Goal: Task Accomplishment & Management: Use online tool/utility

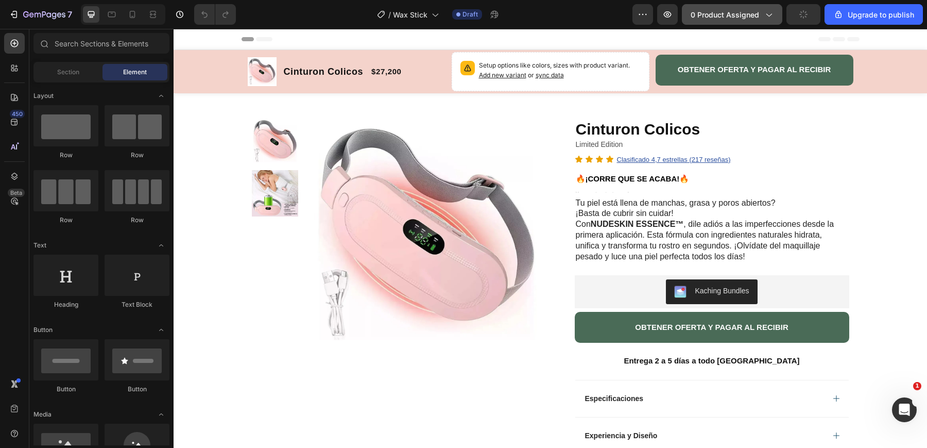
click at [747, 17] on span "0 product assigned" at bounding box center [725, 14] width 69 height 11
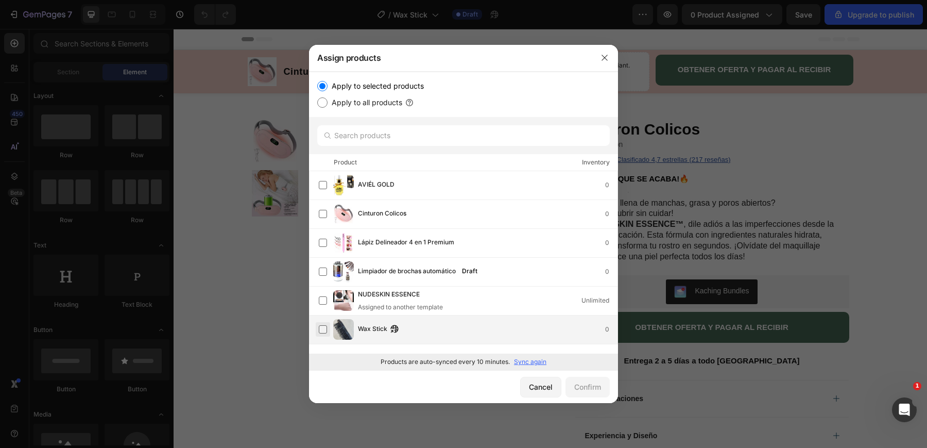
click at [325, 330] on label at bounding box center [323, 329] width 8 height 8
click at [595, 381] on div "Confirm" at bounding box center [587, 386] width 27 height 11
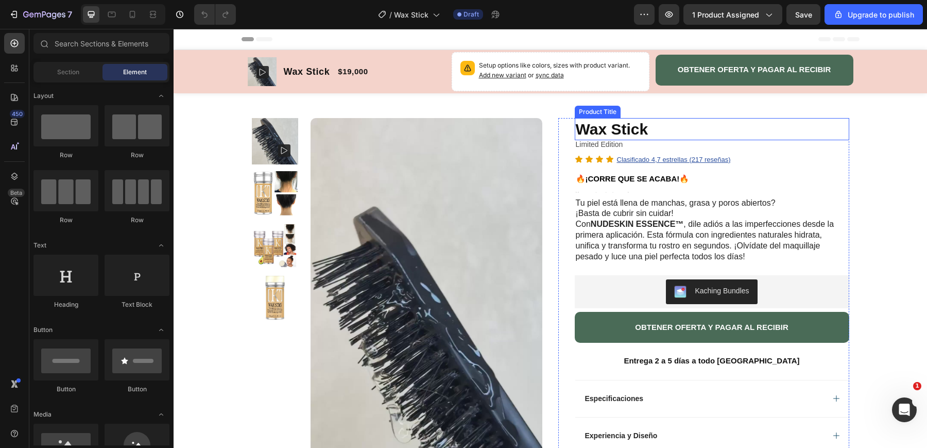
click at [661, 128] on h1 "Wax Stick" at bounding box center [712, 129] width 275 height 22
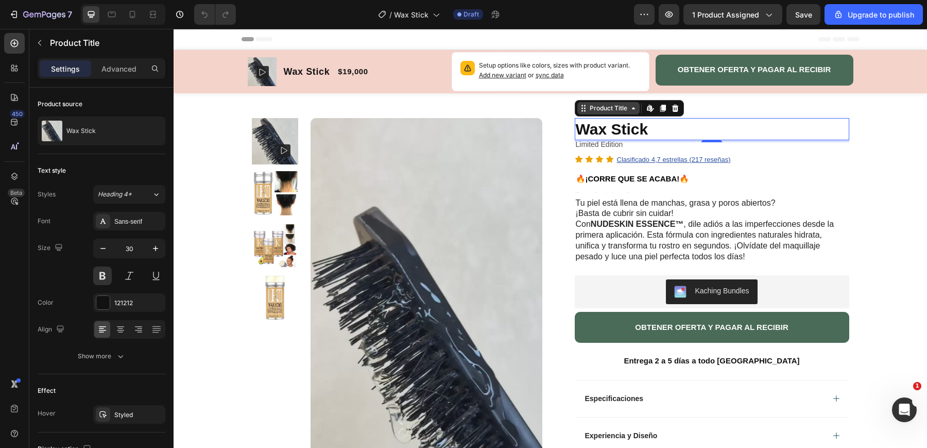
click at [631, 107] on icon at bounding box center [634, 108] width 8 height 8
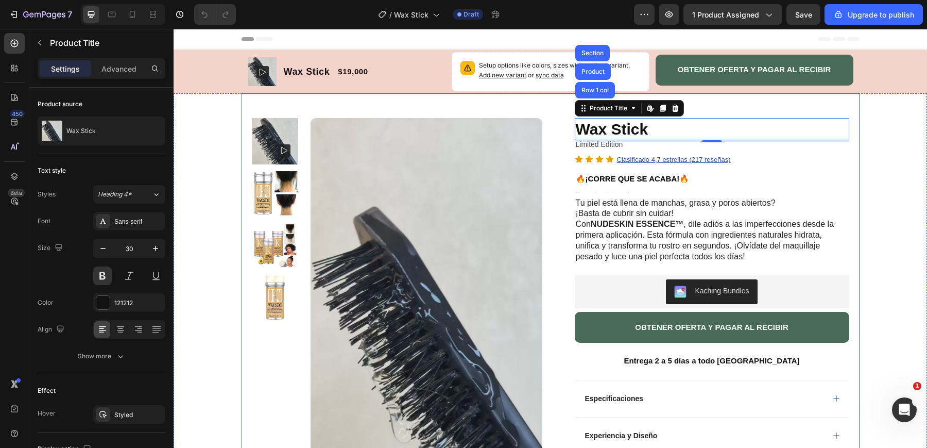
click at [570, 109] on div "Product Images Row Wax Stick Product Title Row 1 col Product Section Edit conte…" at bounding box center [551, 332] width 618 height 479
click at [622, 126] on h1 "Wax Stick" at bounding box center [712, 129] width 275 height 22
click at [634, 113] on div "Product Title" at bounding box center [609, 108] width 62 height 12
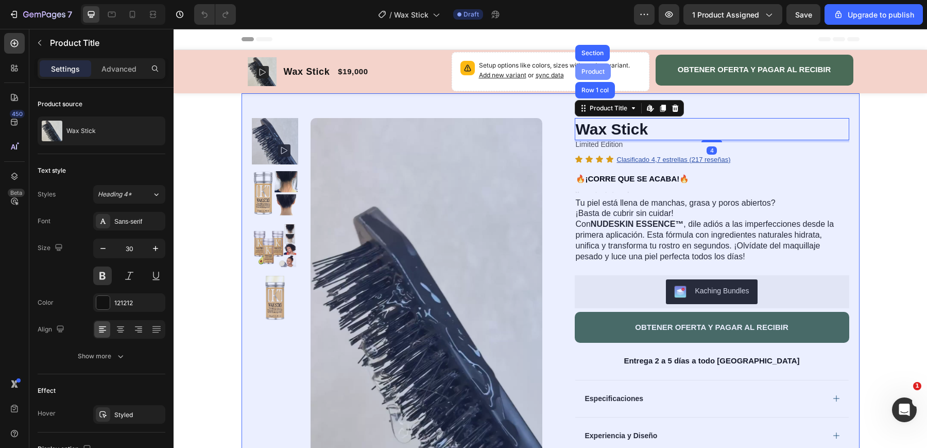
click at [597, 69] on div "Product" at bounding box center [593, 72] width 27 height 6
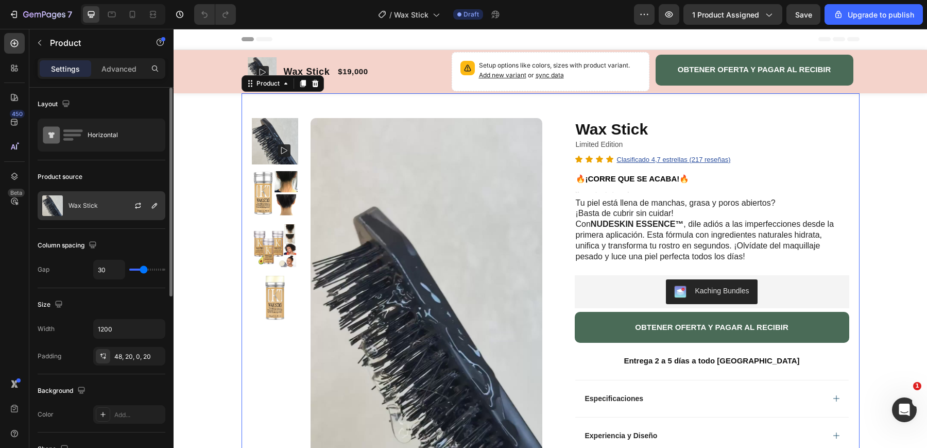
click at [109, 208] on div "Wax Stick" at bounding box center [102, 205] width 128 height 29
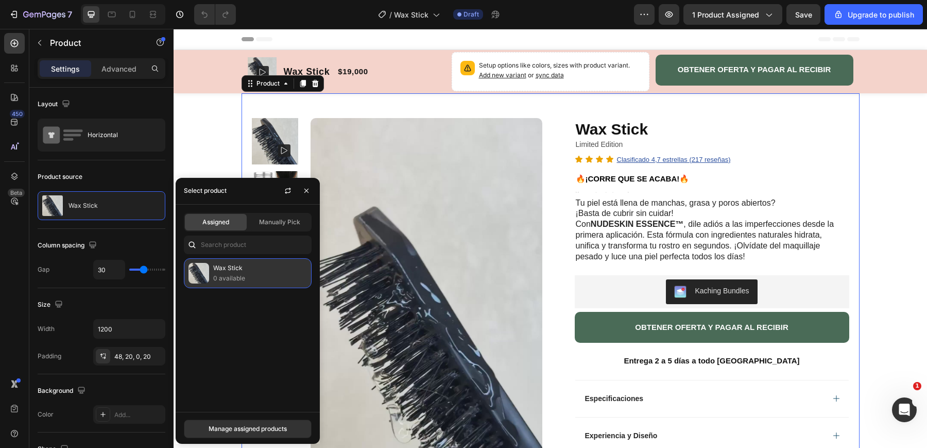
click at [260, 270] on p "Wax Stick" at bounding box center [260, 268] width 94 height 10
click at [264, 425] on div "Manage assigned products" at bounding box center [248, 428] width 78 height 9
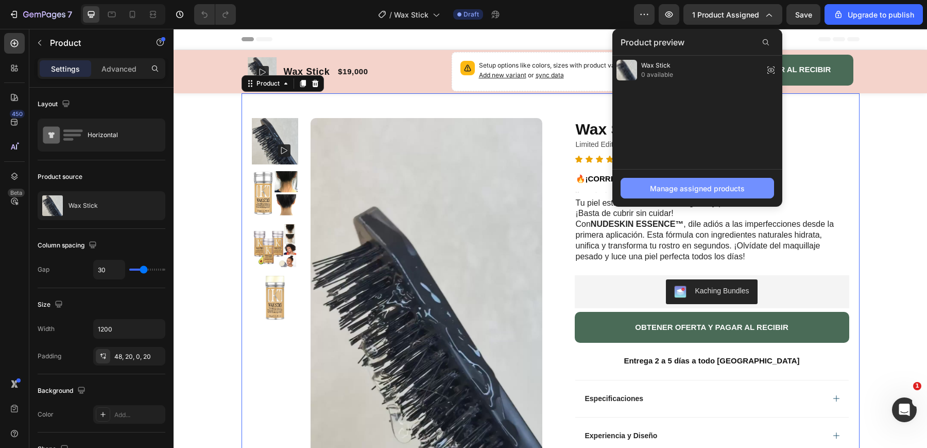
click at [684, 188] on div "Manage assigned products" at bounding box center [697, 188] width 95 height 11
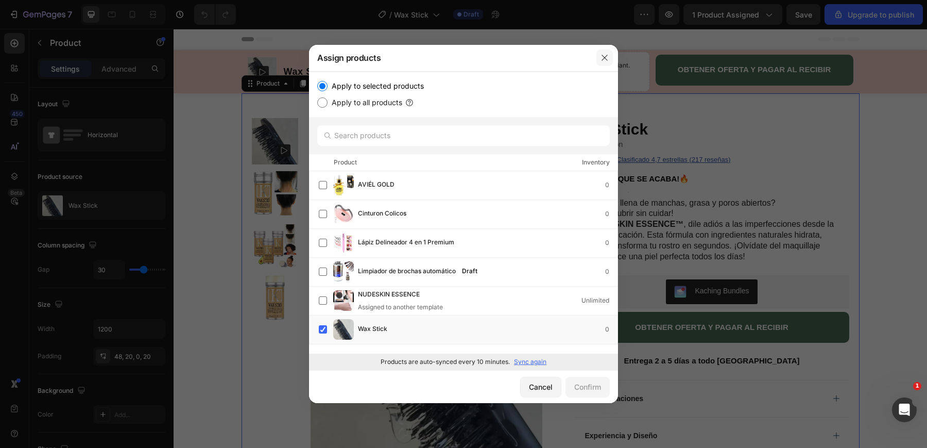
click at [607, 59] on icon "button" at bounding box center [605, 58] width 8 height 8
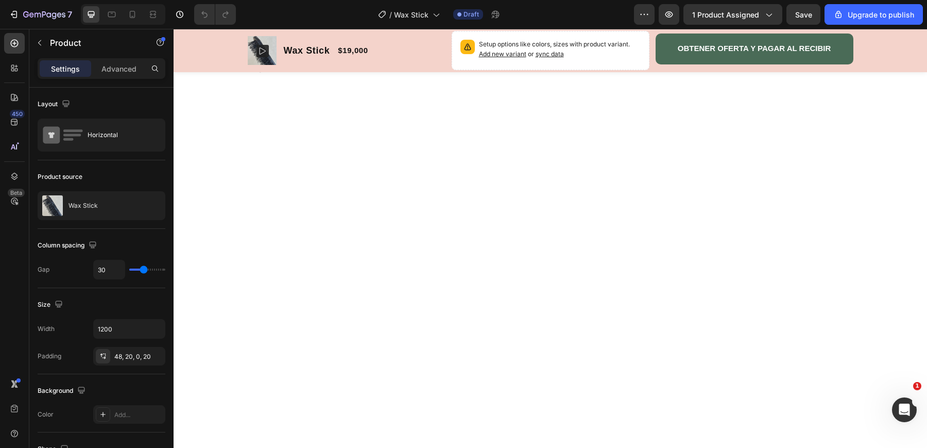
scroll to position [705, 0]
click at [152, 207] on icon "button" at bounding box center [154, 205] width 5 height 5
click at [152, 208] on icon "button" at bounding box center [154, 205] width 8 height 8
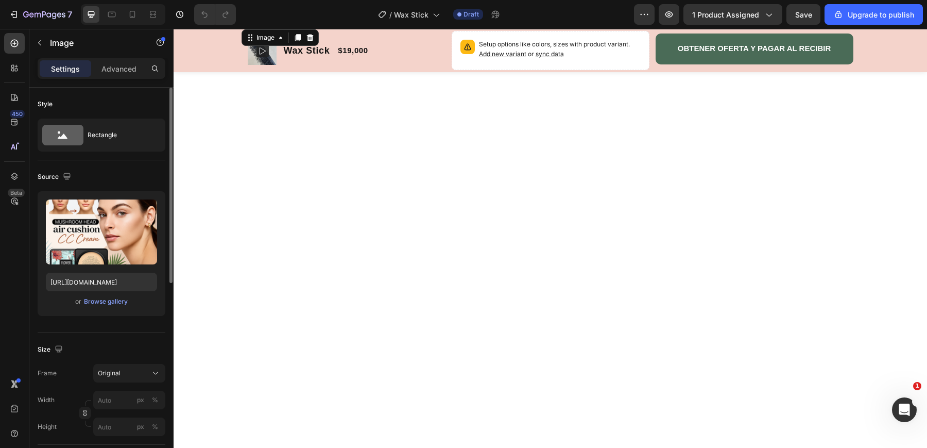
click at [368, 27] on img at bounding box center [551, 27] width 618 height 0
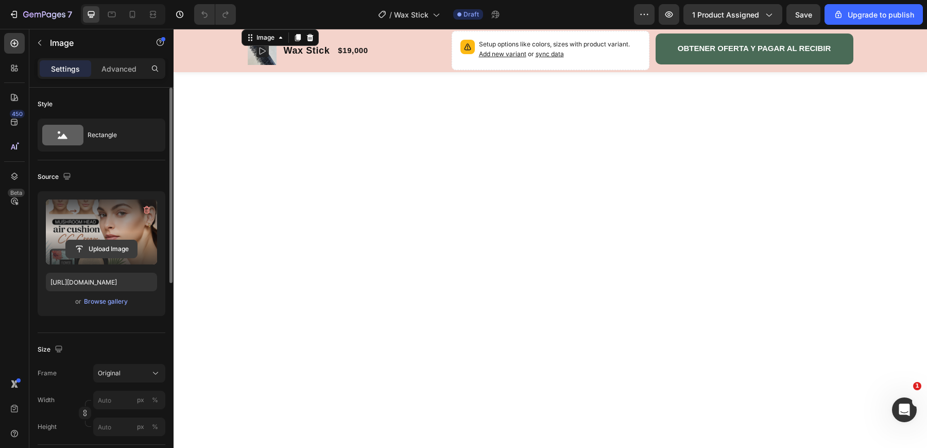
click at [113, 250] on input "file" at bounding box center [101, 249] width 71 height 18
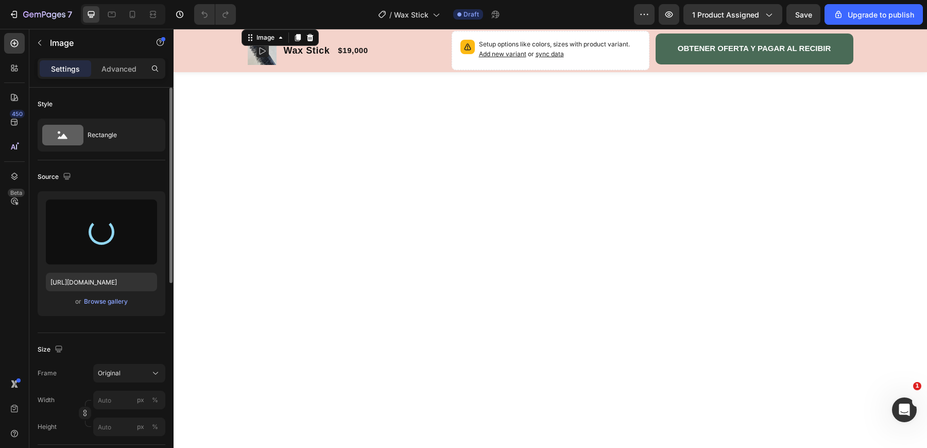
type input "[URL][DOMAIN_NAME]"
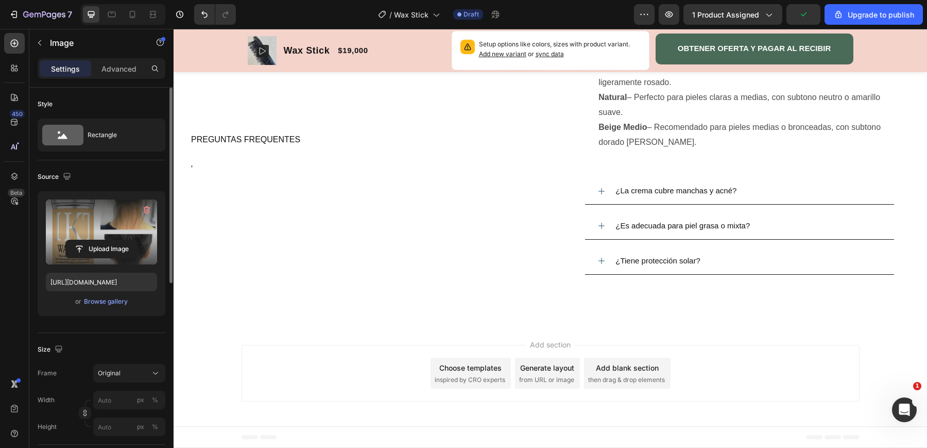
scroll to position [1259, 0]
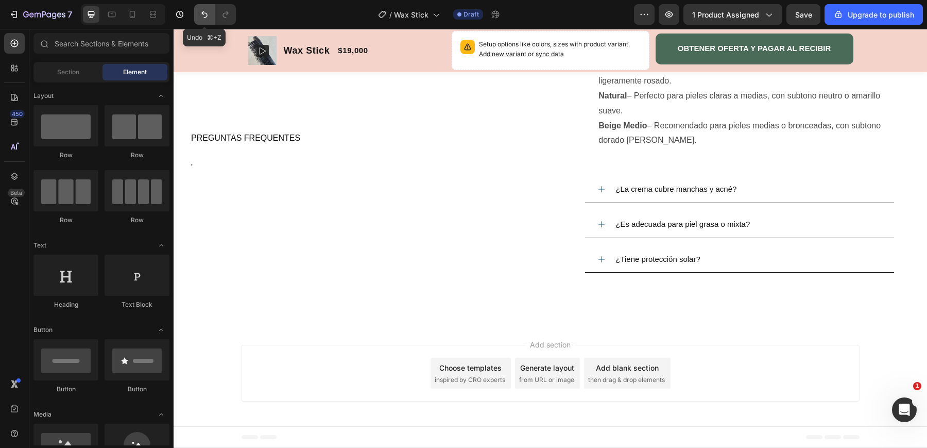
click at [208, 20] on button "Undo/Redo" at bounding box center [204, 14] width 21 height 21
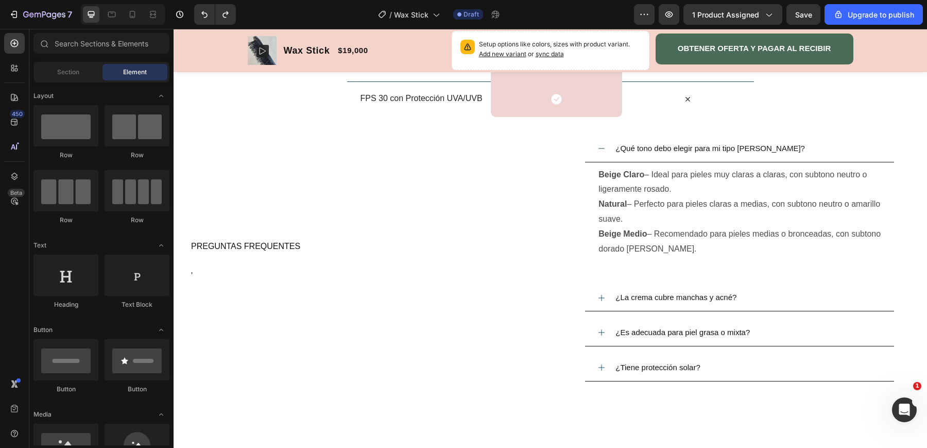
scroll to position [1046, 0]
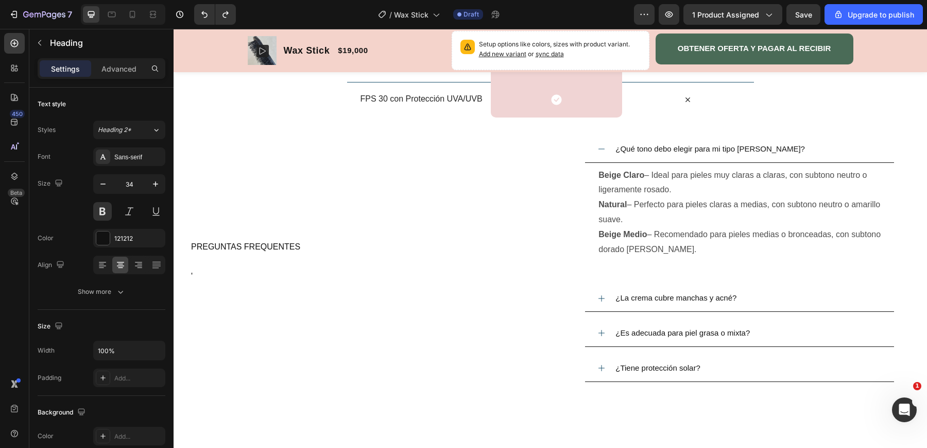
drag, startPoint x: 479, startPoint y: 340, endPoint x: 348, endPoint y: 347, distance: 131.0
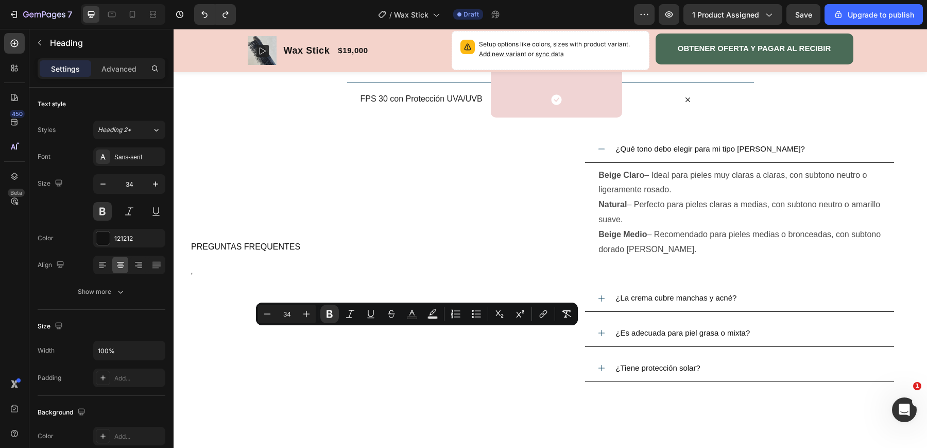
drag, startPoint x: 494, startPoint y: 335, endPoint x: 335, endPoint y: 341, distance: 159.3
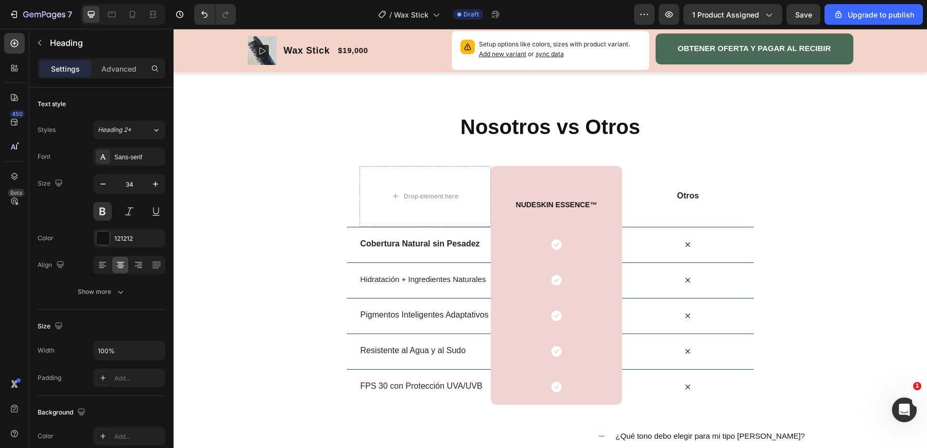
scroll to position [1377, 0]
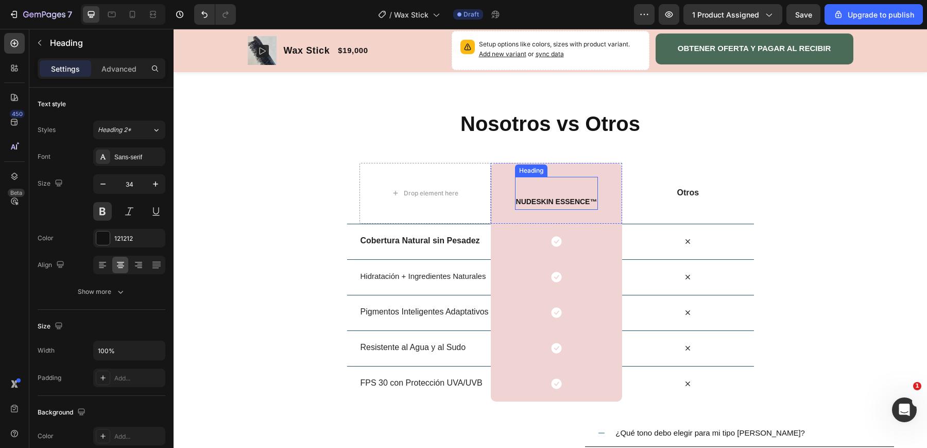
click at [555, 199] on strong "NUDESKIN ESSENCE™" at bounding box center [556, 201] width 81 height 8
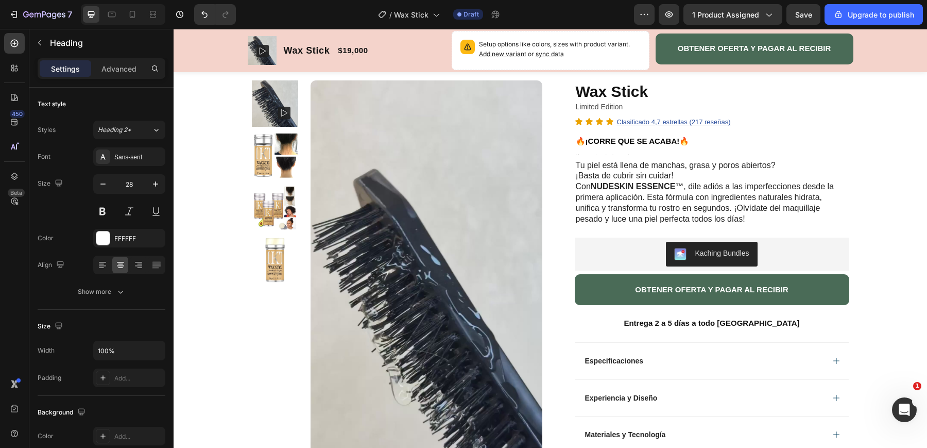
scroll to position [0, 0]
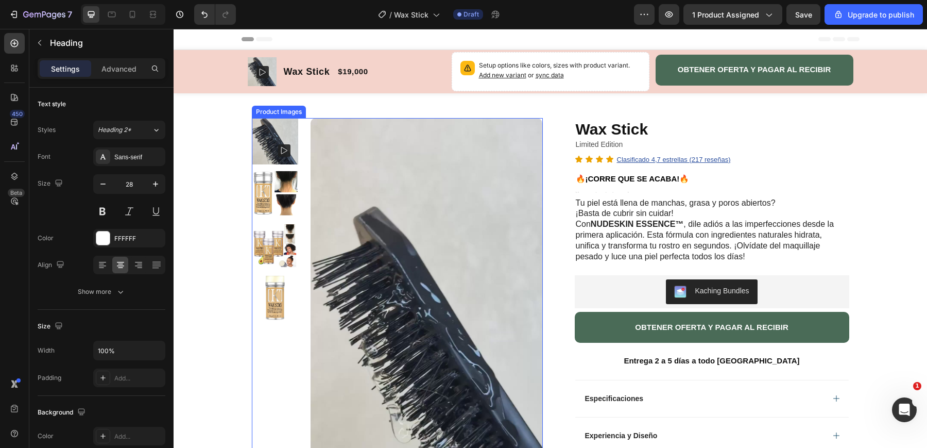
click at [273, 184] on img at bounding box center [275, 193] width 46 height 46
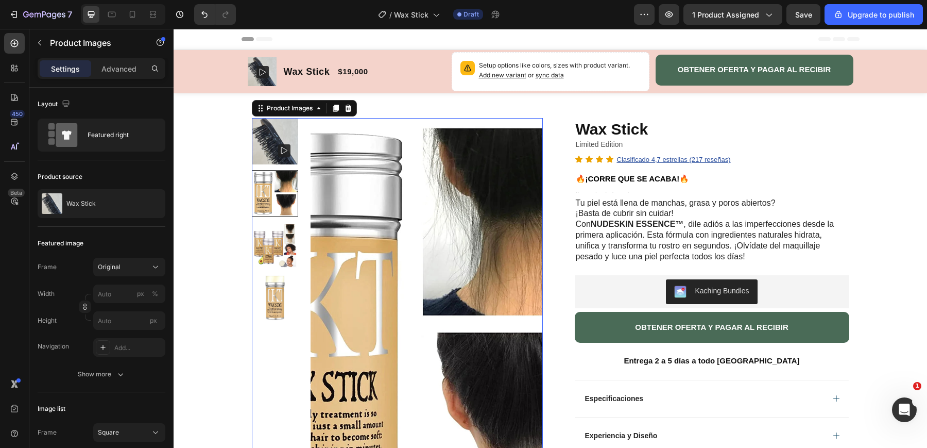
click at [275, 139] on img at bounding box center [275, 141] width 46 height 46
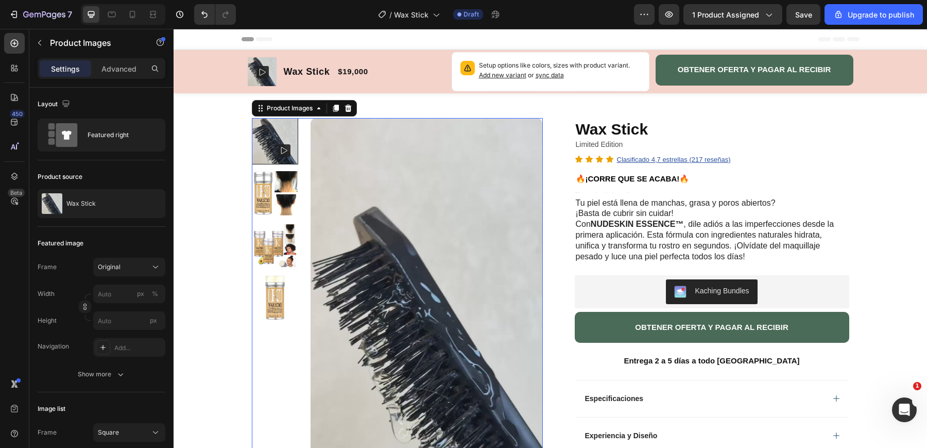
click at [281, 251] on img at bounding box center [275, 245] width 46 height 46
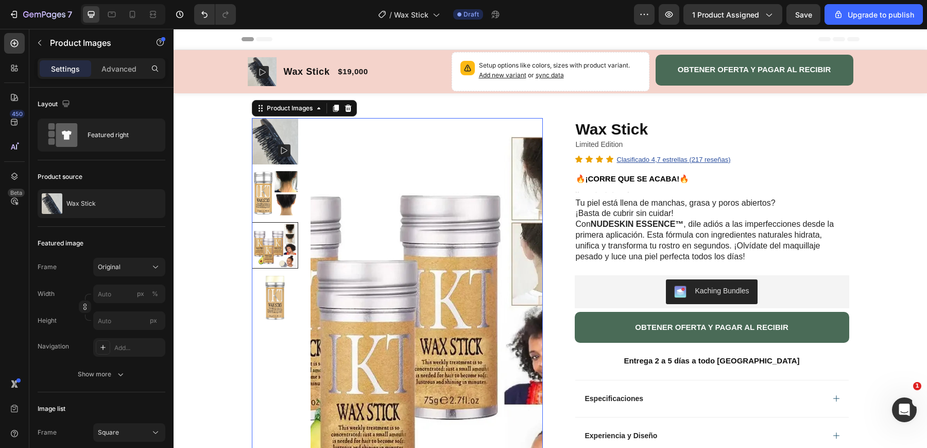
click at [283, 296] on img at bounding box center [275, 297] width 46 height 46
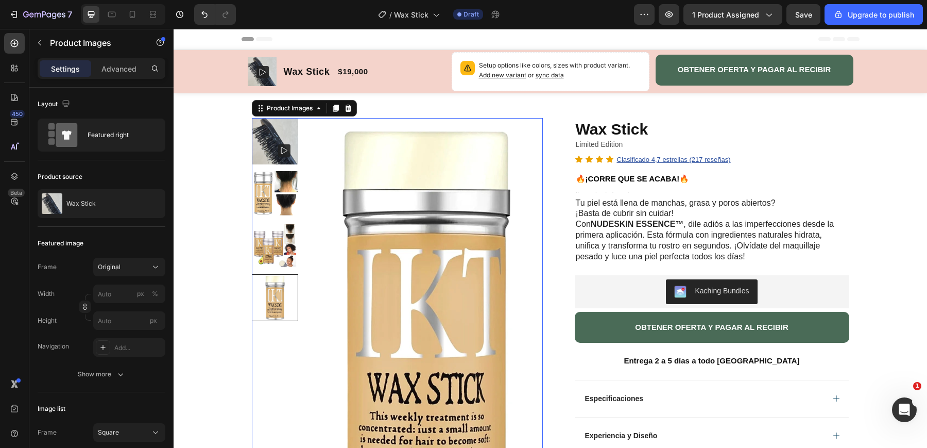
click at [282, 240] on img at bounding box center [275, 245] width 46 height 46
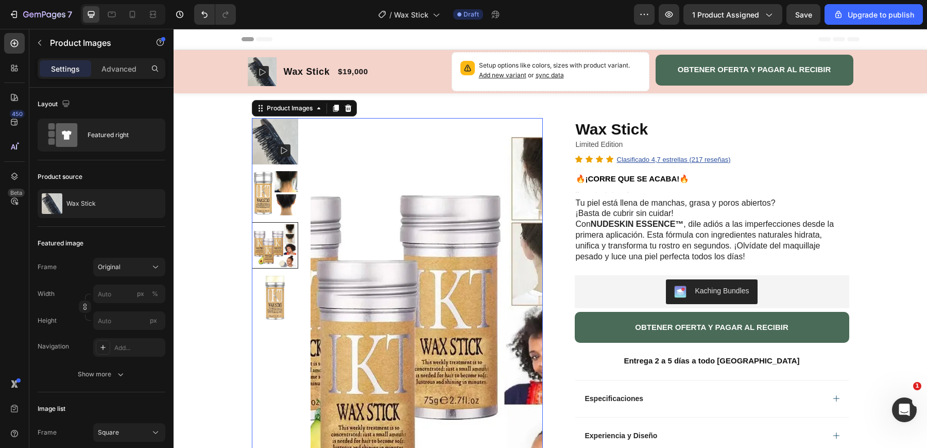
click at [540, 292] on img at bounding box center [427, 324] width 232 height 413
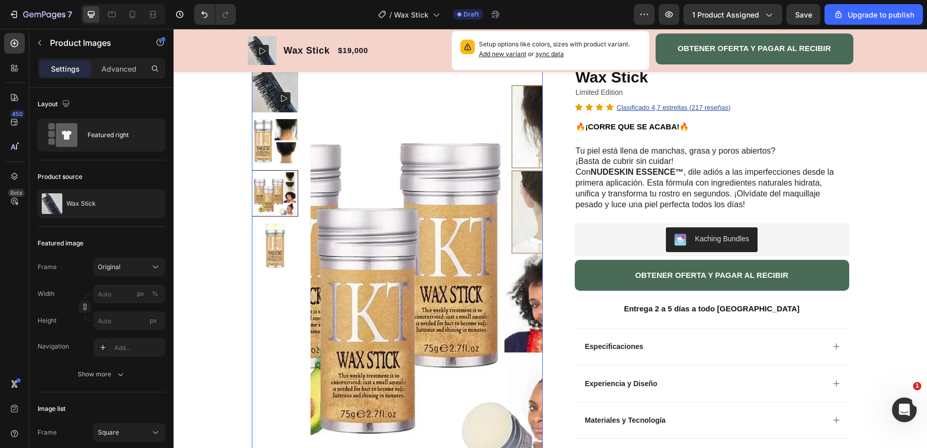
scroll to position [27, 0]
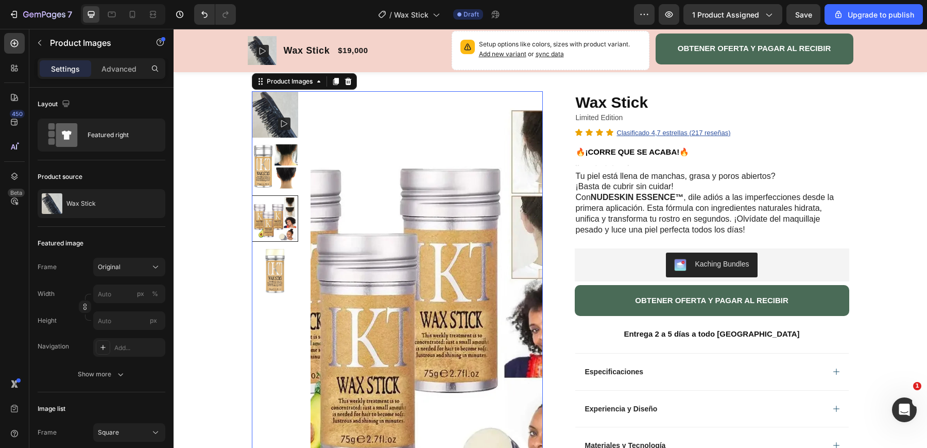
click at [286, 224] on div at bounding box center [275, 218] width 46 height 46
click at [347, 80] on icon at bounding box center [348, 81] width 7 height 7
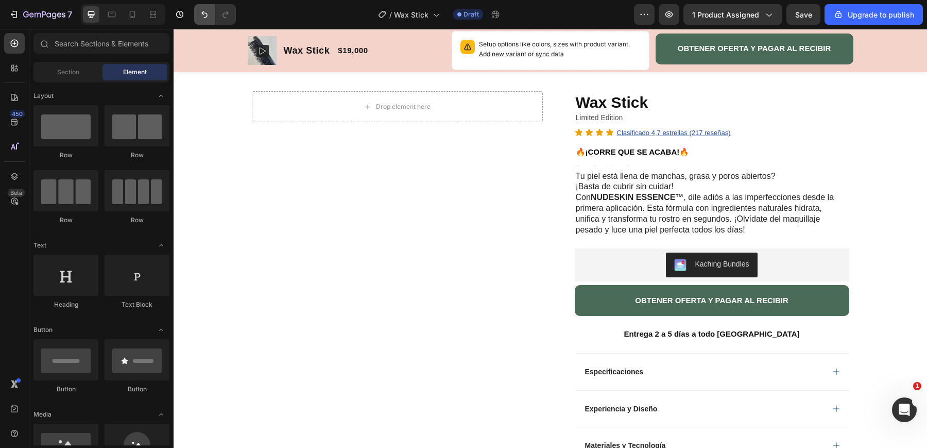
click at [206, 19] on icon "Undo/Redo" at bounding box center [204, 14] width 10 height 10
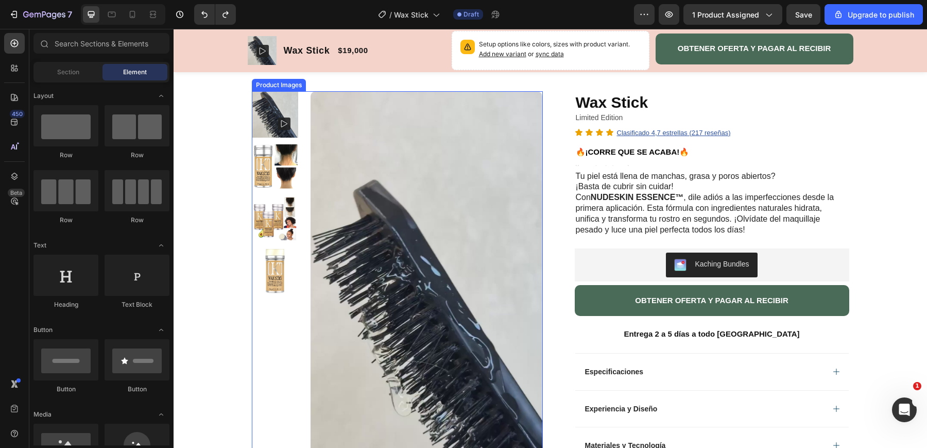
click at [281, 113] on img at bounding box center [275, 114] width 46 height 46
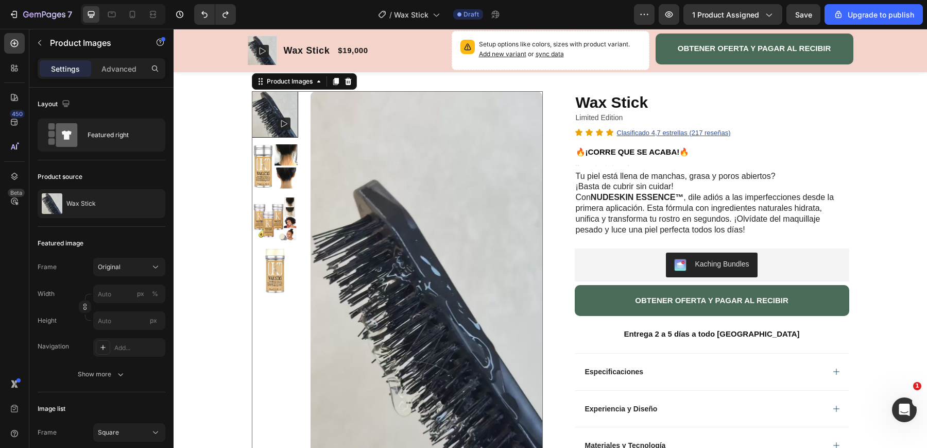
click at [288, 125] on div at bounding box center [275, 114] width 46 height 46
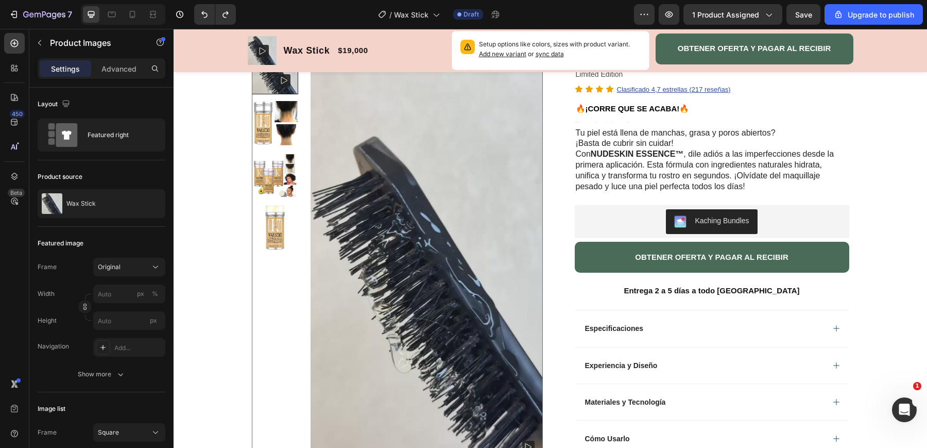
scroll to position [71, 0]
click at [409, 307] on img at bounding box center [427, 253] width 232 height 413
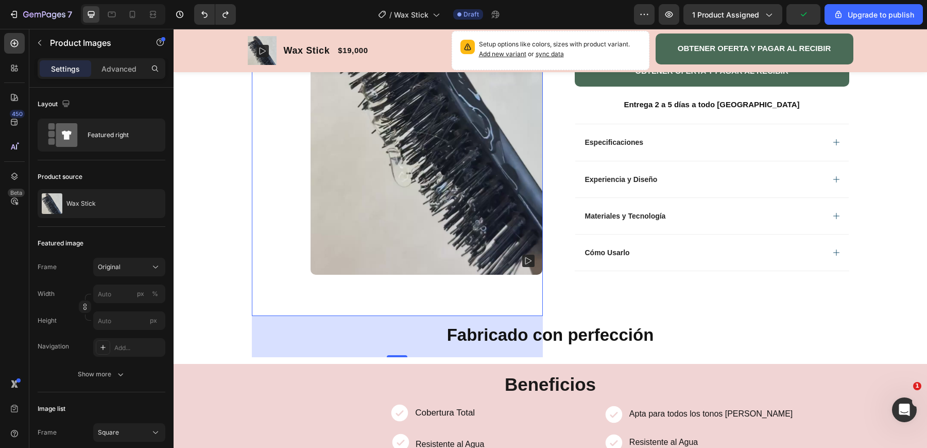
scroll to position [257, 0]
click at [527, 261] on rect at bounding box center [528, 260] width 12 height 12
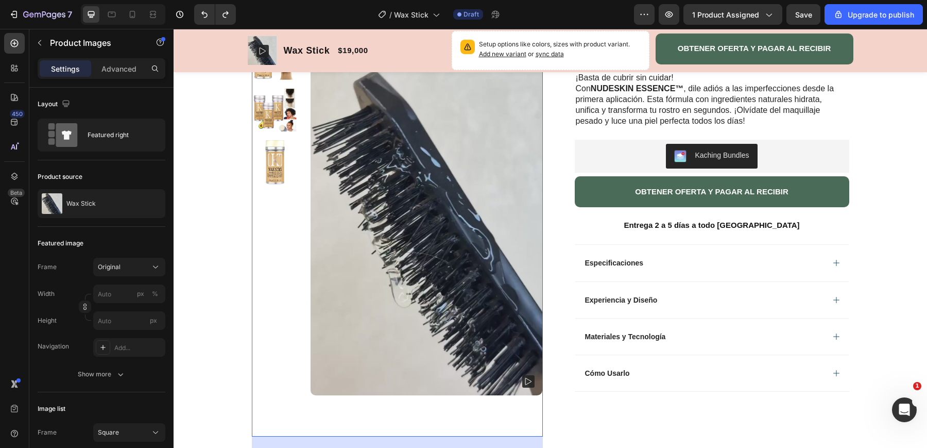
scroll to position [119, 0]
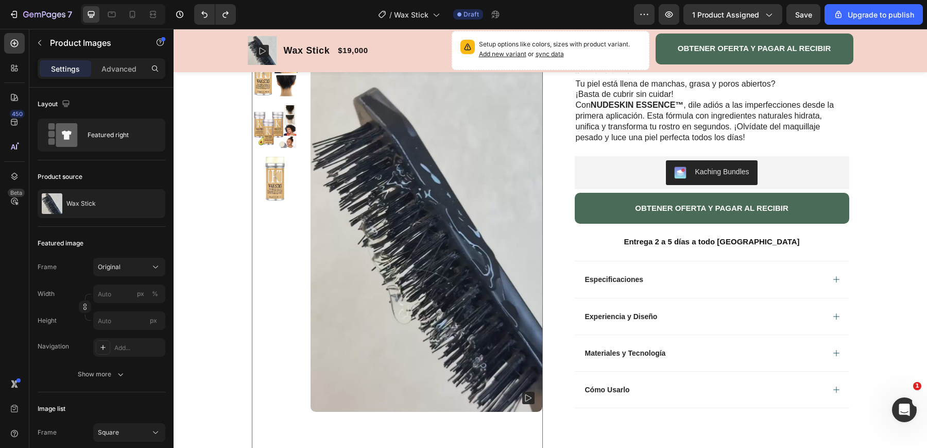
click at [530, 395] on rect at bounding box center [528, 398] width 12 height 12
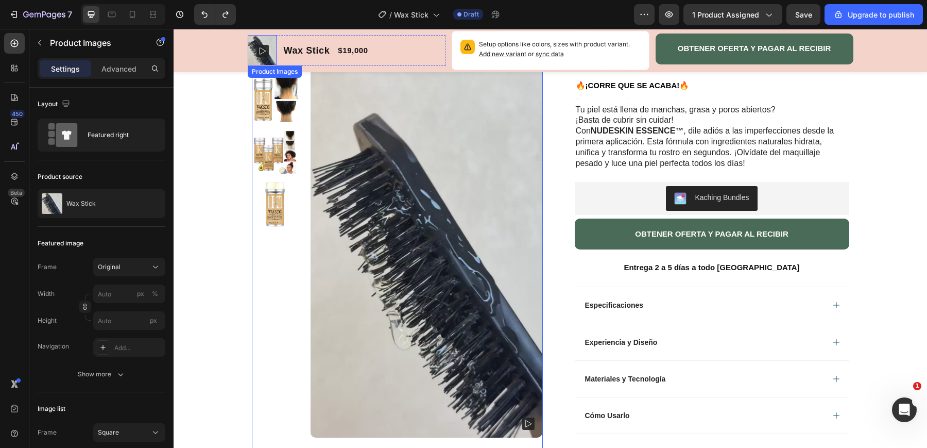
click at [264, 50] on icon at bounding box center [263, 51] width 6 height 7
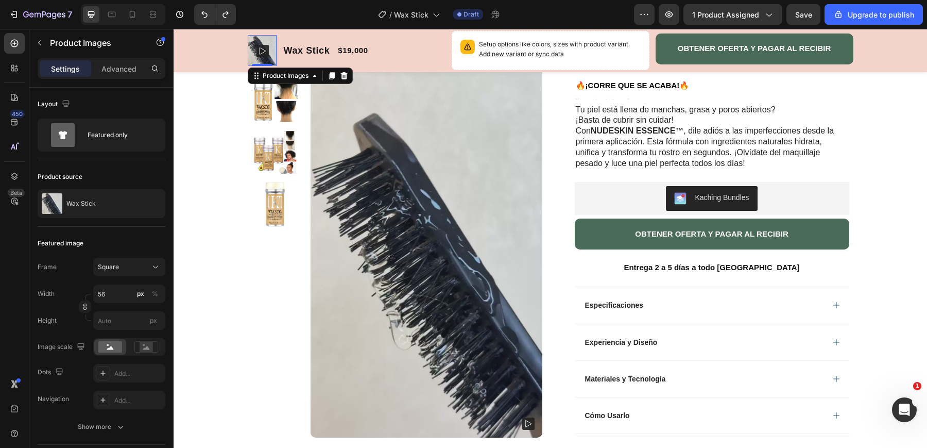
click at [261, 54] on rect at bounding box center [263, 51] width 12 height 12
click at [263, 43] on img at bounding box center [262, 50] width 29 height 29
click at [369, 167] on img at bounding box center [427, 231] width 232 height 413
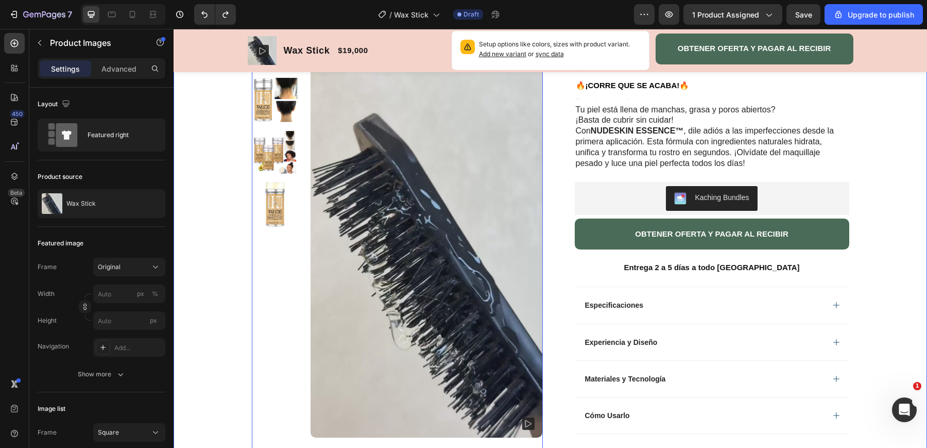
click at [196, 219] on div "Product Images 80 Row Wax Stick Product Title Limited Edition Text Block Icon I…" at bounding box center [551, 315] width 754 height 630
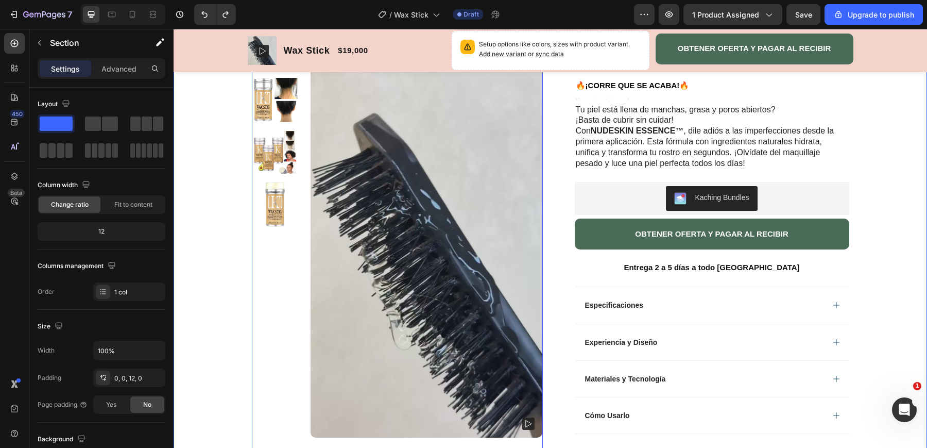
scroll to position [0, 0]
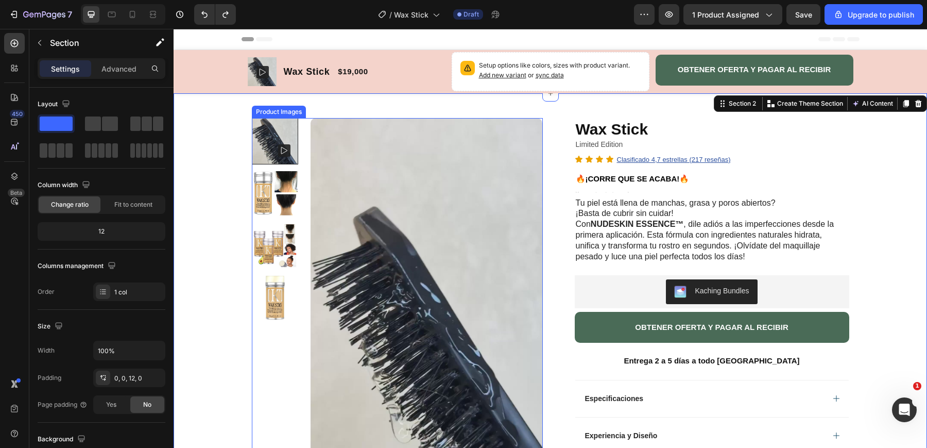
click at [286, 115] on div "Product Images" at bounding box center [279, 112] width 54 height 12
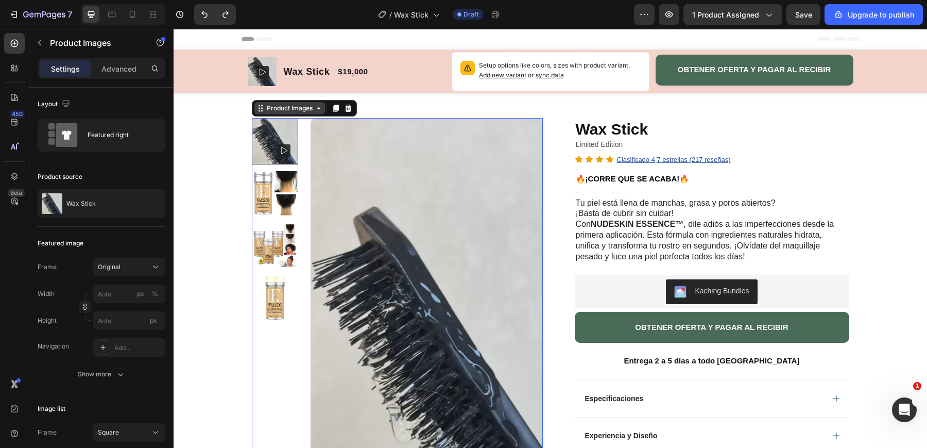
click at [321, 108] on icon at bounding box center [319, 108] width 8 height 8
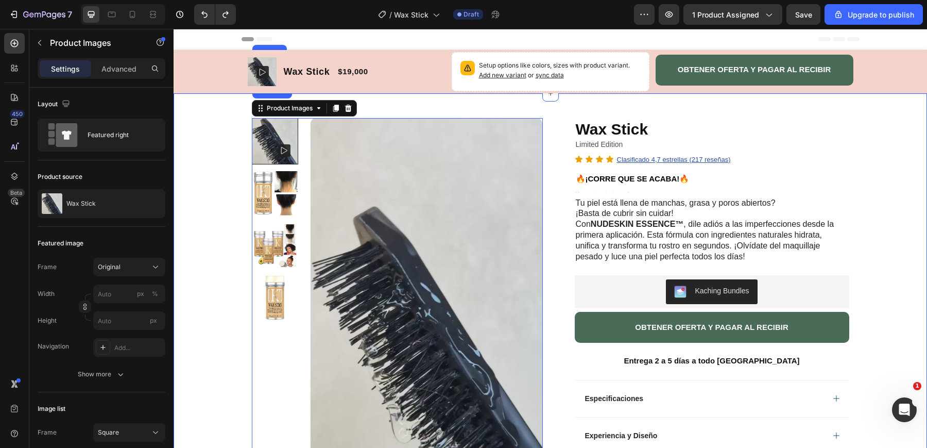
click at [221, 147] on div "Product Images Row 1 col Product Section 80 Row Wax Stick Product Title Limited…" at bounding box center [551, 408] width 754 height 630
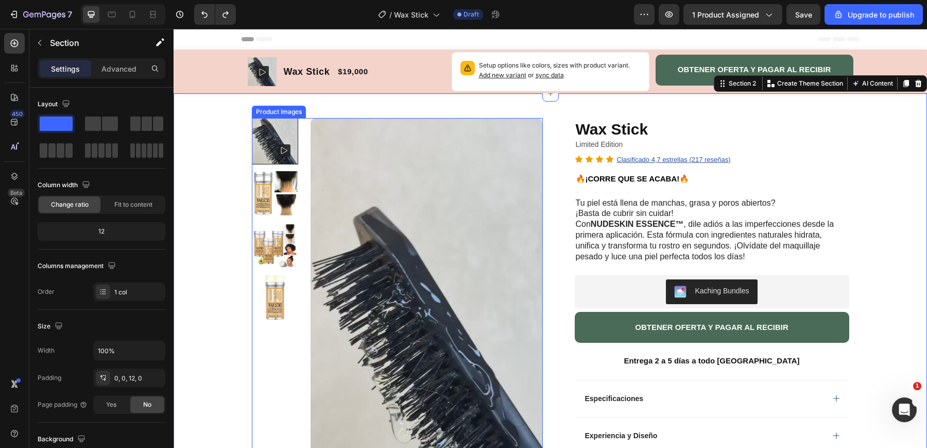
click at [280, 151] on div at bounding box center [275, 141] width 46 height 46
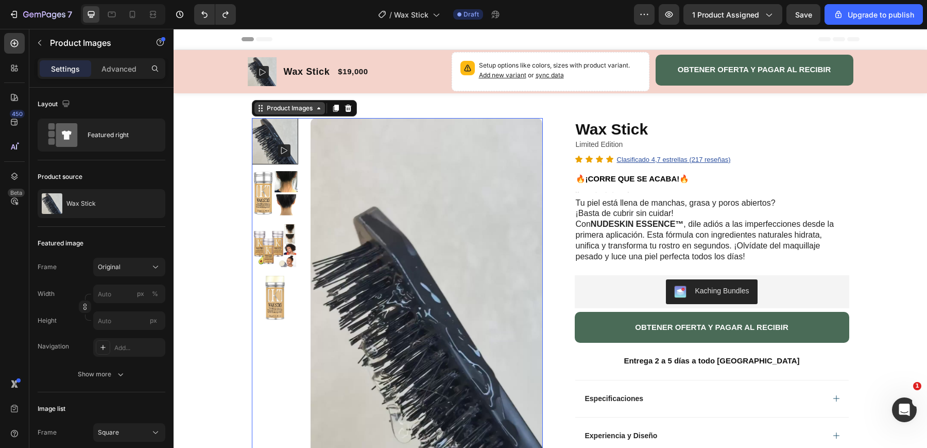
click at [320, 110] on icon at bounding box center [319, 108] width 8 height 8
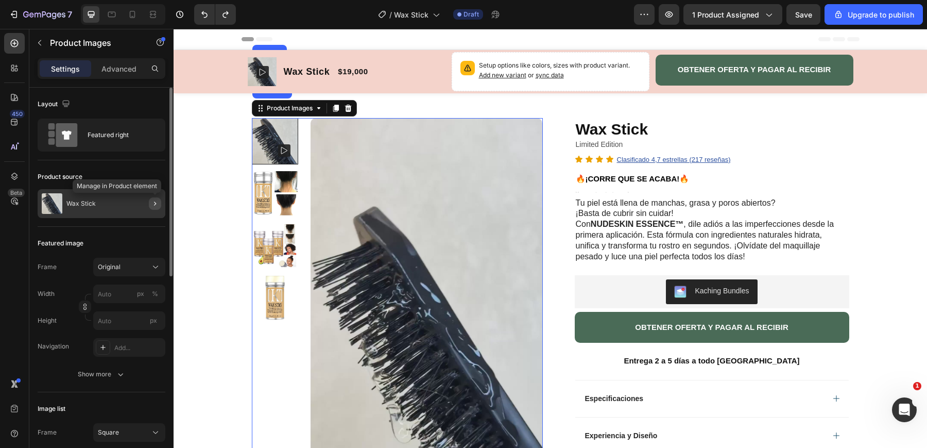
click at [153, 205] on icon "button" at bounding box center [155, 203] width 8 height 8
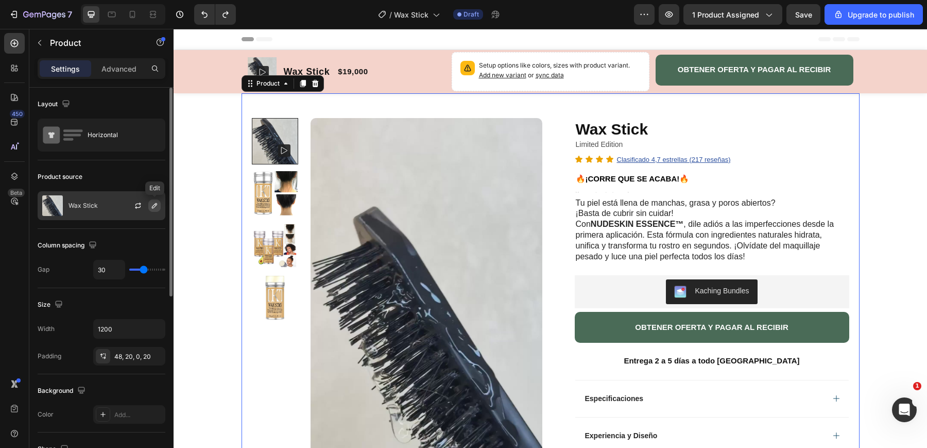
click at [154, 206] on icon "button" at bounding box center [154, 205] width 5 height 5
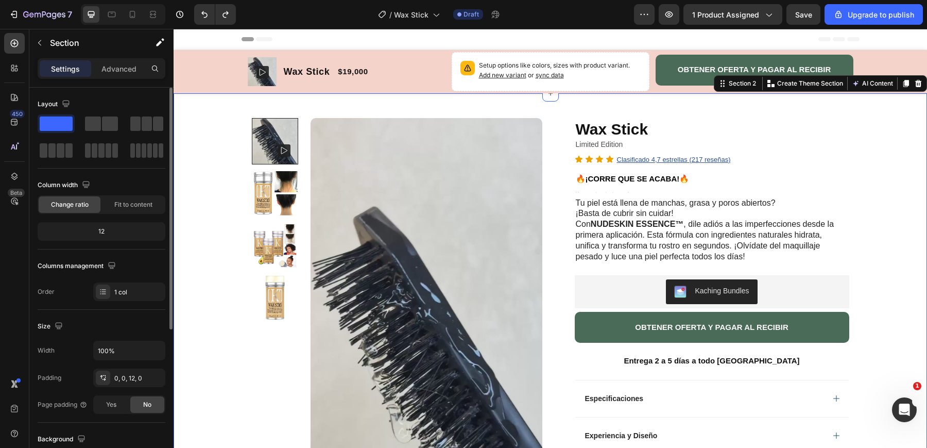
click at [216, 107] on div "Product Images Row Wax Stick Product Title Limited Edition Text Block Icon Icon…" at bounding box center [551, 408] width 754 height 630
click at [206, 18] on icon "Undo/Redo" at bounding box center [204, 14] width 10 height 10
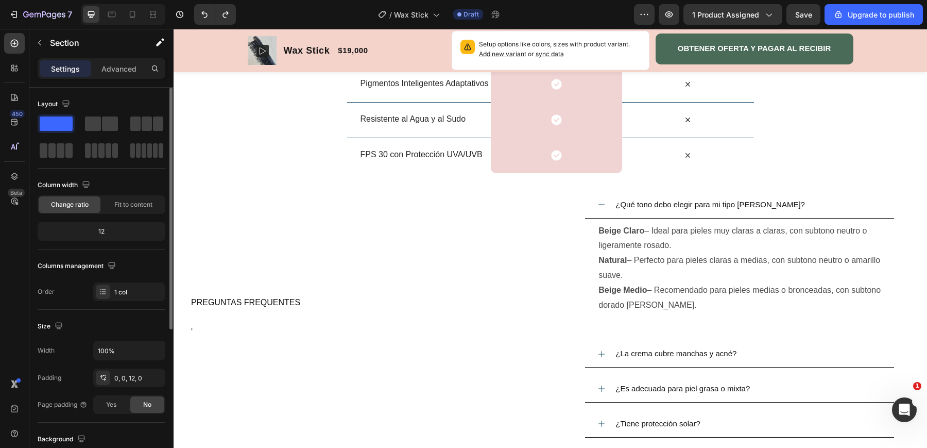
scroll to position [1251, 0]
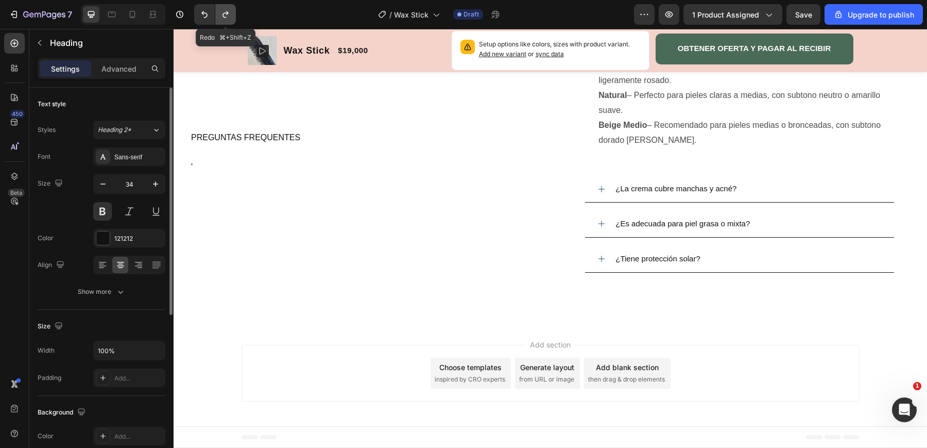
click at [222, 20] on button "Undo/Redo" at bounding box center [225, 14] width 21 height 21
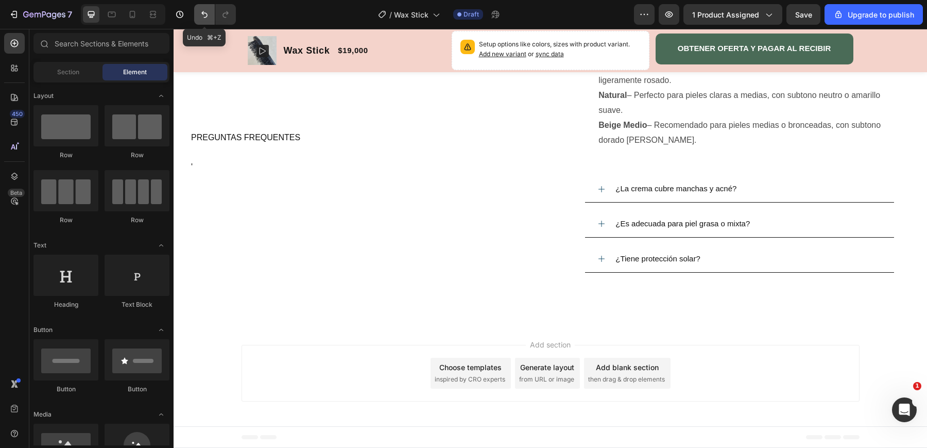
click at [202, 15] on icon "Undo/Redo" at bounding box center [204, 14] width 10 height 10
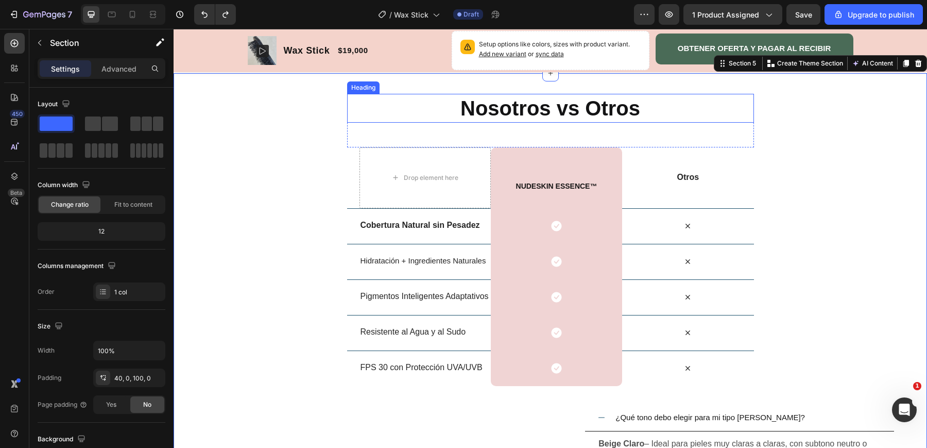
scroll to position [1394, 0]
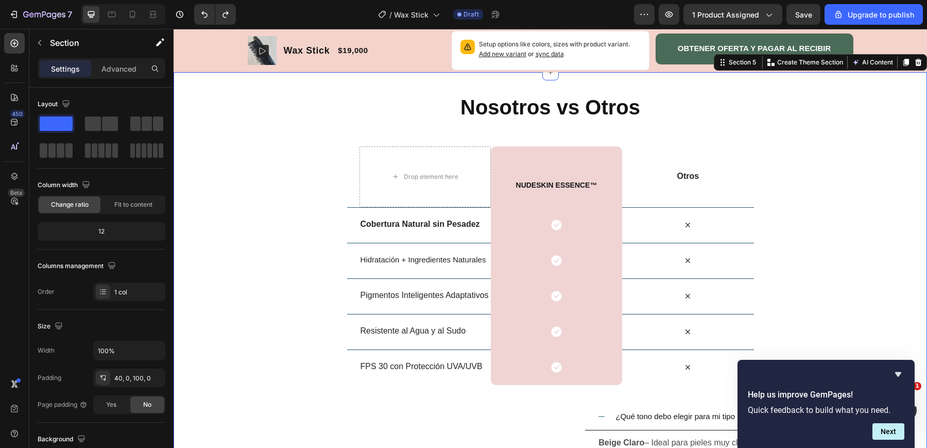
click at [324, 273] on div "Nosotros vs Otros Heading Row Drop element here NUDESKIN ESSENCE™ Heading Row O…" at bounding box center [551, 371] width 754 height 556
click at [309, 309] on div "Nosotros vs Otros Heading Row Drop element here NUDESKIN ESSENCE™ Heading Row O…" at bounding box center [551, 371] width 754 height 556
click at [556, 186] on strong "NUDESKIN ESSENCE™" at bounding box center [556, 185] width 81 height 8
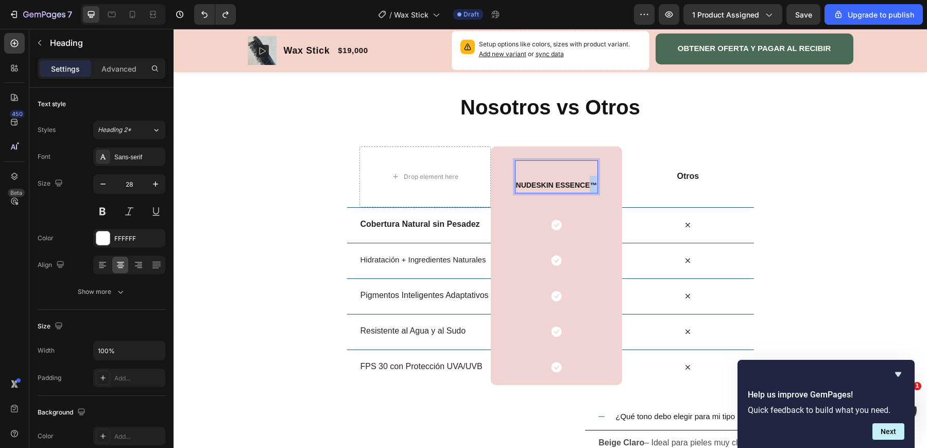
click at [592, 181] on strong "NUDESKIN ESSENCE™" at bounding box center [556, 185] width 81 height 8
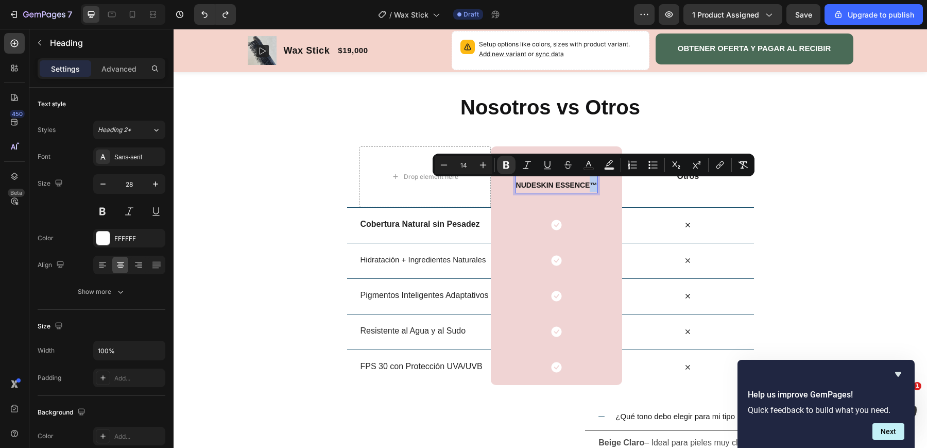
click at [593, 185] on strong "NUDESKIN ESSENCE™" at bounding box center [556, 185] width 81 height 8
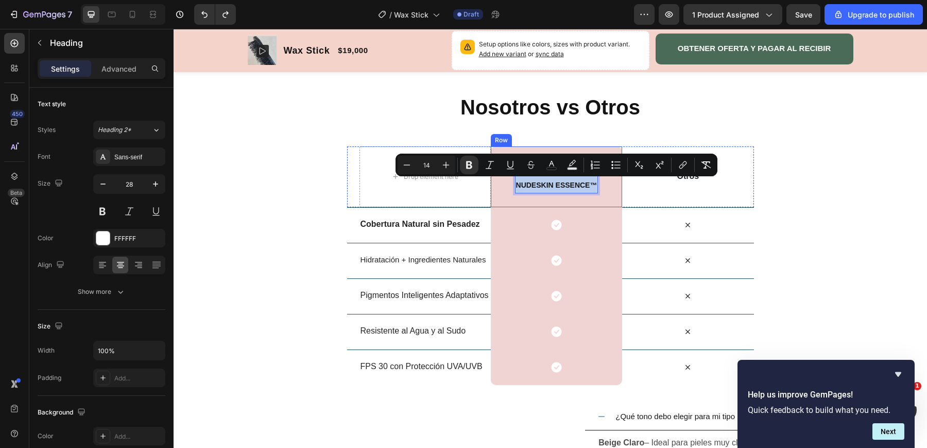
drag, startPoint x: 597, startPoint y: 183, endPoint x: 511, endPoint y: 180, distance: 86.1
click at [511, 180] on div "NUDESKIN ESSENCE™ Heading 0 Row" at bounding box center [556, 176] width 131 height 61
click at [530, 179] on p "NUDESKIN ESSENCE™" at bounding box center [556, 176] width 81 height 31
drag, startPoint x: 515, startPoint y: 185, endPoint x: 596, endPoint y: 183, distance: 80.9
click at [596, 183] on h2 "NUDESKIN ESSENCE™" at bounding box center [556, 176] width 83 height 33
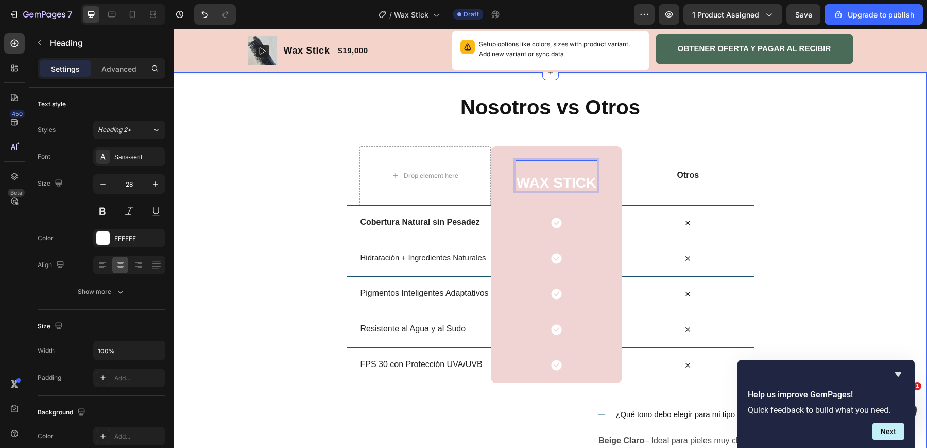
click at [781, 130] on div "Nosotros vs Otros Heading Row Drop element here WAX STICK Heading 0 Row Otros T…" at bounding box center [551, 370] width 754 height 554
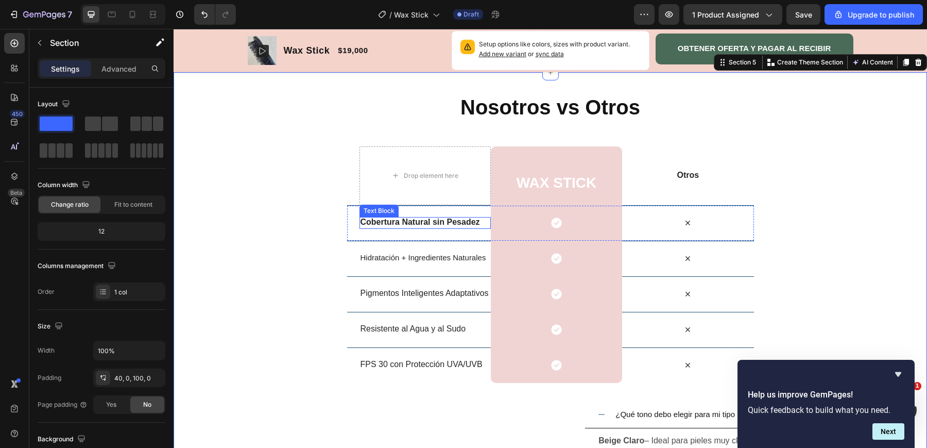
click at [468, 221] on strong "Cobertura Natural sin Pesadez" at bounding box center [421, 221] width 120 height 9
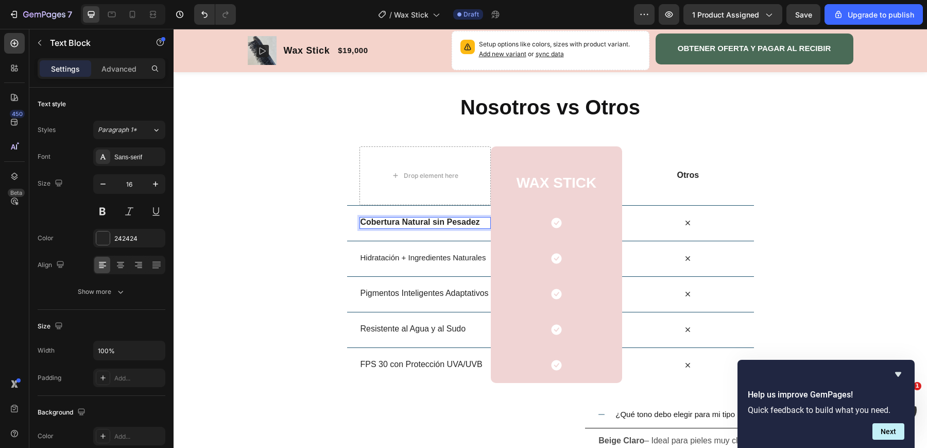
click at [479, 222] on strong "Cobertura Natural sin Pesadez" at bounding box center [421, 221] width 120 height 9
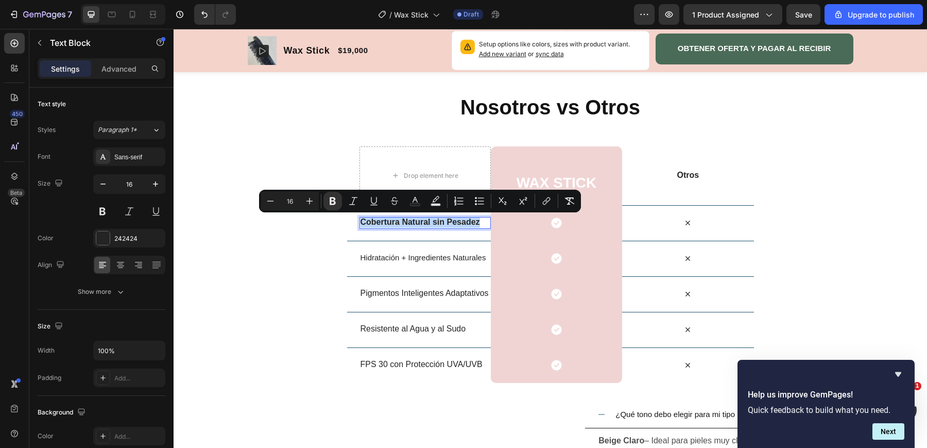
drag, startPoint x: 479, startPoint y: 222, endPoint x: 361, endPoint y: 219, distance: 118.0
click at [361, 219] on strong "Cobertura Natural sin Pesadez" at bounding box center [421, 221] width 120 height 9
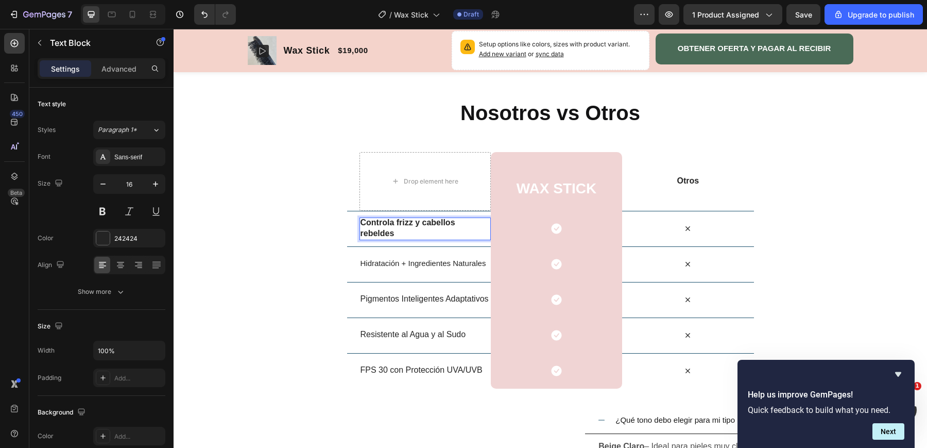
click at [399, 234] on p "Controla frizz y cabellos rebeldes" at bounding box center [425, 228] width 129 height 22
click at [371, 263] on span "Hidratación + Ingredientes Naturales" at bounding box center [424, 263] width 126 height 9
click at [368, 259] on span "Hidratación + Ingredientes Naturales" at bounding box center [424, 263] width 126 height 9
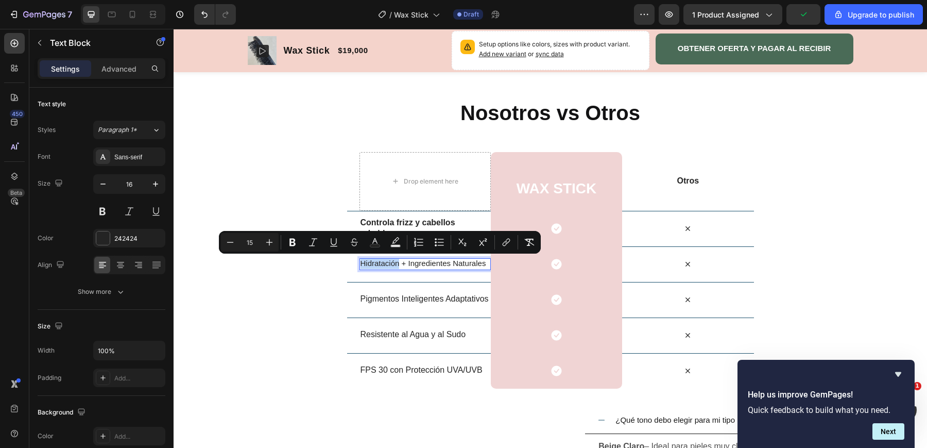
click at [365, 263] on span "Hidratación + Ingredientes Naturales" at bounding box center [424, 263] width 126 height 9
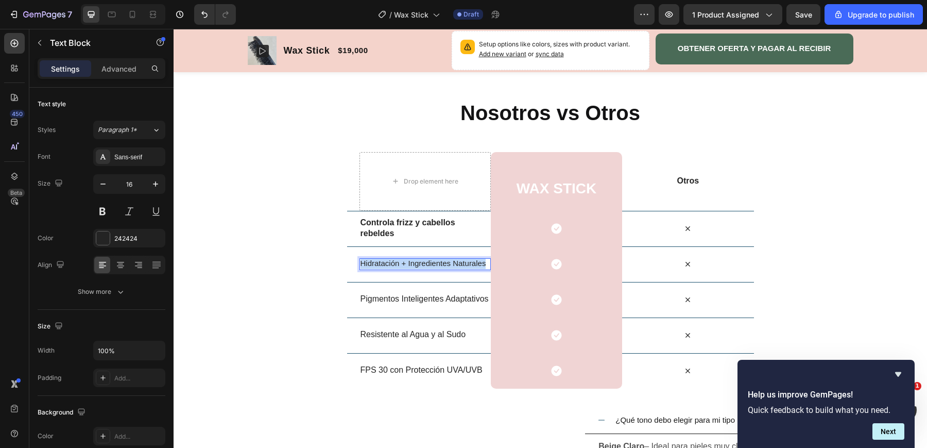
drag, startPoint x: 362, startPoint y: 263, endPoint x: 485, endPoint y: 262, distance: 122.6
click at [485, 262] on span "Hidratación + Ingredientes Naturales" at bounding box center [424, 263] width 126 height 9
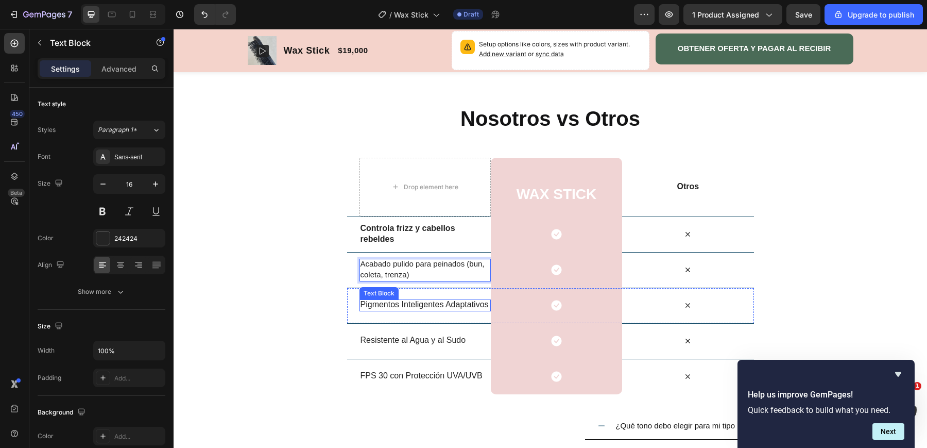
click at [366, 302] on p "Pigmentos Inteligentes Adaptativos" at bounding box center [425, 304] width 129 height 11
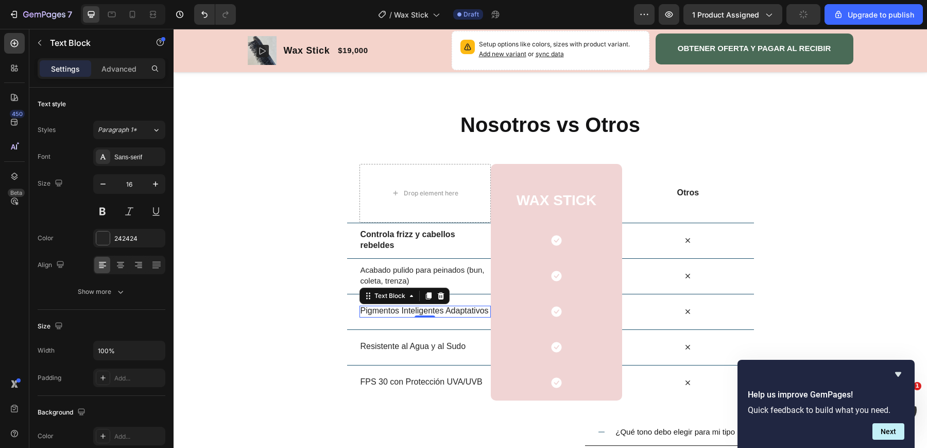
click at [362, 311] on p "Pigmentos Inteligentes Adaptativos" at bounding box center [425, 311] width 129 height 11
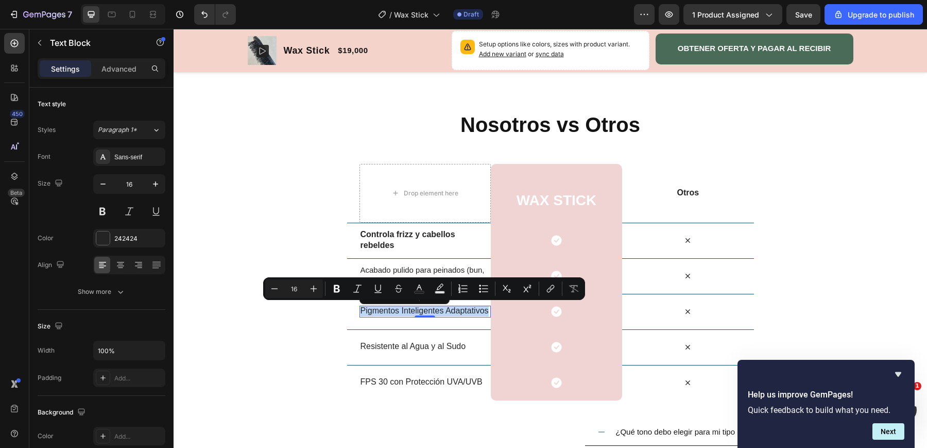
drag, startPoint x: 487, startPoint y: 309, endPoint x: 362, endPoint y: 310, distance: 125.2
click at [362, 310] on p "Pigmentos Inteligentes Adaptativos" at bounding box center [425, 311] width 129 height 11
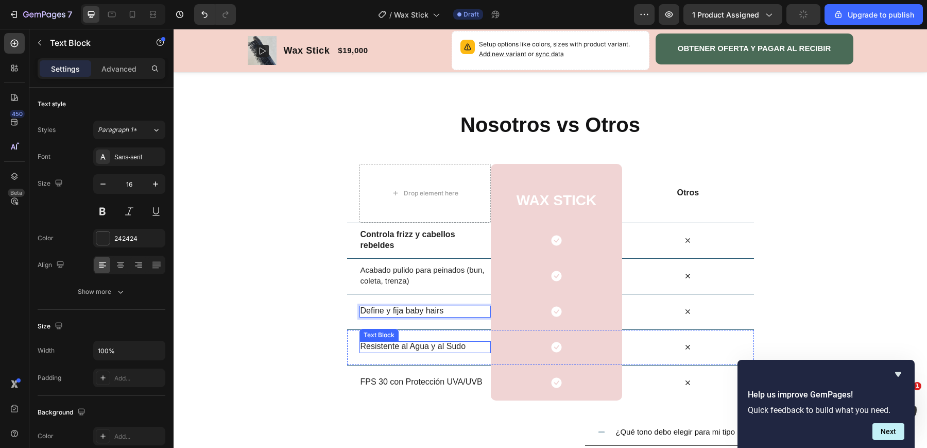
click at [438, 344] on p "Resistente al Agua y al Sudo" at bounding box center [425, 346] width 129 height 11
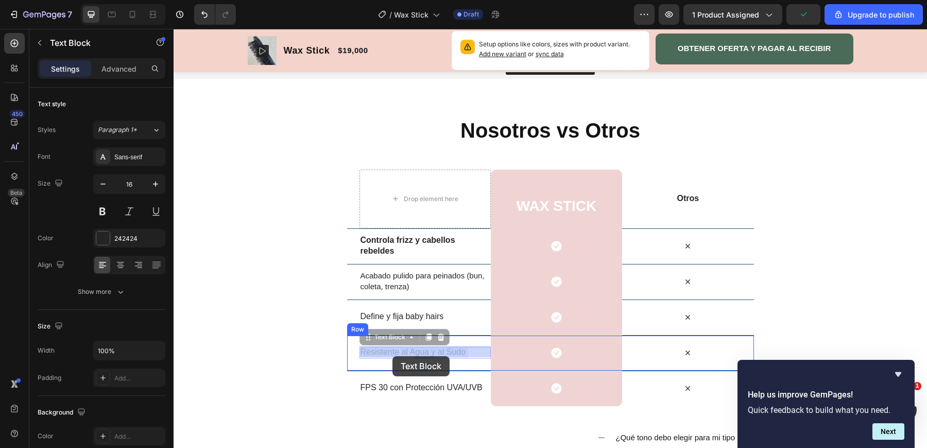
drag, startPoint x: 468, startPoint y: 344, endPoint x: 392, endPoint y: 354, distance: 77.0
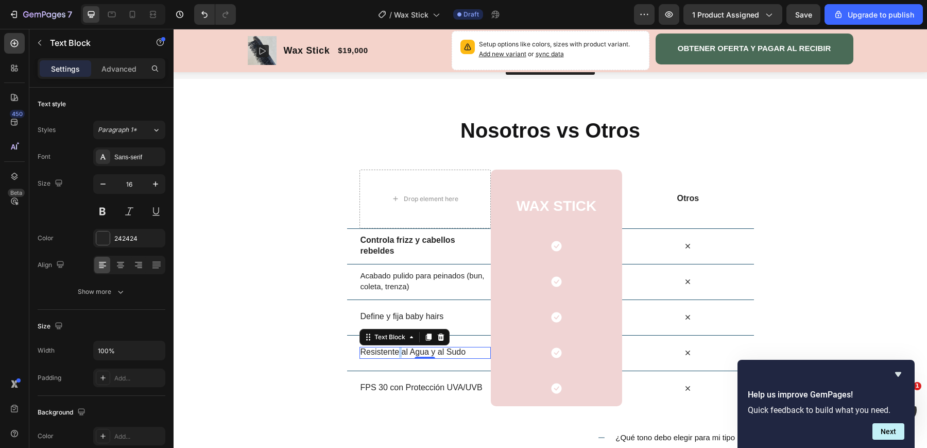
click at [398, 351] on p "Resistente al Agua y al Sudo" at bounding box center [425, 352] width 129 height 11
click at [468, 350] on p "Resistente al Agua y al Sudo" at bounding box center [425, 352] width 129 height 11
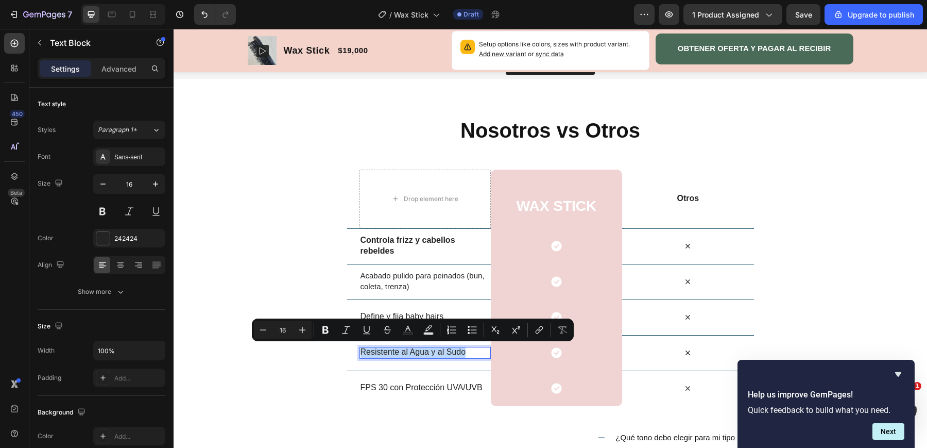
drag, startPoint x: 467, startPoint y: 350, endPoint x: 362, endPoint y: 349, distance: 105.1
click at [362, 349] on p "Resistente al Agua y al Sudo" at bounding box center [425, 352] width 129 height 11
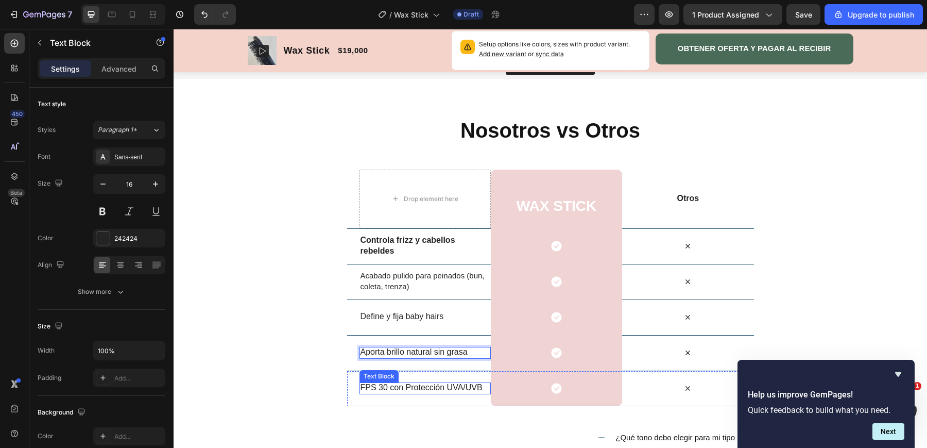
click at [372, 384] on p "FPS 30 con Protección UVA/UVB" at bounding box center [425, 387] width 129 height 11
click at [361, 390] on p "FPS 30 con Protección UVA/UVB" at bounding box center [425, 387] width 129 height 11
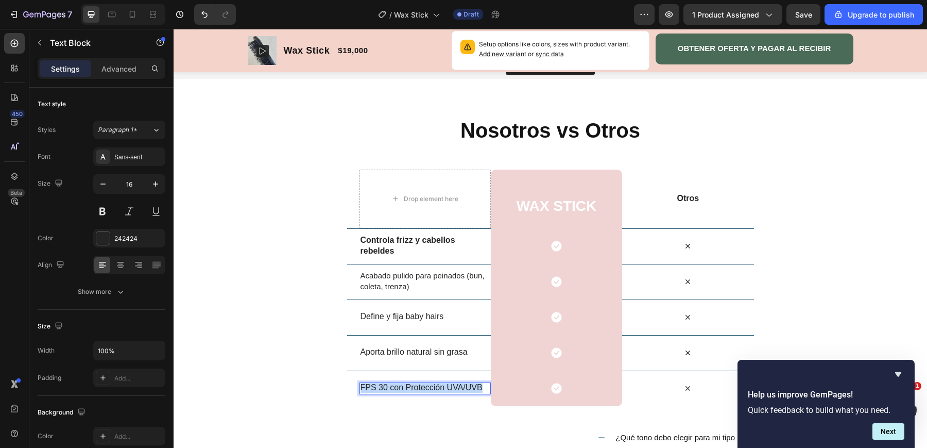
drag, startPoint x: 360, startPoint y: 389, endPoint x: 482, endPoint y: 387, distance: 122.1
click at [482, 387] on p "FPS 30 con Protección UVA/UVB" at bounding box center [425, 387] width 129 height 11
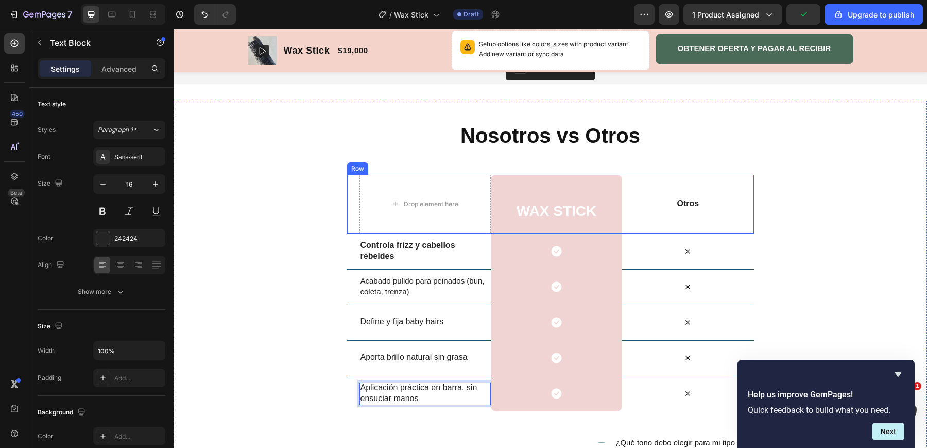
click at [740, 212] on div "Otros Text Block" at bounding box center [687, 204] width 131 height 59
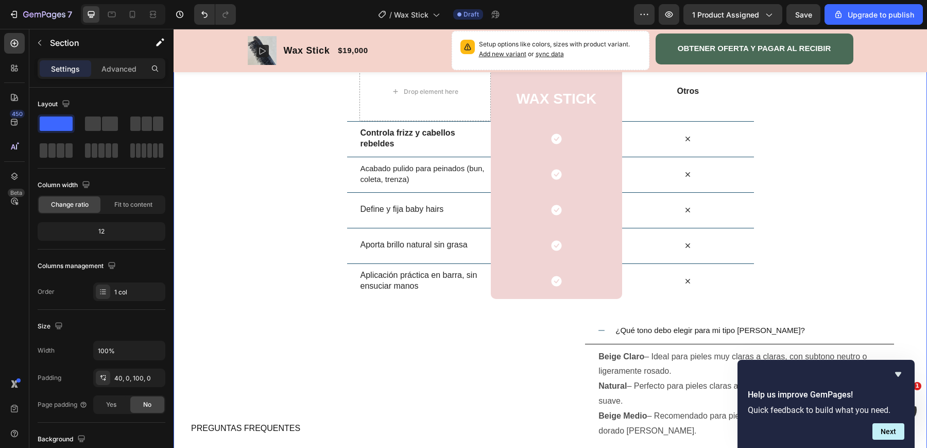
scroll to position [1482, 0]
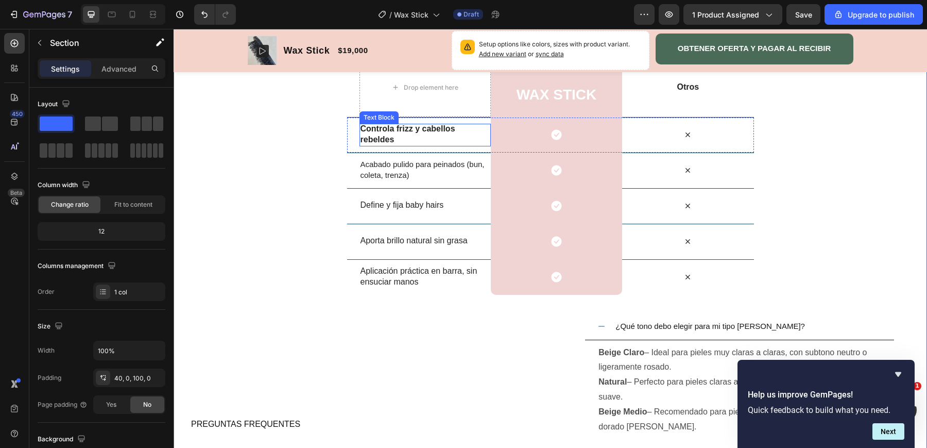
click at [408, 139] on p "Controla frizz y cabellos rebeldes" at bounding box center [425, 135] width 129 height 22
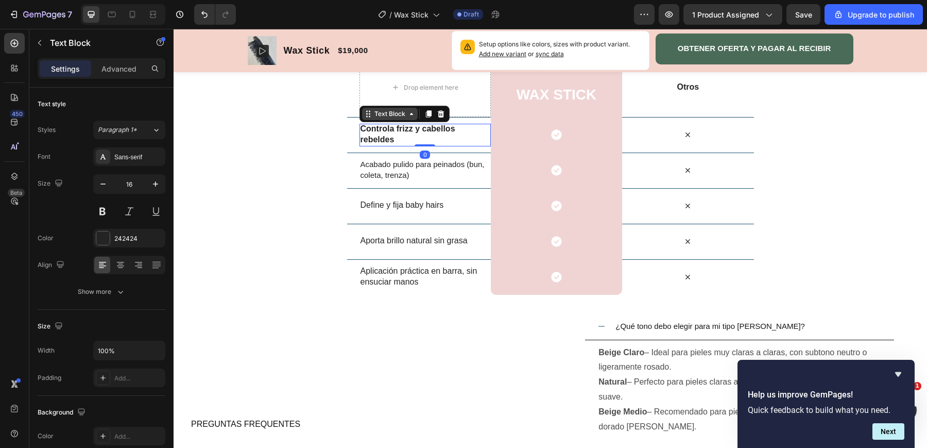
click at [366, 115] on icon at bounding box center [367, 116] width 2 height 2
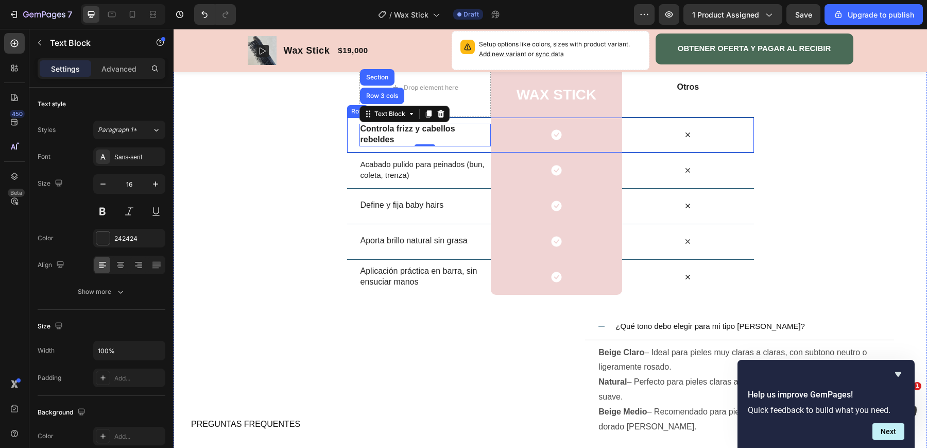
click at [345, 139] on div "Nosotros vs Otros Heading Row Drop element here ⁠⁠⁠⁠⁠⁠⁠ WAX STICK Heading Row O…" at bounding box center [551, 282] width 754 height 554
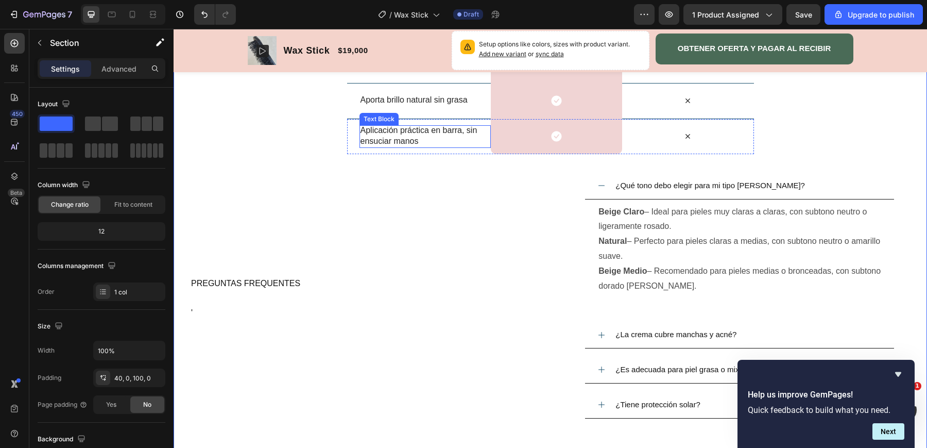
scroll to position [1623, 0]
click at [634, 185] on span "¿Qué tono debo elegir para mi tipo [PERSON_NAME]?" at bounding box center [711, 184] width 190 height 9
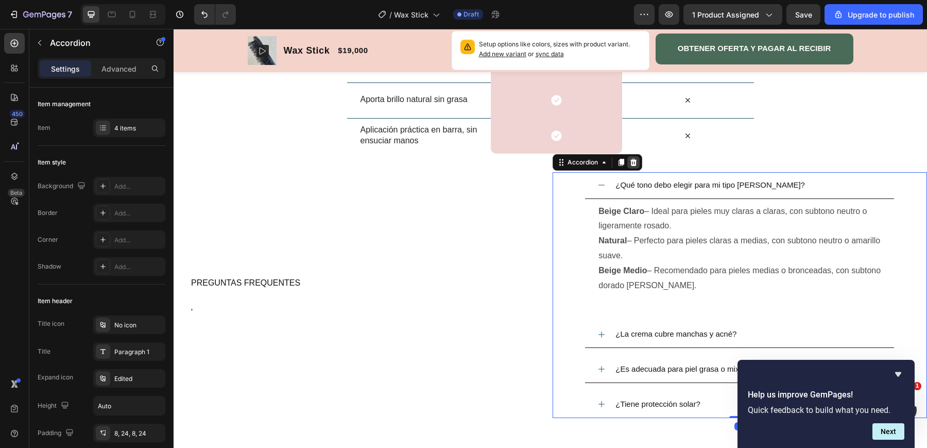
click at [635, 160] on icon at bounding box center [633, 162] width 7 height 7
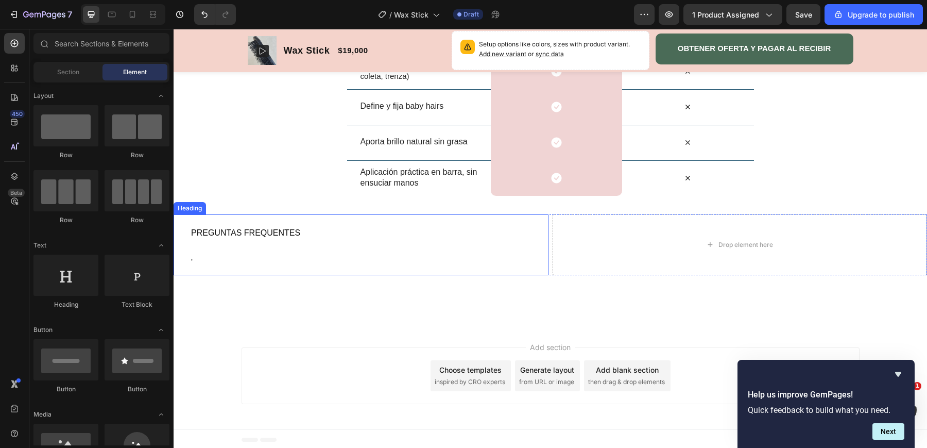
click at [501, 240] on h2 "PREGUNTAS FREQUENTES '" at bounding box center [369, 244] width 359 height 61
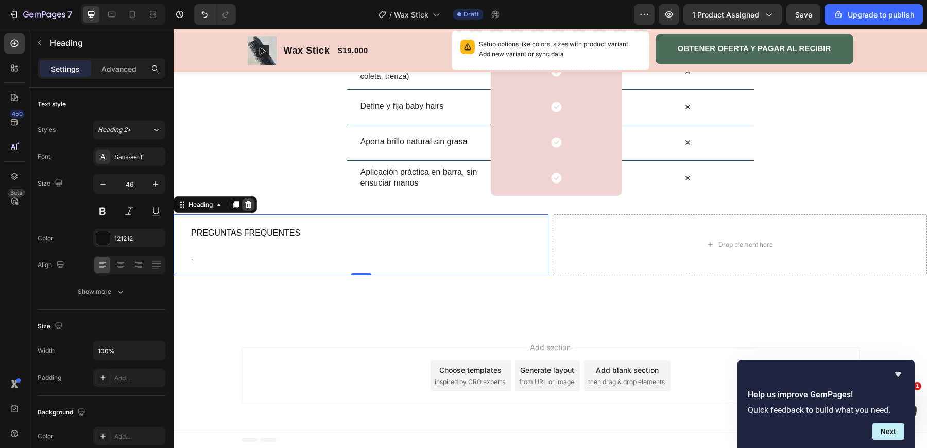
click at [249, 204] on icon at bounding box center [248, 204] width 7 height 7
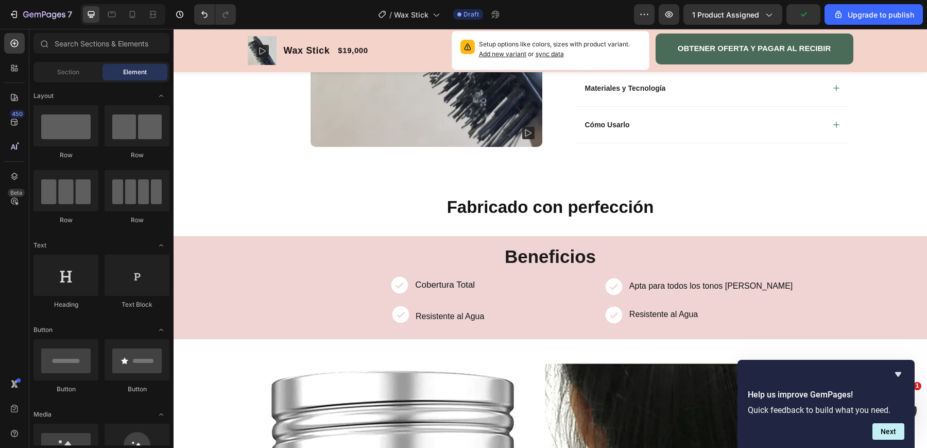
scroll to position [383, 0]
click at [447, 293] on div "Cobertura Total Text Block" at bounding box center [445, 289] width 62 height 28
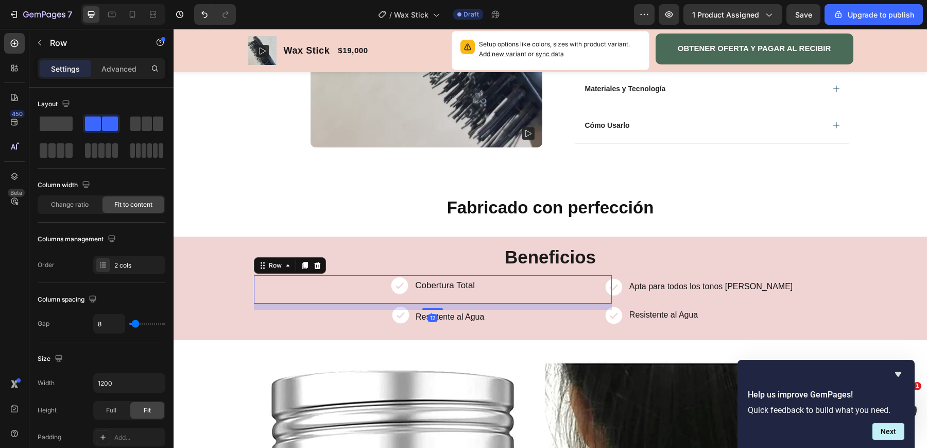
click at [471, 278] on div "Cobertura Total Text Block" at bounding box center [445, 289] width 62 height 28
click at [476, 286] on div "Cobertura Total" at bounding box center [445, 286] width 62 height 12
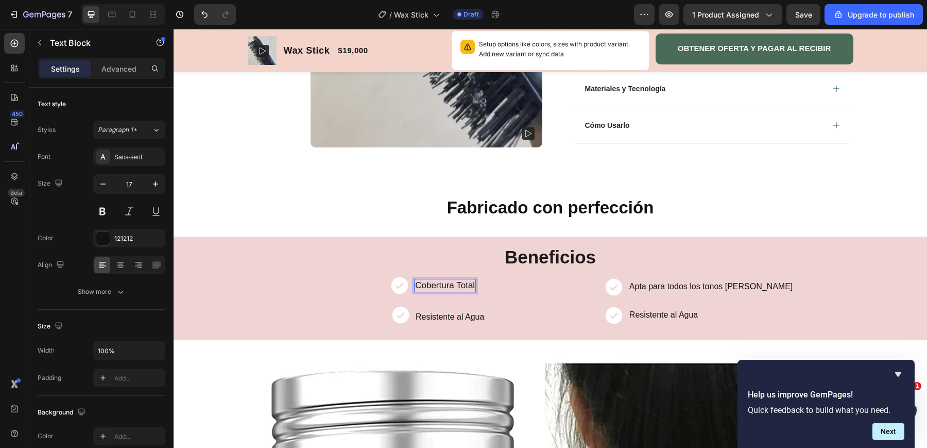
click at [476, 286] on div "Cobertura Total" at bounding box center [445, 286] width 62 height 12
drag, startPoint x: 476, startPoint y: 286, endPoint x: 423, endPoint y: 284, distance: 52.6
click at [423, 284] on div "Cobertura Total" at bounding box center [445, 286] width 62 height 12
drag, startPoint x: 418, startPoint y: 283, endPoint x: 477, endPoint y: 287, distance: 58.9
click at [477, 287] on div "Icon Cobertura Total Text Block 0 Row" at bounding box center [433, 289] width 358 height 28
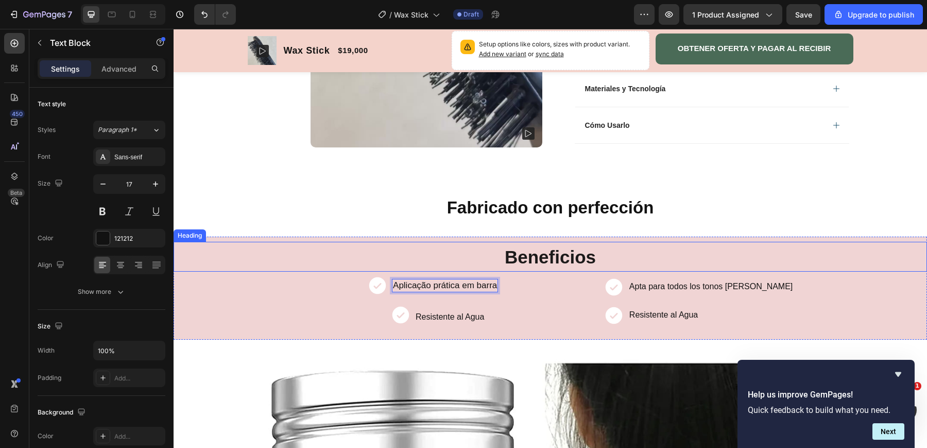
click at [648, 285] on p "Apta para todos los tonos [PERSON_NAME]" at bounding box center [711, 286] width 163 height 11
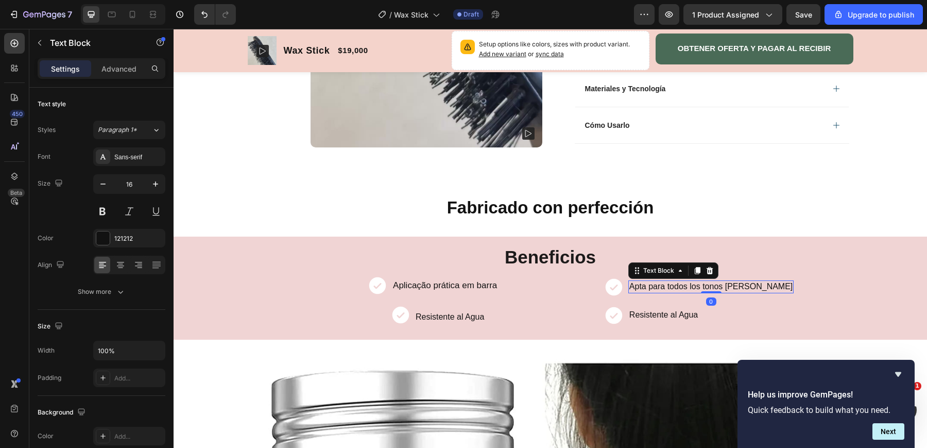
click at [632, 285] on p "Apta para todos los tonos [PERSON_NAME]" at bounding box center [711, 286] width 163 height 11
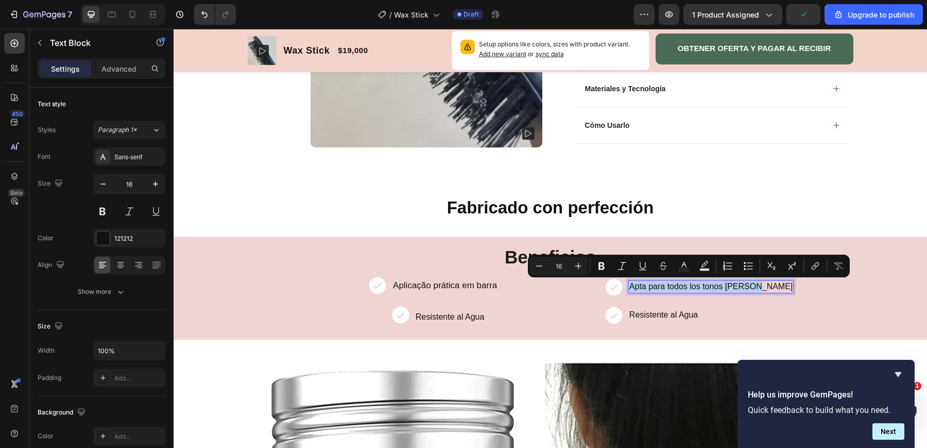
drag, startPoint x: 631, startPoint y: 285, endPoint x: 750, endPoint y: 286, distance: 119.0
click at [750, 286] on div "Apta para todos los tonos [PERSON_NAME]" at bounding box center [711, 287] width 165 height 12
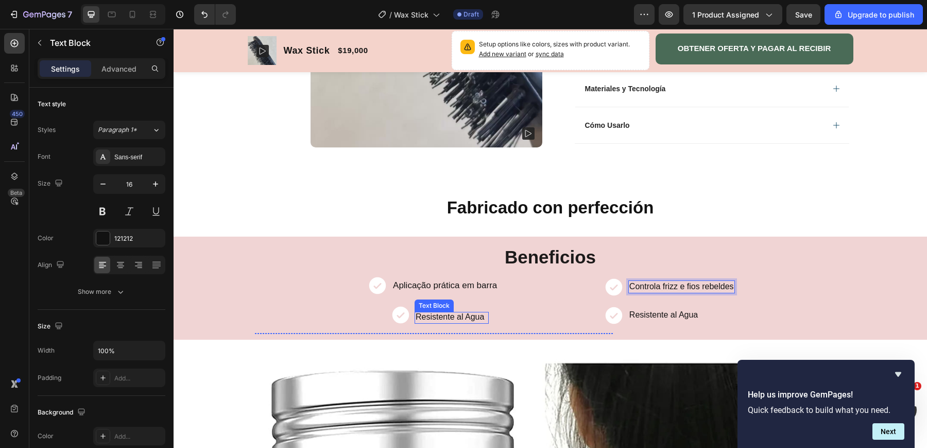
click at [461, 312] on p "Resistente al Agua" at bounding box center [450, 317] width 69 height 11
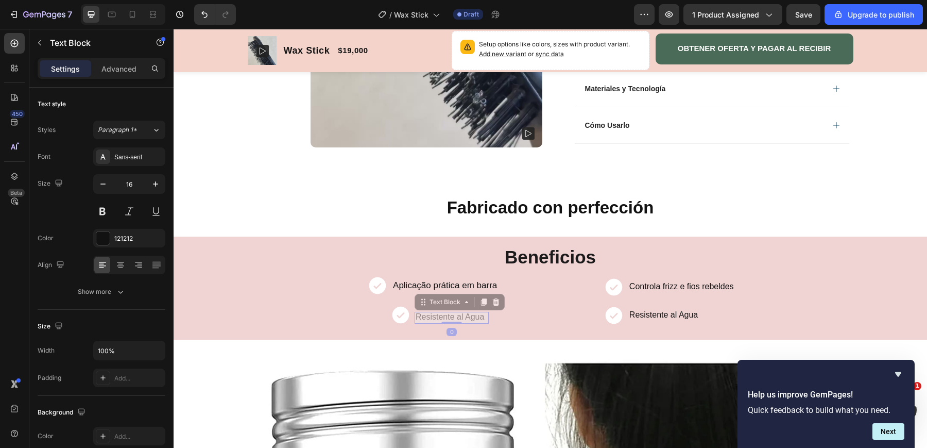
scroll to position [393, 0]
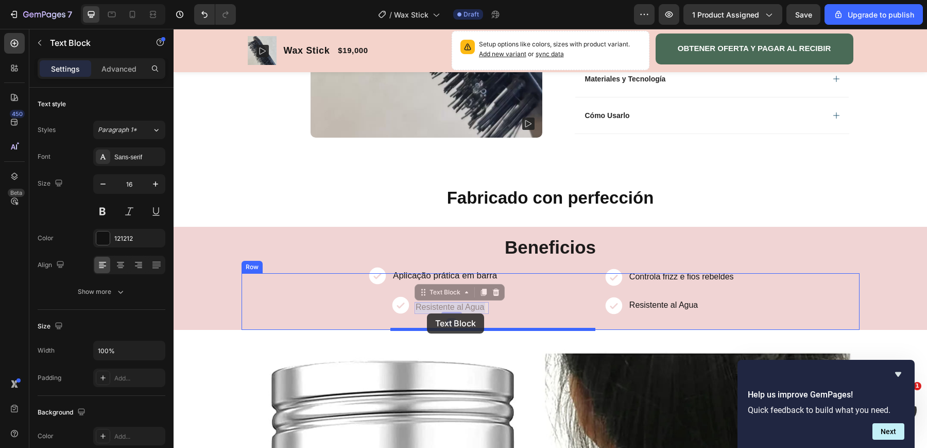
drag, startPoint x: 485, startPoint y: 316, endPoint x: 437, endPoint y: 313, distance: 48.0
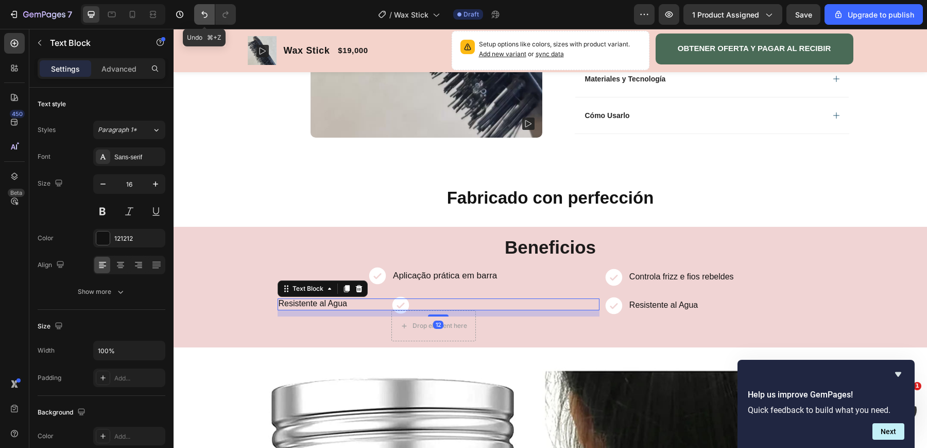
click at [203, 19] on icon "Undo/Redo" at bounding box center [204, 14] width 10 height 10
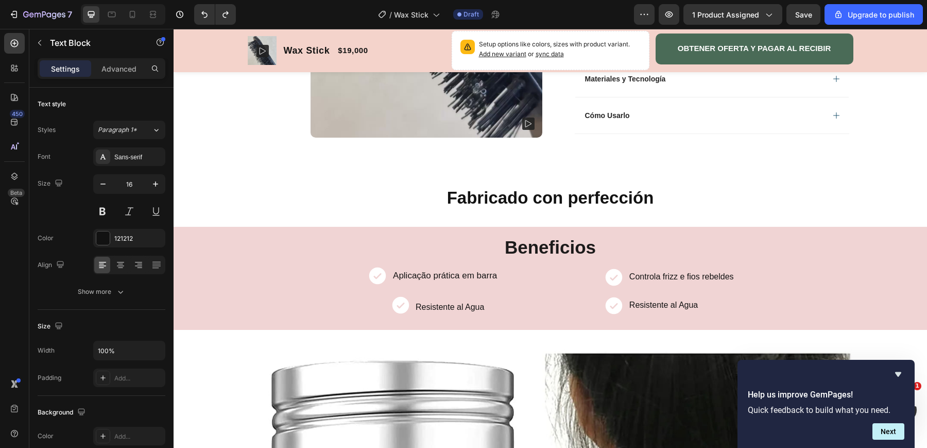
click at [434, 307] on p "Resistente al Agua" at bounding box center [450, 307] width 69 height 11
click at [416, 305] on p "Resistente al Agua" at bounding box center [450, 307] width 69 height 11
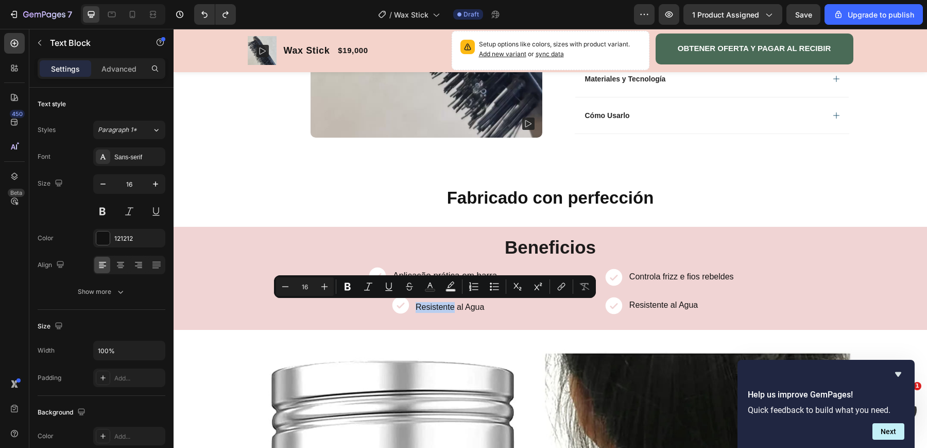
click at [418, 306] on p "Resistente al Agua" at bounding box center [450, 307] width 69 height 11
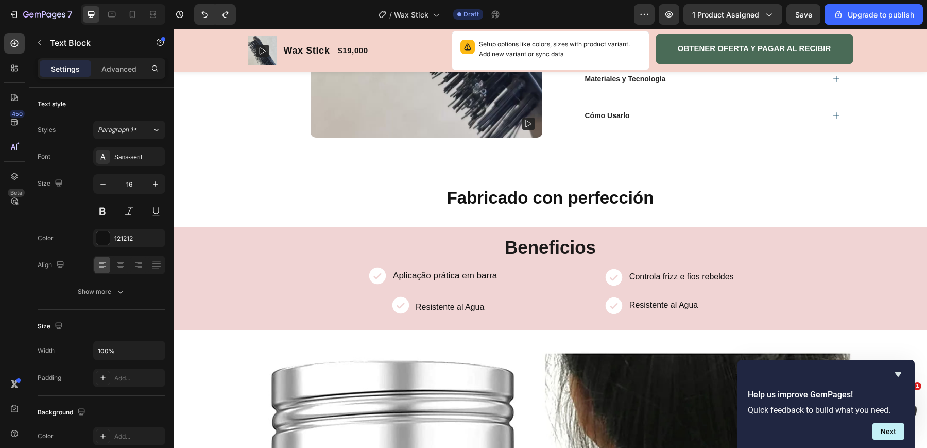
drag, startPoint x: 417, startPoint y: 306, endPoint x: 446, endPoint y: 305, distance: 28.3
click at [446, 305] on p "Resistente al Agua" at bounding box center [450, 307] width 69 height 11
click at [477, 310] on p "Resistente al Agua" at bounding box center [450, 307] width 69 height 11
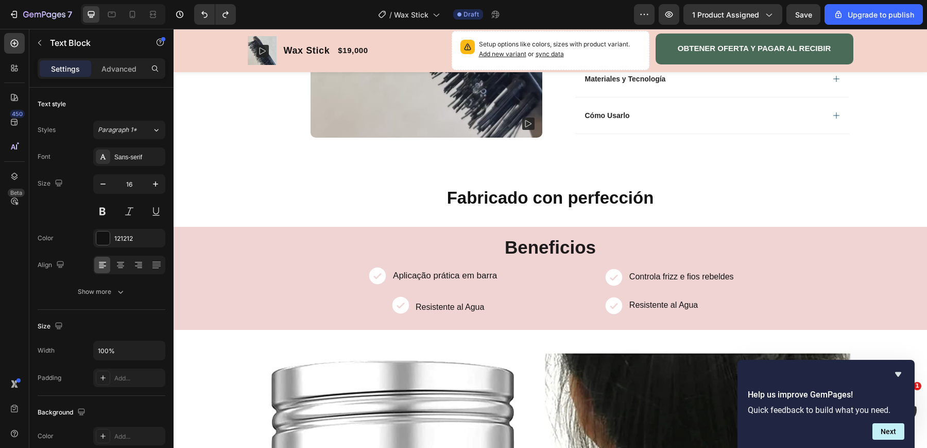
click at [488, 310] on div "Resistente al Agua Text Block" at bounding box center [452, 308] width 74 height 12
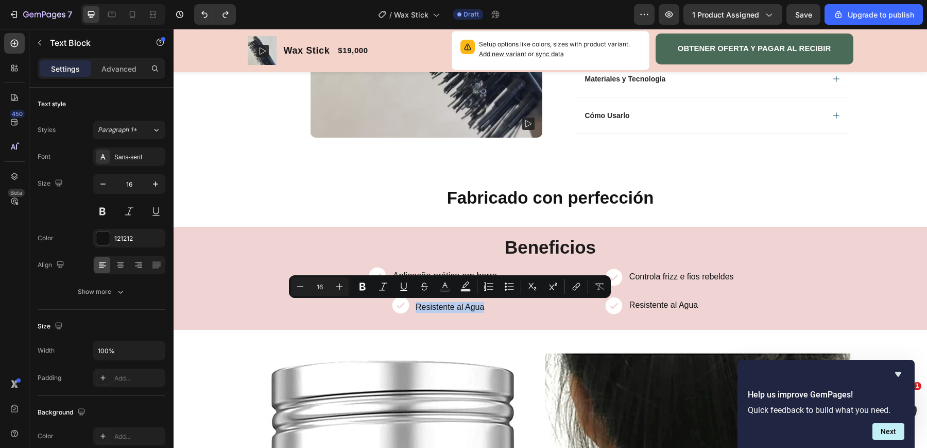
drag, startPoint x: 484, startPoint y: 310, endPoint x: 415, endPoint y: 304, distance: 68.8
click at [415, 304] on div "Resistente al Agua" at bounding box center [450, 308] width 71 height 12
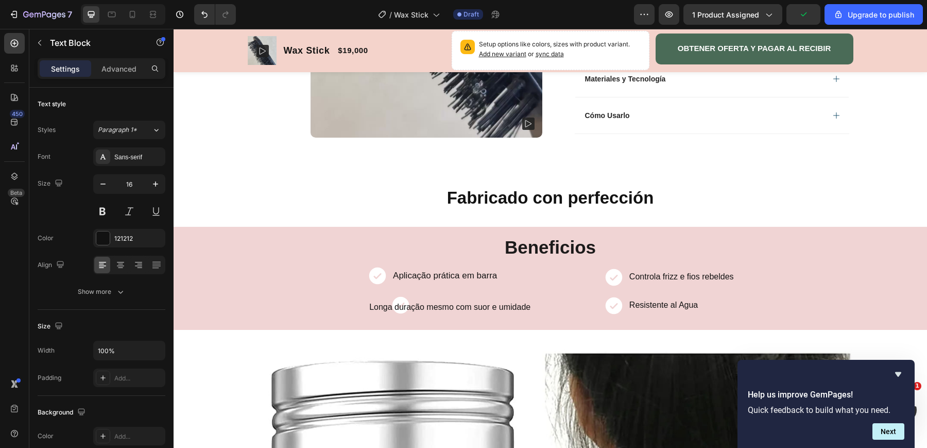
click at [399, 303] on p "Longa duração mesmo com suor e umidade" at bounding box center [449, 307] width 161 height 11
click at [398, 303] on p "Longa duração mesmo com suor e umidade" at bounding box center [449, 307] width 161 height 11
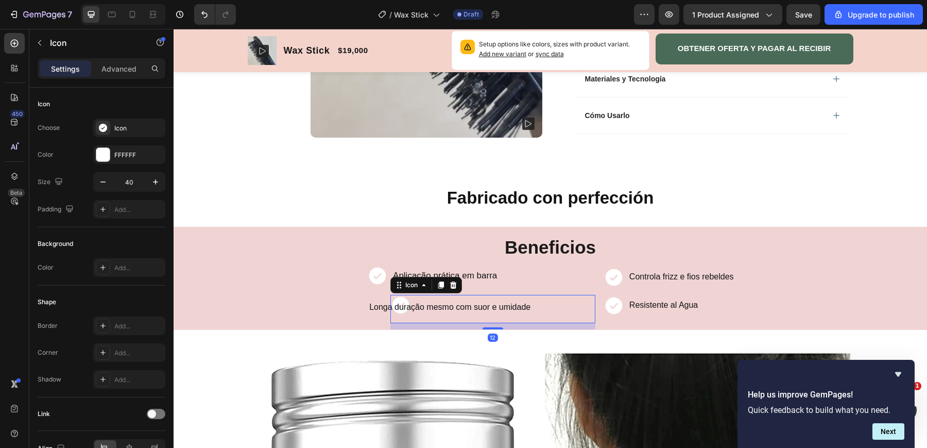
click at [396, 300] on icon at bounding box center [400, 305] width 17 height 17
click at [203, 10] on icon "Undo/Redo" at bounding box center [204, 14] width 10 height 10
click at [643, 311] on div "Resistente al Agua" at bounding box center [664, 306] width 71 height 12
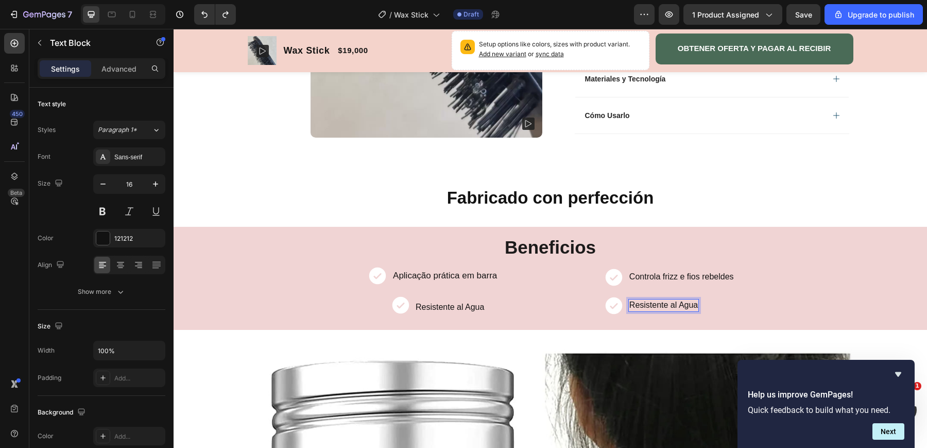
click at [635, 306] on p "Resistente al Agua" at bounding box center [664, 305] width 69 height 11
drag, startPoint x: 631, startPoint y: 305, endPoint x: 700, endPoint y: 305, distance: 69.0
click at [700, 305] on div "Icon Resistente al Agua Text Block 0 Row" at bounding box center [732, 309] width 256 height 28
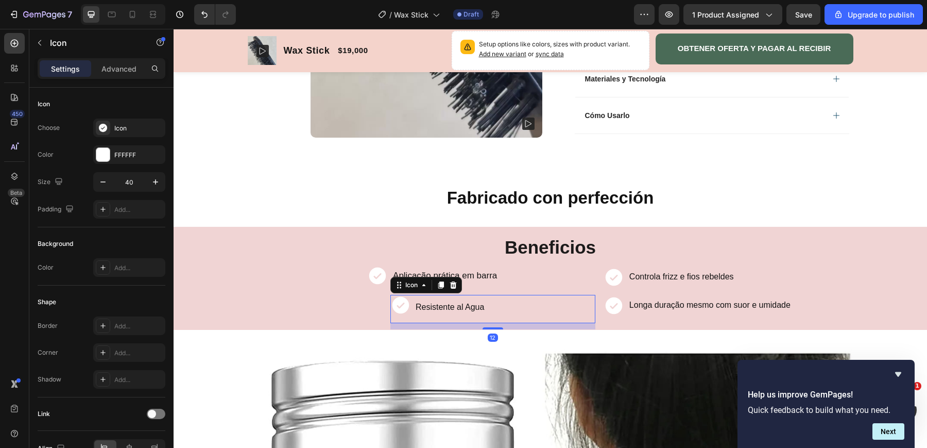
click at [401, 308] on icon at bounding box center [400, 305] width 17 height 17
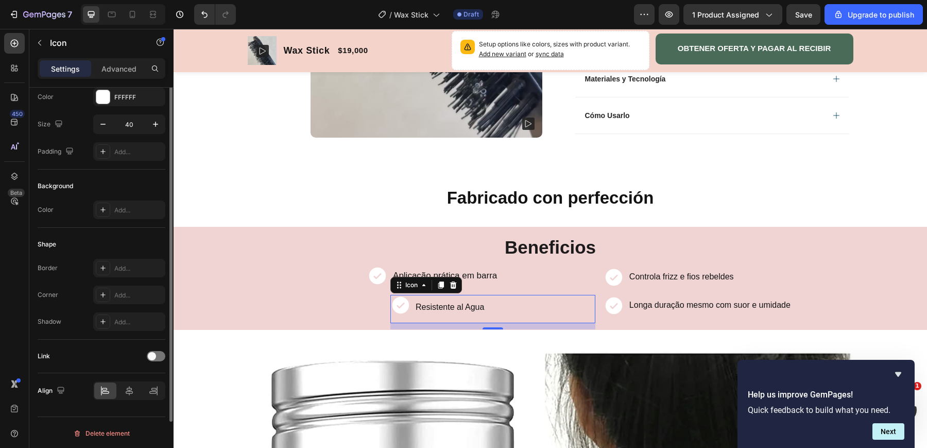
scroll to position [0, 0]
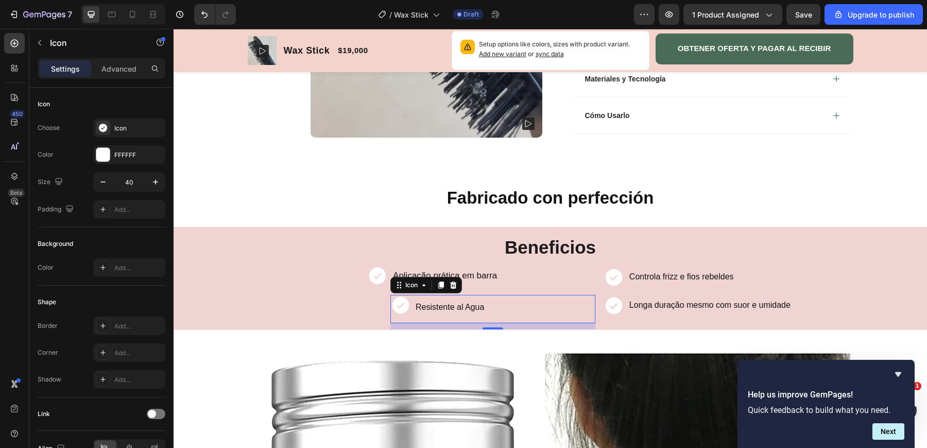
click at [405, 291] on div "Icon" at bounding box center [427, 285] width 72 height 16
click at [402, 292] on div "Icon" at bounding box center [427, 285] width 72 height 16
click at [401, 289] on icon at bounding box center [399, 285] width 8 height 8
click at [428, 291] on div "Icon" at bounding box center [411, 285] width 37 height 12
click at [421, 292] on div "Icon" at bounding box center [427, 285] width 72 height 16
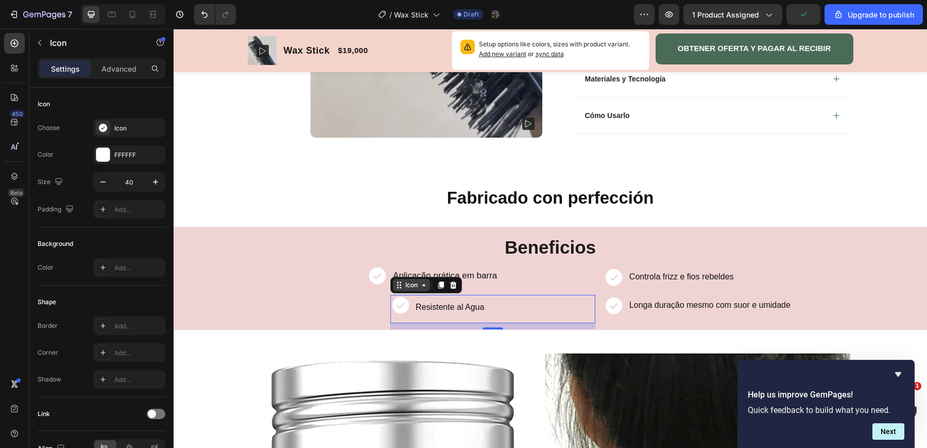
click at [421, 286] on icon at bounding box center [424, 285] width 8 height 8
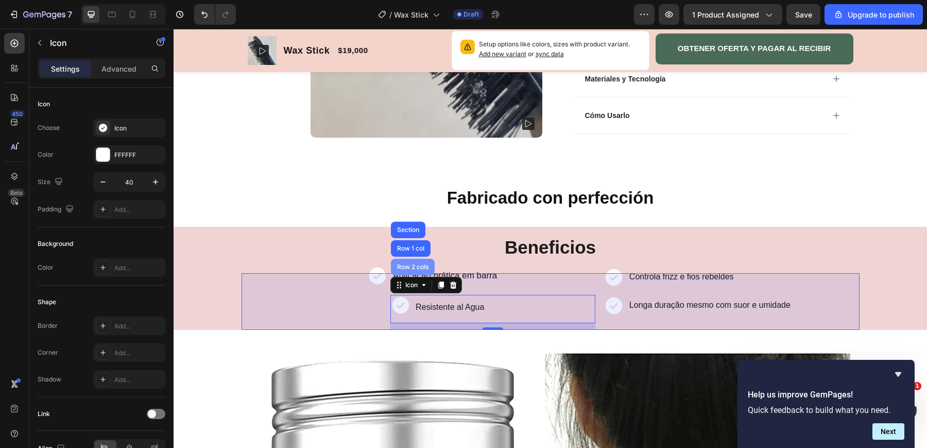
click at [411, 265] on div "Row 2 cols" at bounding box center [413, 267] width 36 height 6
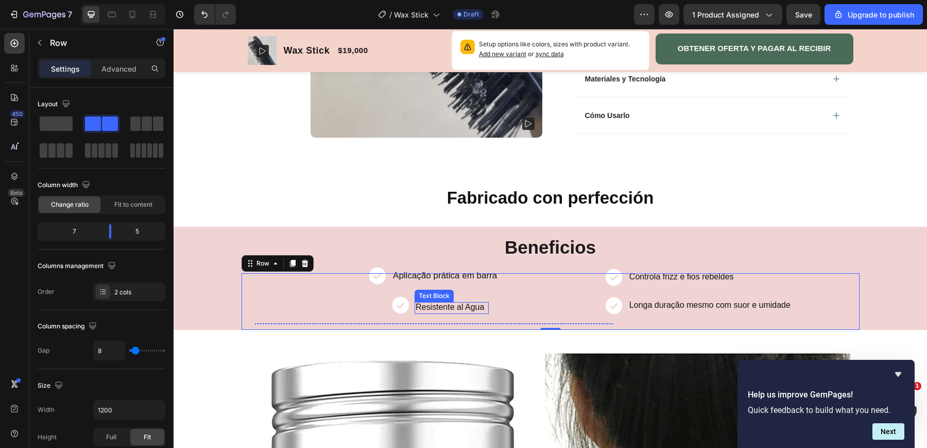
click at [420, 305] on p "Resistente al Agua" at bounding box center [450, 307] width 69 height 11
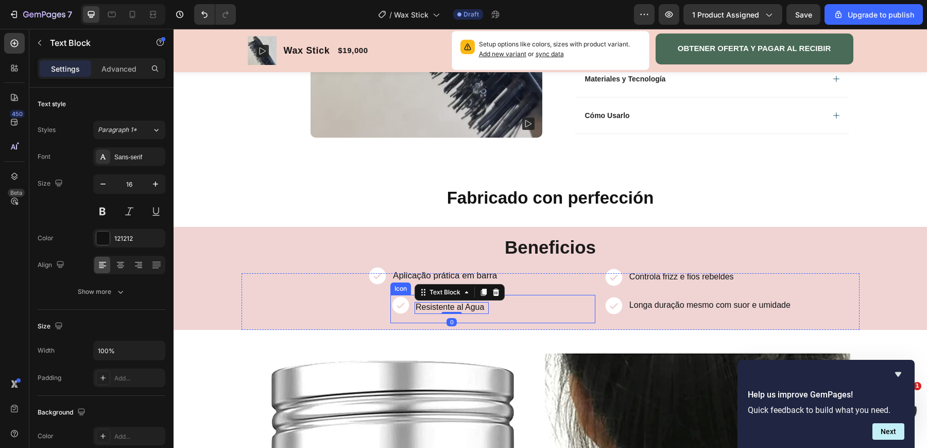
click at [406, 308] on icon at bounding box center [400, 305] width 17 height 17
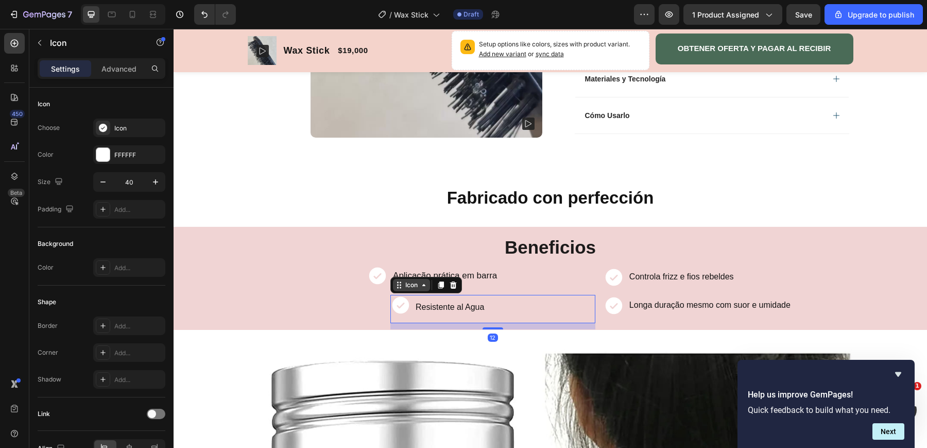
click at [423, 287] on icon at bounding box center [424, 285] width 8 height 8
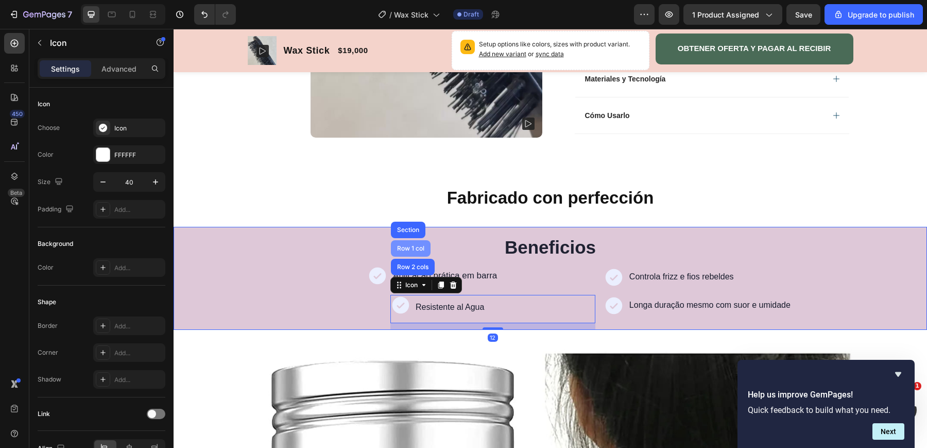
click at [416, 250] on div "Row 1 col" at bounding box center [410, 248] width 31 height 6
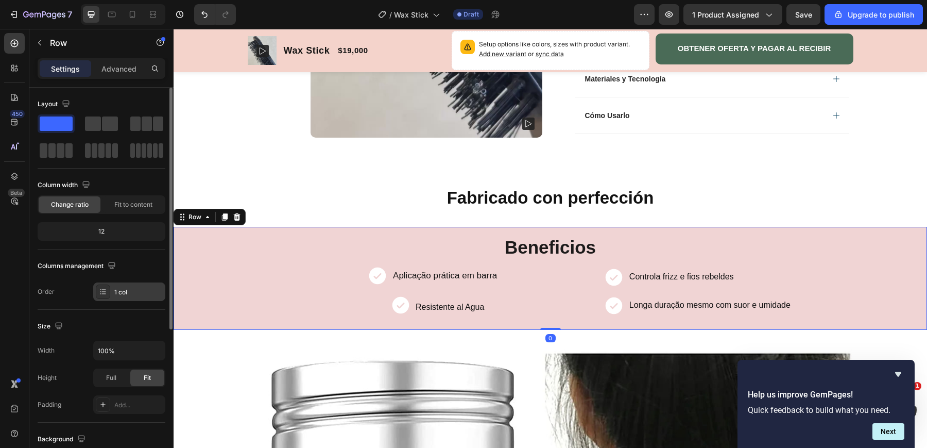
scroll to position [237, 0]
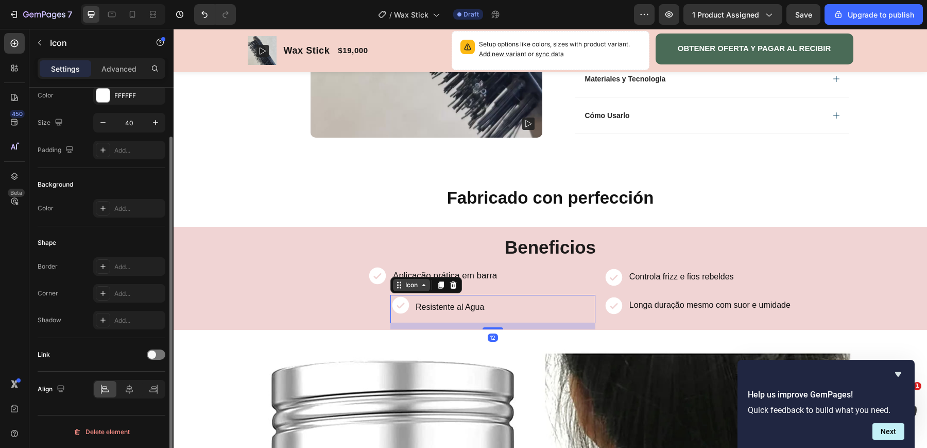
click at [401, 286] on div "Icon" at bounding box center [411, 285] width 37 height 12
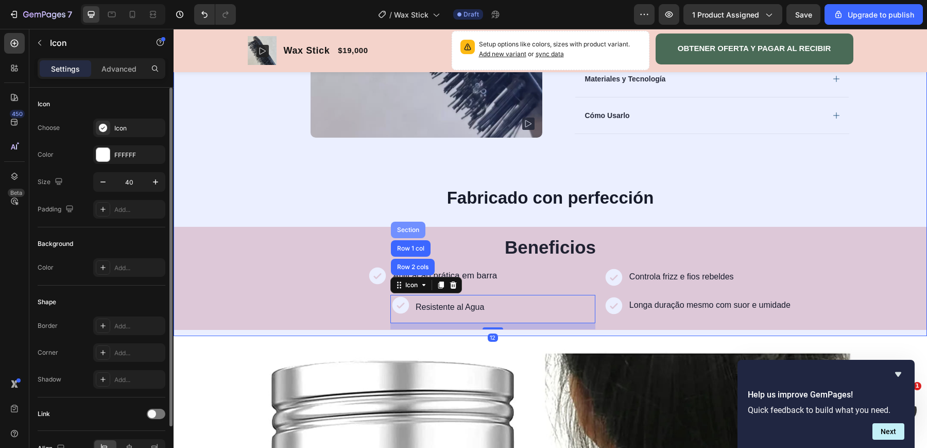
click at [415, 228] on div "Section" at bounding box center [408, 230] width 26 height 6
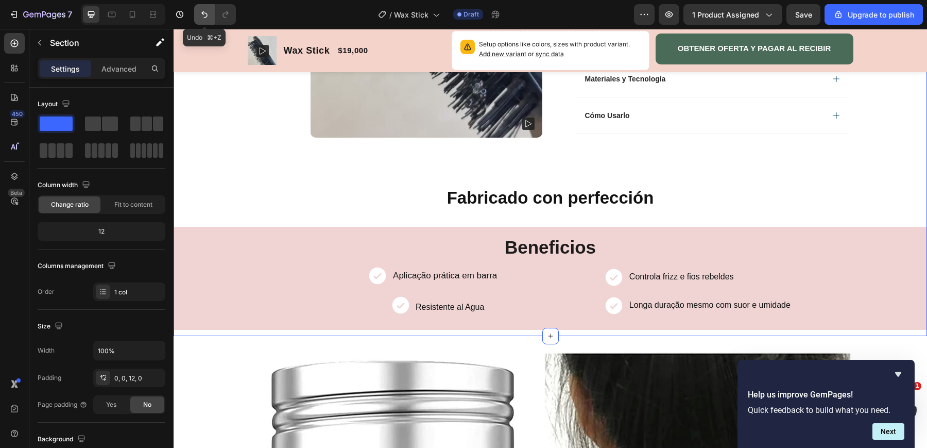
click at [205, 14] on icon "Undo/Redo" at bounding box center [204, 14] width 10 height 10
click at [224, 14] on icon "Undo/Redo" at bounding box center [226, 14] width 10 height 10
click at [639, 308] on p "Resistente al Agua" at bounding box center [664, 305] width 69 height 11
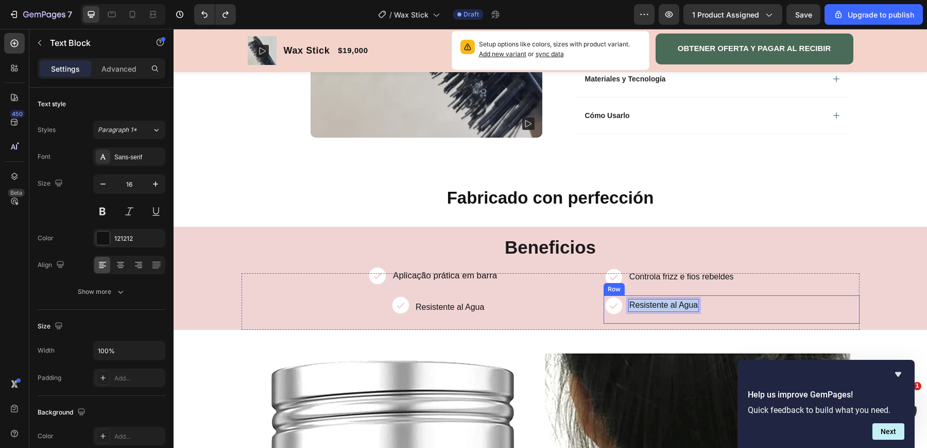
drag, startPoint x: 631, startPoint y: 306, endPoint x: 699, endPoint y: 306, distance: 68.5
click at [699, 306] on div "Resistente al Agua" at bounding box center [664, 306] width 71 height 12
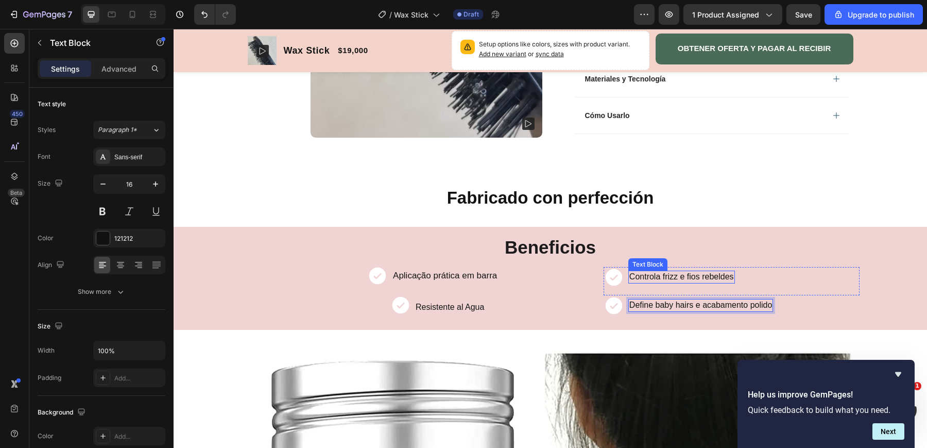
click at [641, 277] on p "Controla frizz e fios rebeldes" at bounding box center [682, 277] width 105 height 11
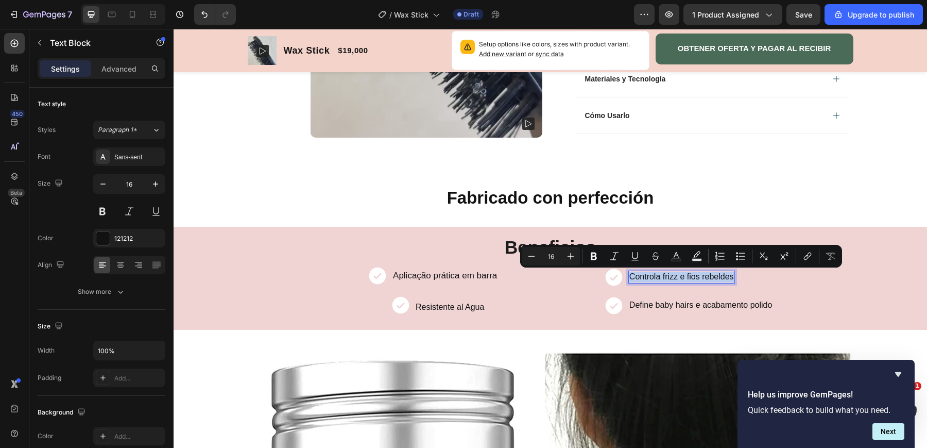
drag, startPoint x: 632, startPoint y: 276, endPoint x: 735, endPoint y: 276, distance: 103.0
click at [735, 276] on div "Controla frizz e fios rebeldes" at bounding box center [682, 278] width 107 height 12
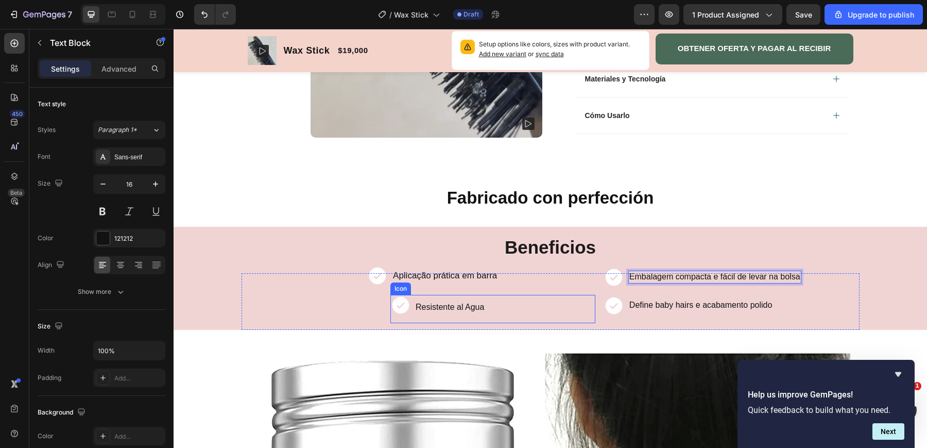
click at [428, 306] on p "Resistente al Agua" at bounding box center [450, 307] width 69 height 11
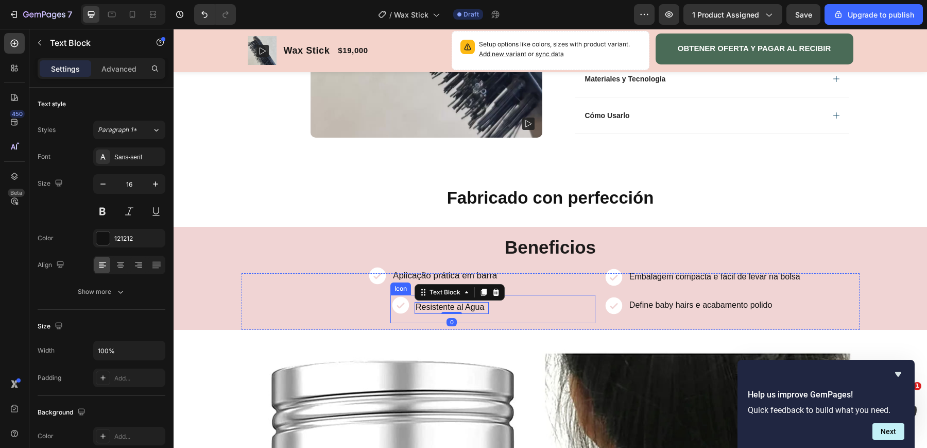
click at [415, 307] on div "Resistente al Agua" at bounding box center [450, 308] width 71 height 12
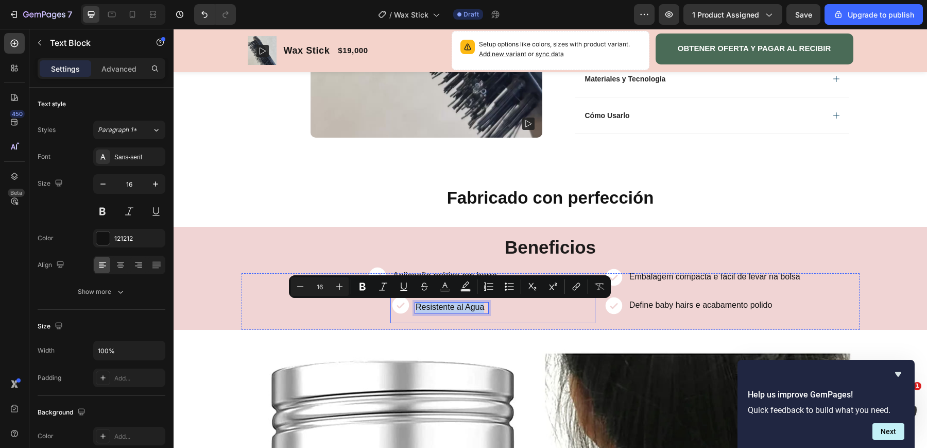
drag, startPoint x: 415, startPoint y: 307, endPoint x: 490, endPoint y: 304, distance: 75.3
click at [490, 304] on div "Icon Aplicação prática em barra Text Block Row Icon Resistente al Agua Text Blo…" at bounding box center [421, 301] width 358 height 57
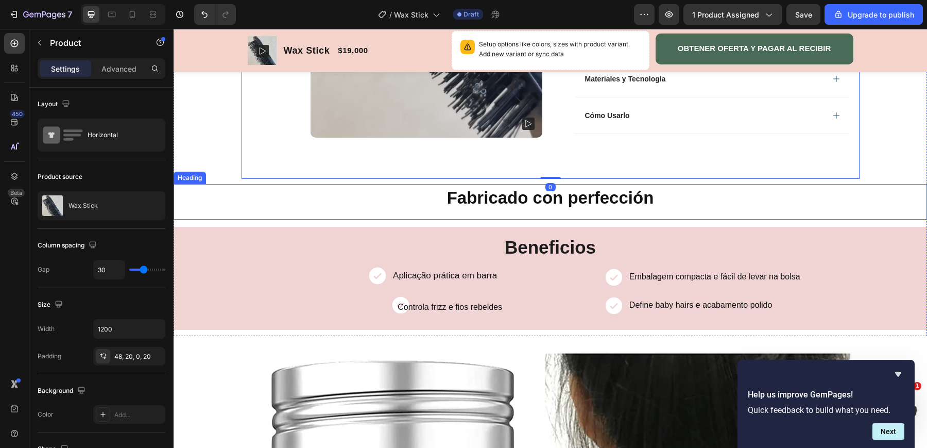
click at [632, 201] on strong "Fabricado con perfección" at bounding box center [550, 197] width 207 height 19
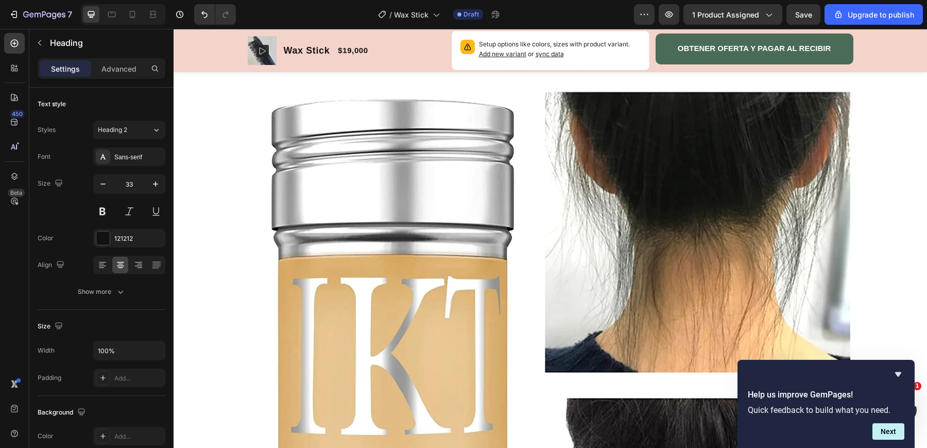
scroll to position [661, 0]
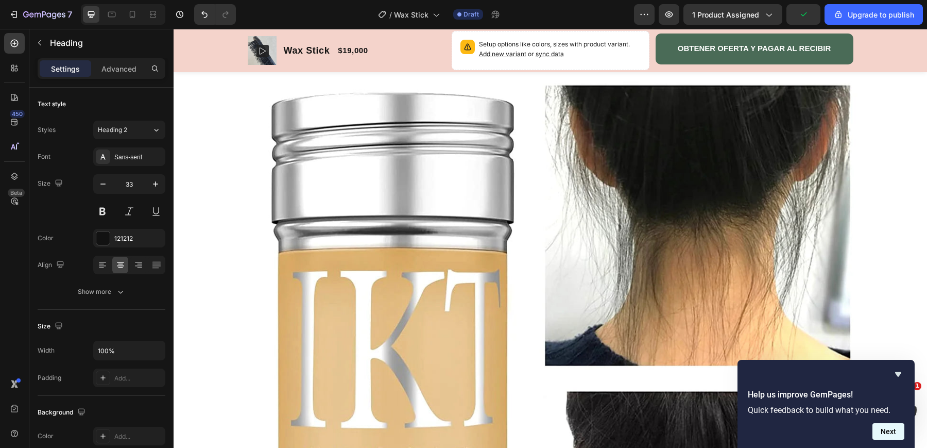
click at [886, 431] on button "Next" at bounding box center [889, 431] width 32 height 16
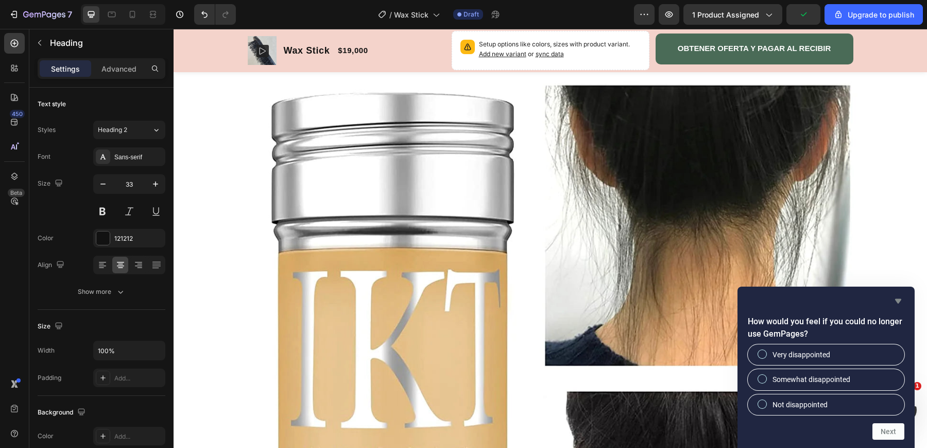
click at [901, 302] on icon "Hide survey" at bounding box center [898, 301] width 12 height 12
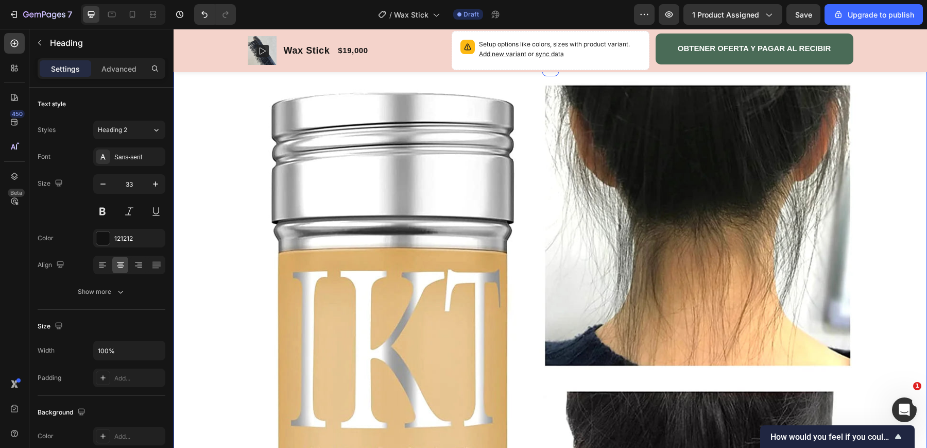
click at [875, 202] on div "Image Row WAX STICK ha recibido mas de 1.800 reseñas de 5 estrellas Heading Row…" at bounding box center [550, 429] width 733 height 618
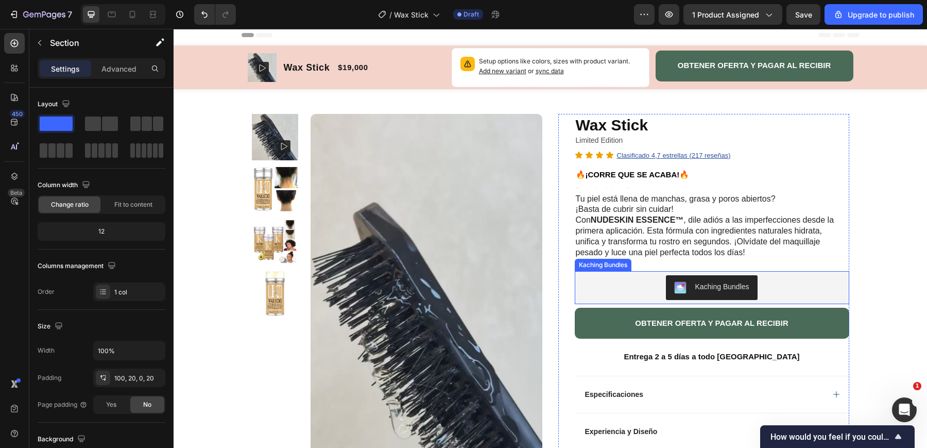
scroll to position [4, 0]
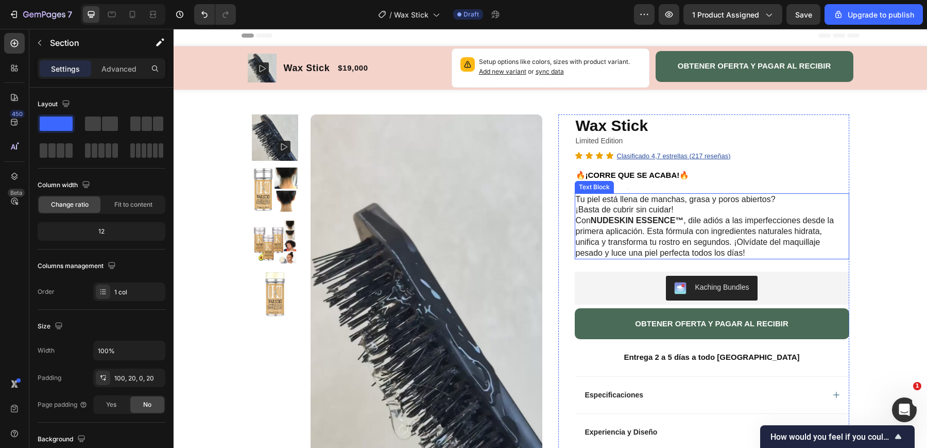
click at [578, 199] on p "Tu piel está llena de manchas, grasa y poros abiertos? ¡Basta de cubrir sin cui…" at bounding box center [712, 226] width 273 height 64
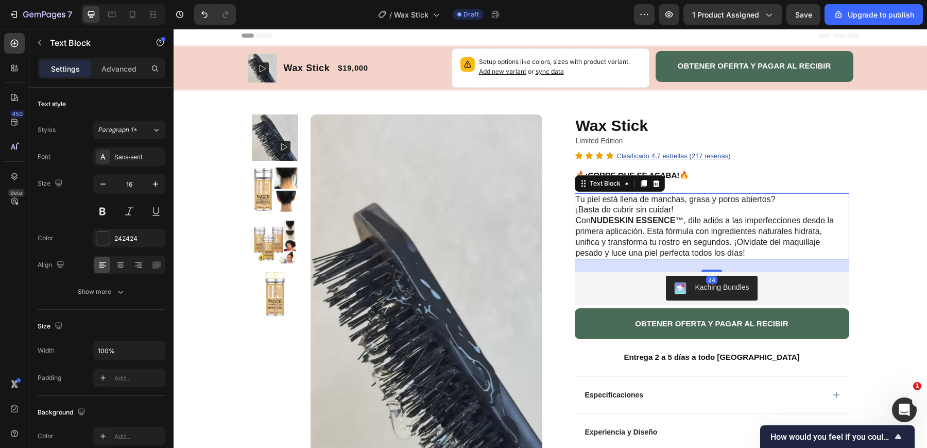
click at [576, 199] on p "Tu piel está llena de manchas, grasa y poros abiertos? ¡Basta de cubrir sin cui…" at bounding box center [712, 226] width 273 height 64
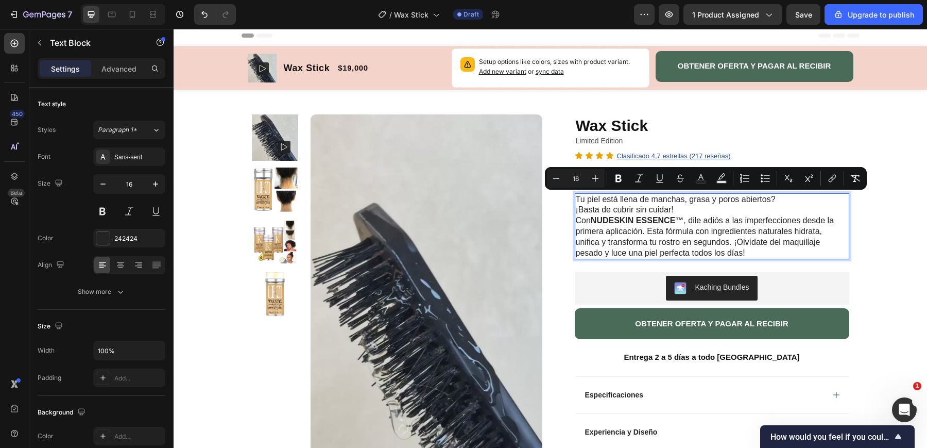
drag, startPoint x: 576, startPoint y: 199, endPoint x: 756, endPoint y: 256, distance: 189.0
click at [756, 256] on p "Tu piel está llena de manchas, grasa y poros abiertos? ¡Basta de cubrir sin cui…" at bounding box center [712, 226] width 273 height 64
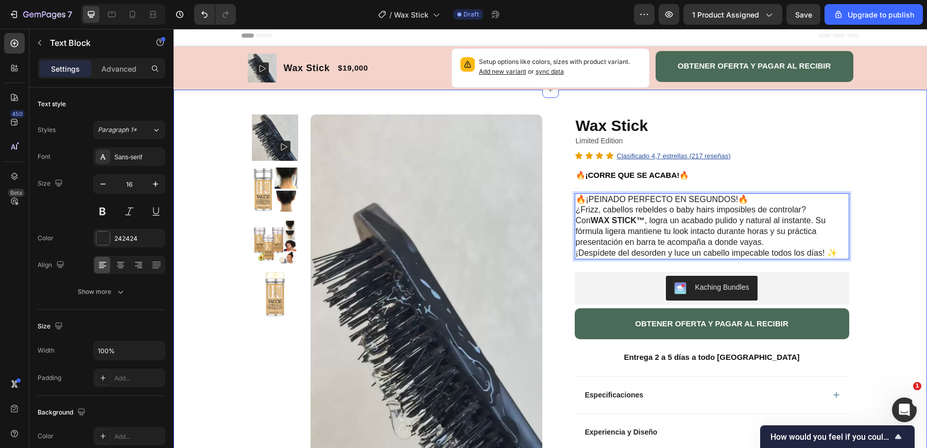
click at [889, 142] on div "Product Images Row Wax Stick Product Title Limited Edition Text Block Icon Icon…" at bounding box center [551, 405] width 754 height 630
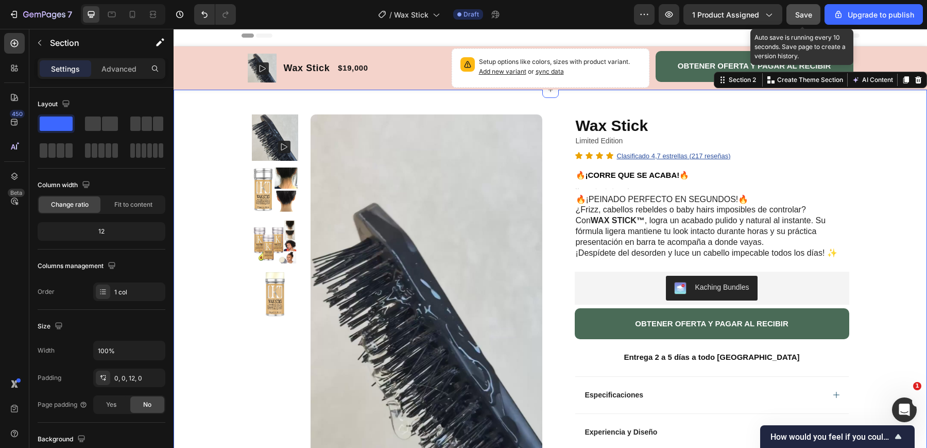
click at [802, 12] on span "Save" at bounding box center [803, 14] width 17 height 9
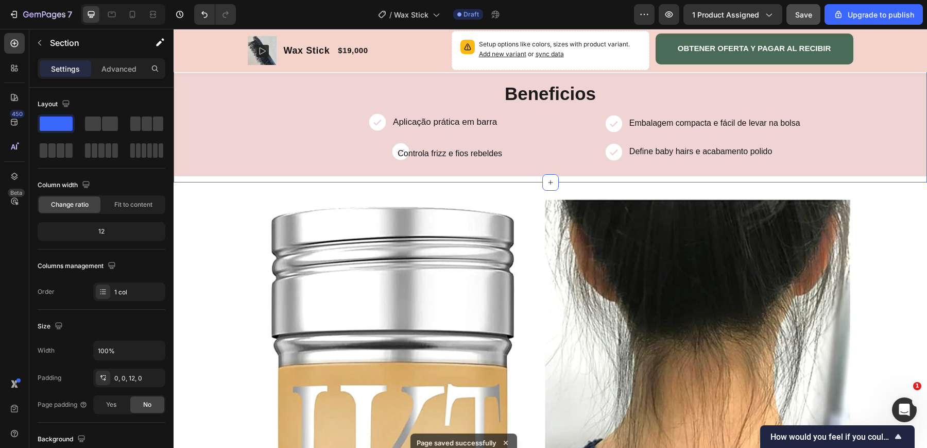
scroll to position [549, 0]
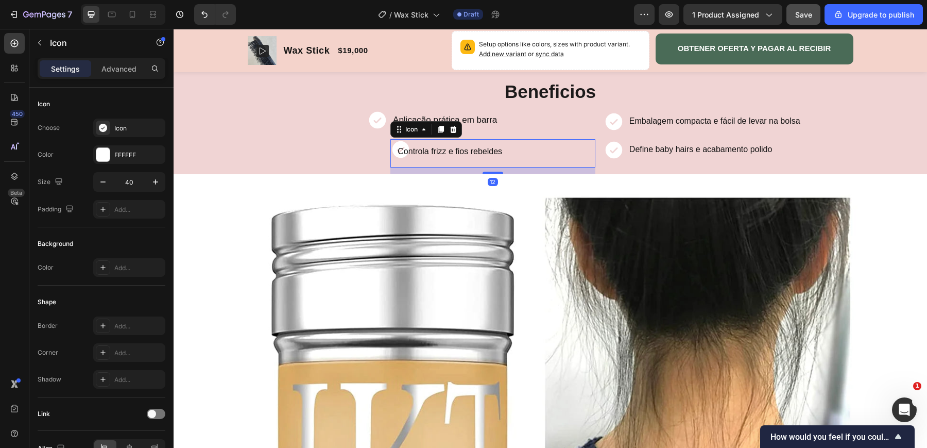
click at [392, 149] on icon at bounding box center [400, 149] width 17 height 17
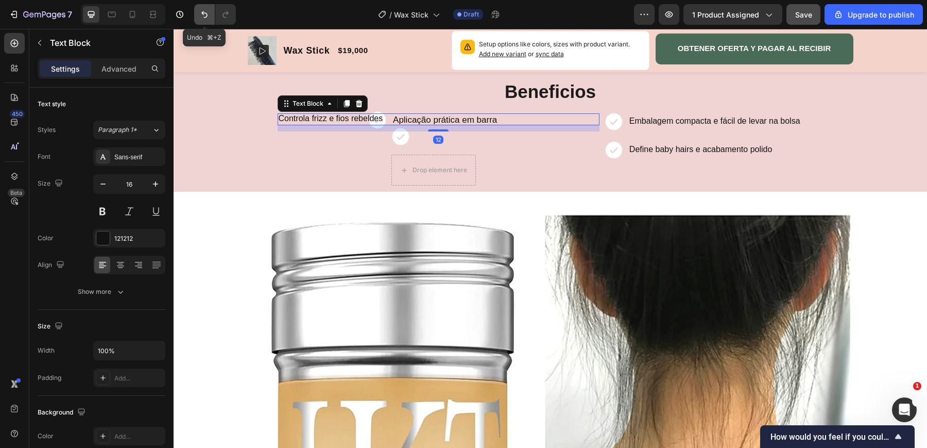
click at [202, 15] on icon "Undo/Redo" at bounding box center [204, 14] width 10 height 10
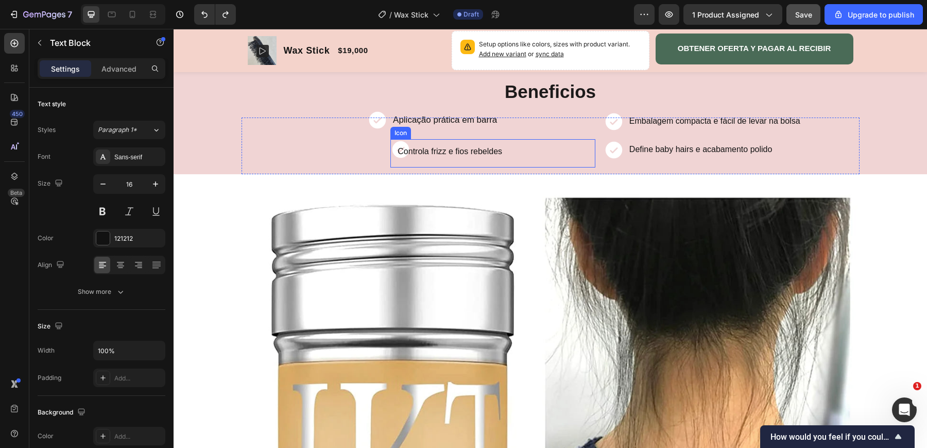
click at [399, 144] on icon at bounding box center [400, 149] width 17 height 17
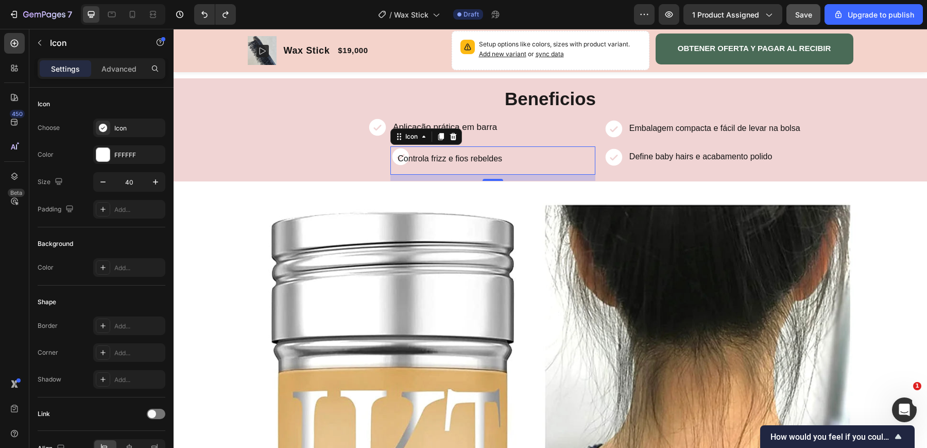
scroll to position [544, 0]
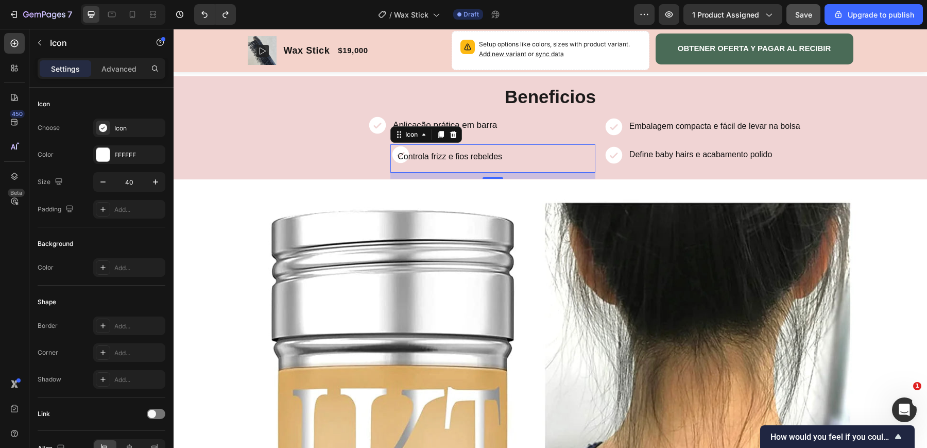
click at [493, 174] on div "12" at bounding box center [493, 176] width 205 height 6
drag, startPoint x: 495, startPoint y: 178, endPoint x: 510, endPoint y: 177, distance: 15.0
click at [510, 173] on div "9" at bounding box center [493, 173] width 205 height 0
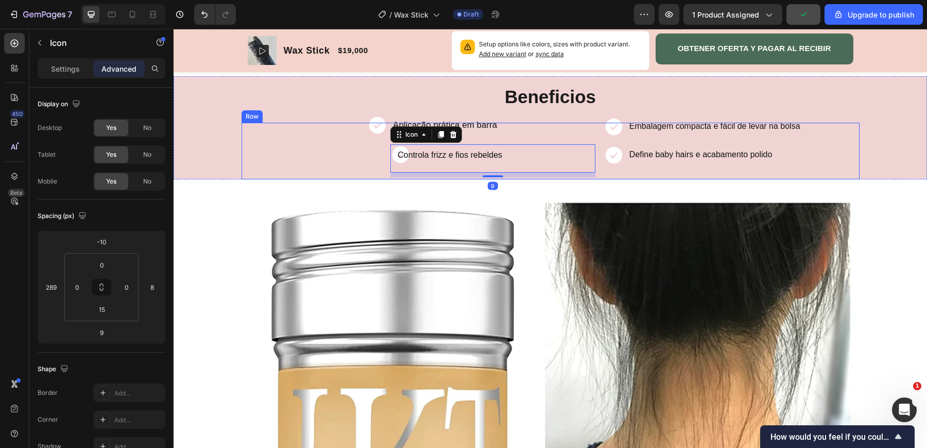
click at [389, 159] on div "Icon Aplicação prática em barra Text Block Row Icon 9 Controla frizz e fios reb…" at bounding box center [421, 151] width 358 height 57
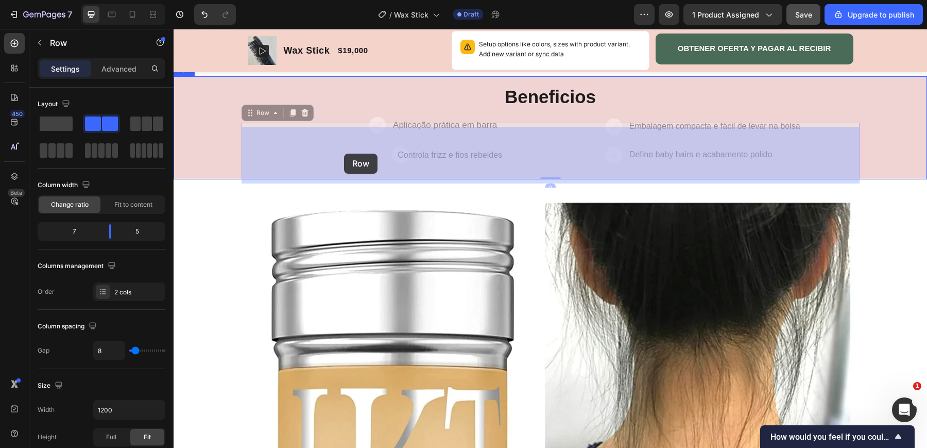
drag, startPoint x: 358, startPoint y: 156, endPoint x: 343, endPoint y: 153, distance: 14.7
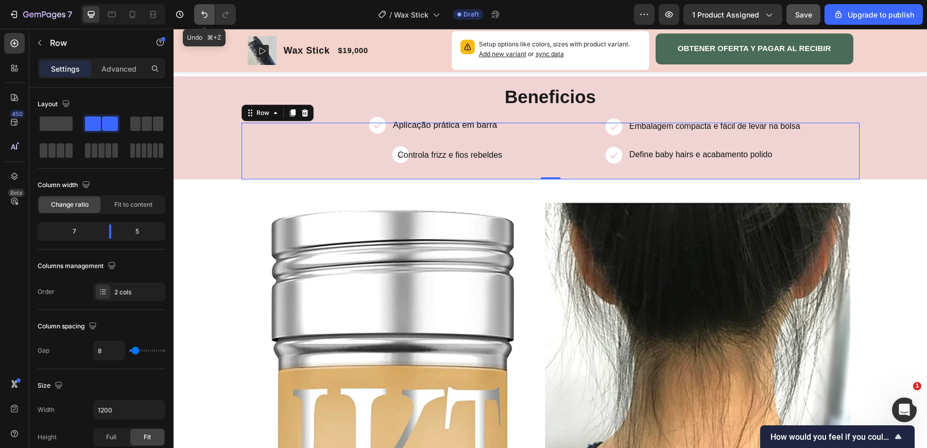
click at [213, 23] on button "Undo/Redo" at bounding box center [204, 14] width 21 height 21
click at [403, 149] on div "Text Block" at bounding box center [416, 145] width 39 height 12
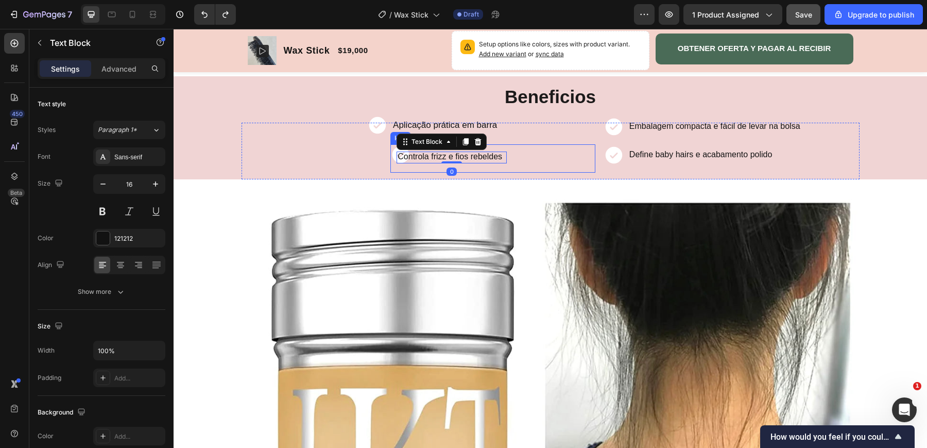
click at [392, 154] on icon at bounding box center [400, 154] width 17 height 17
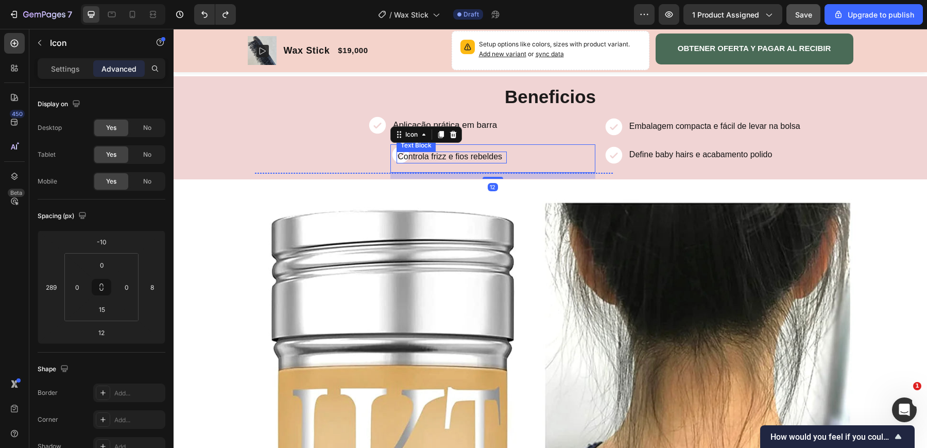
click at [415, 154] on p "Controla frizz e fios rebeldes" at bounding box center [450, 156] width 105 height 11
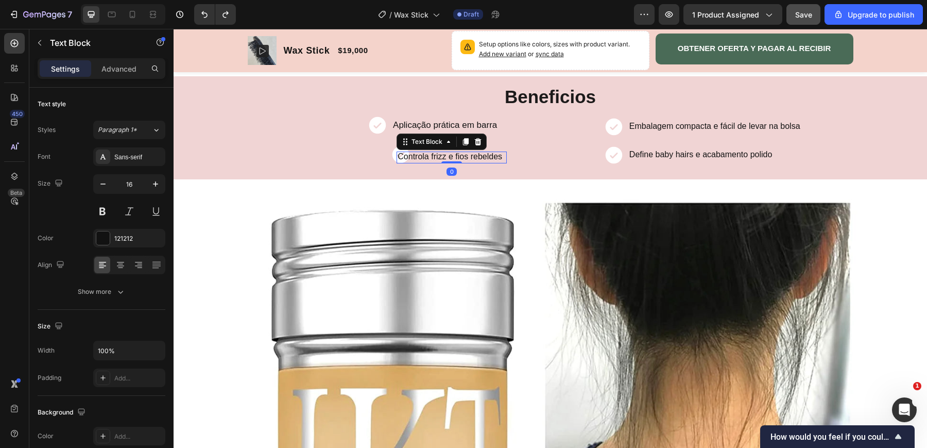
click at [401, 165] on div "Icon" at bounding box center [493, 158] width 205 height 28
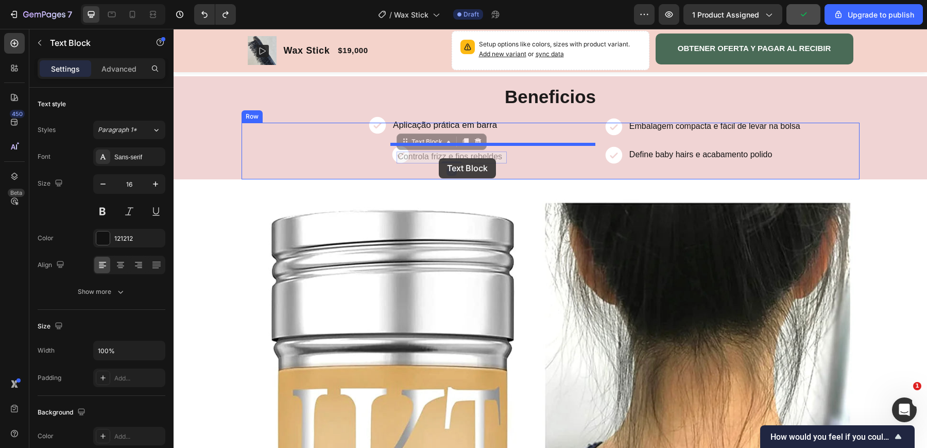
drag, startPoint x: 423, startPoint y: 158, endPoint x: 436, endPoint y: 156, distance: 13.0
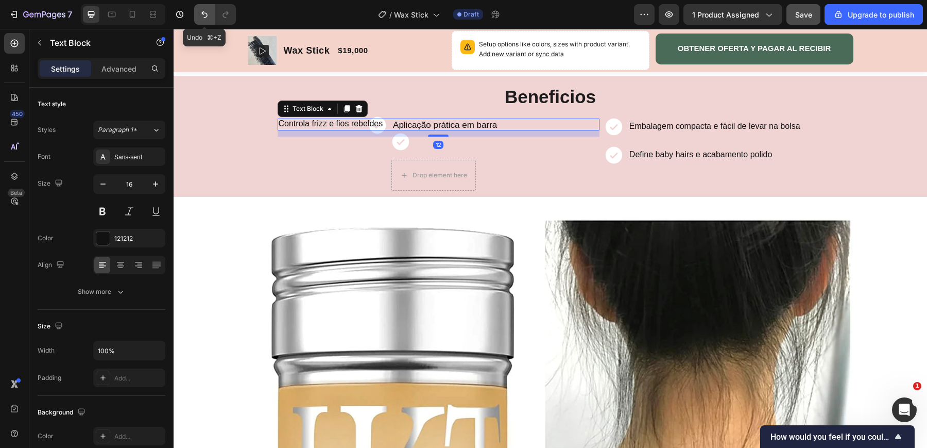
click at [207, 10] on icon "Undo/Redo" at bounding box center [204, 14] width 10 height 10
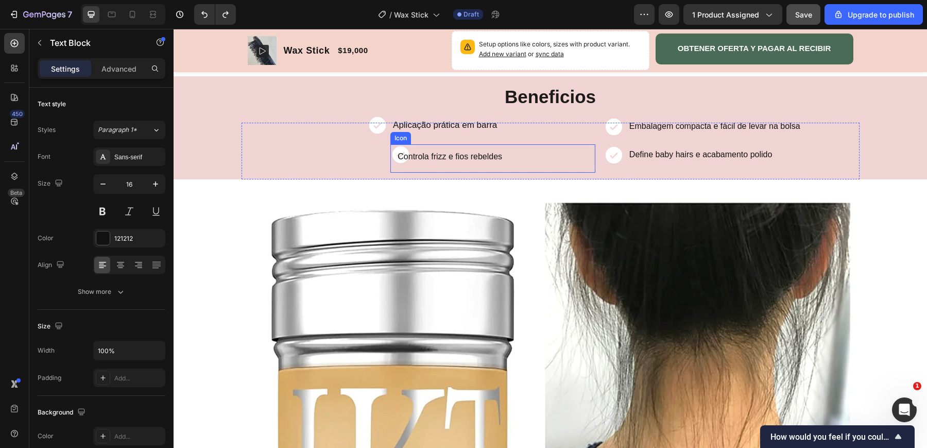
click at [396, 138] on div "Icon" at bounding box center [401, 138] width 16 height 0
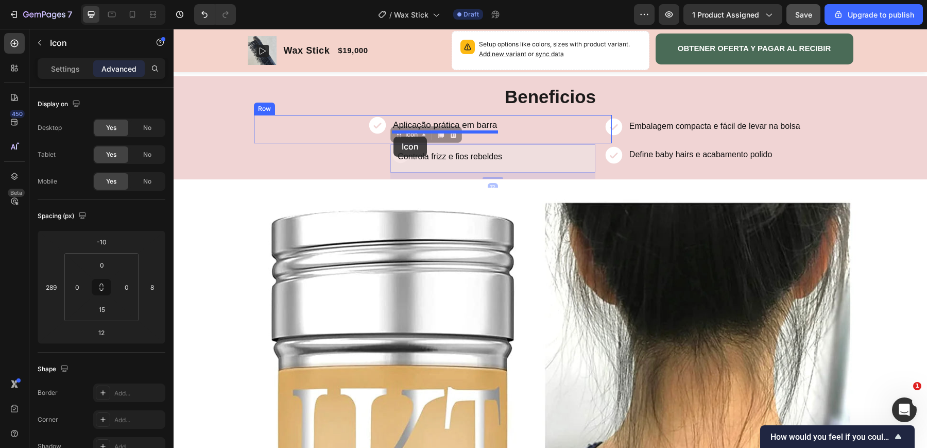
drag, startPoint x: 403, startPoint y: 137, endPoint x: 394, endPoint y: 137, distance: 8.8
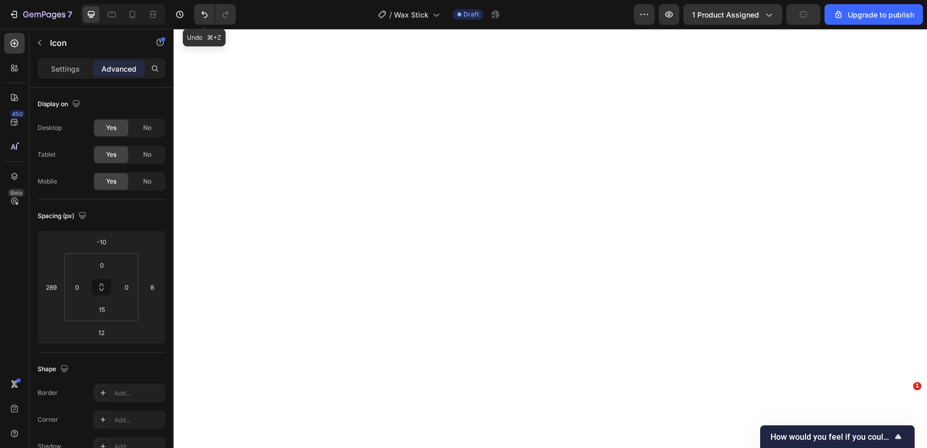
click at [199, 16] on icon "Undo/Redo" at bounding box center [204, 14] width 10 height 10
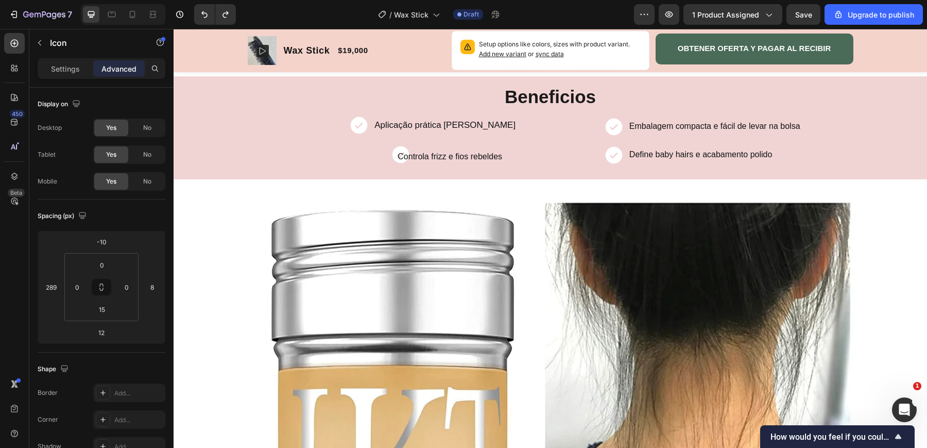
click at [392, 156] on icon at bounding box center [400, 154] width 17 height 17
click at [427, 156] on p "Controla frizz e fios rebeldes" at bounding box center [450, 156] width 105 height 11
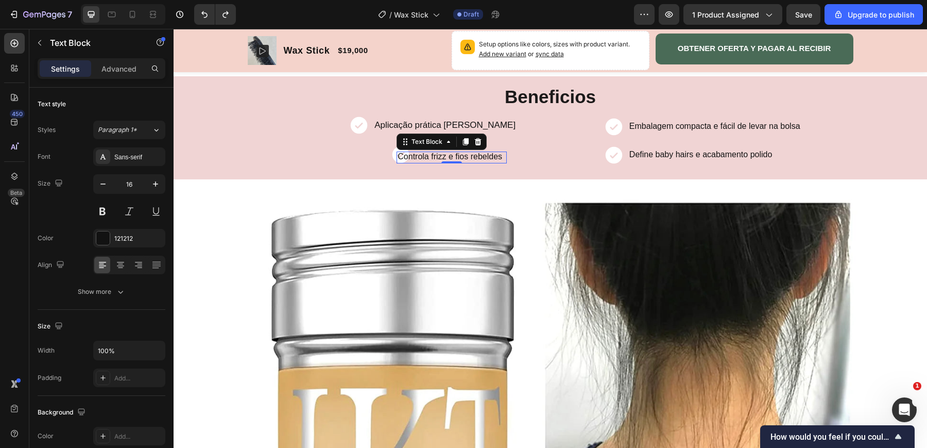
click at [474, 159] on p "Controla frizz e fios rebeldes" at bounding box center [450, 156] width 105 height 11
click at [452, 159] on p "Controla frizz e fios rebeldes" at bounding box center [450, 156] width 105 height 11
click at [451, 174] on div "Icon Aplicação prática em barra Text Block Row Icon Controla frizz e fios rebel…" at bounding box center [421, 151] width 358 height 57
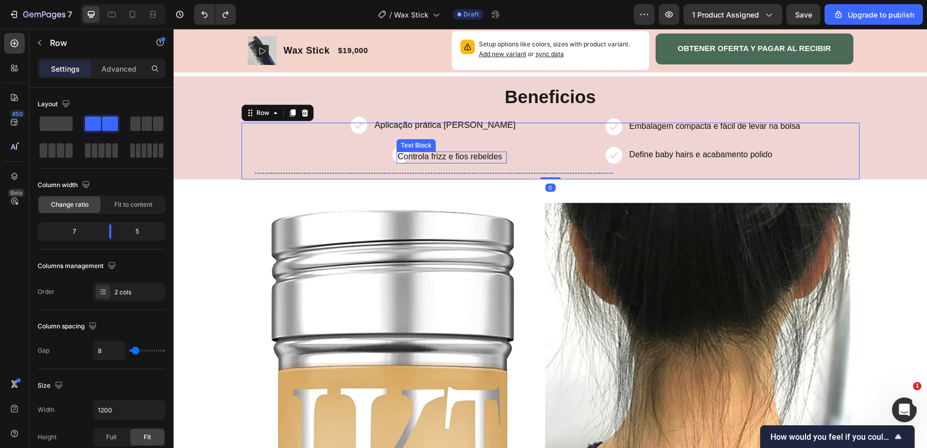
click at [452, 155] on p "Controla frizz e fios rebeldes" at bounding box center [450, 156] width 105 height 11
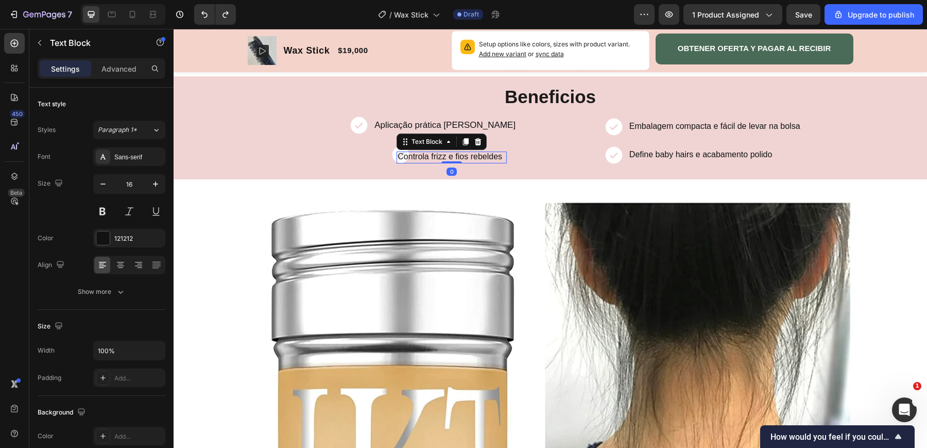
click at [453, 173] on div "0" at bounding box center [452, 171] width 10 height 8
click at [154, 186] on icon "button" at bounding box center [155, 184] width 10 height 10
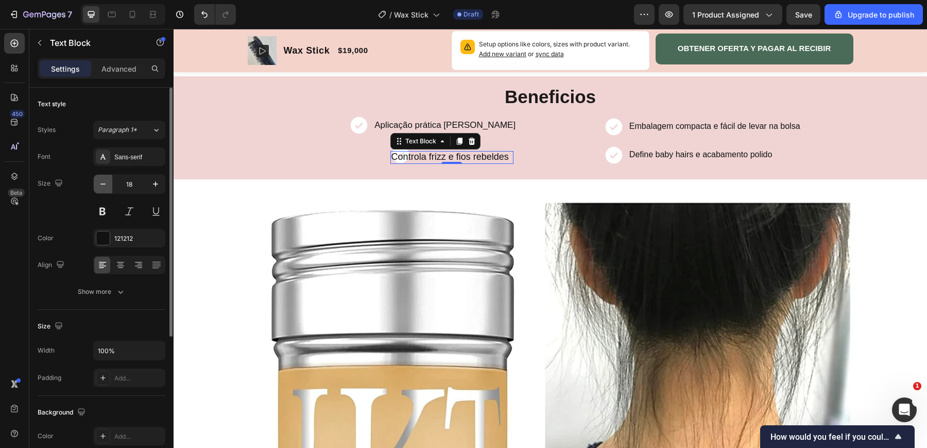
click at [100, 184] on icon "button" at bounding box center [103, 184] width 10 height 10
type input "16"
click at [393, 157] on icon at bounding box center [400, 154] width 17 height 17
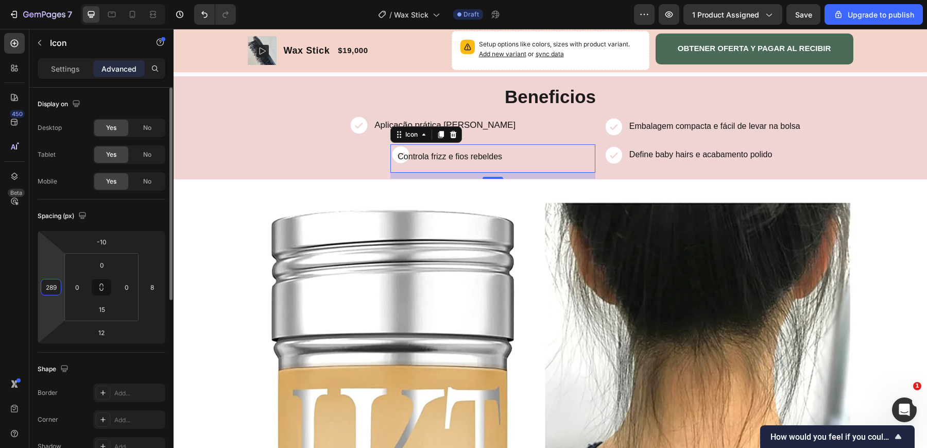
click at [57, 287] on input "289" at bounding box center [50, 286] width 15 height 15
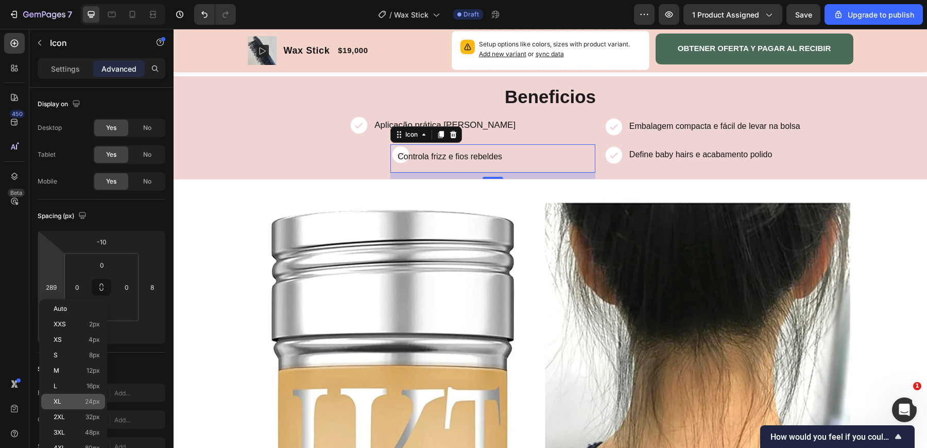
click at [95, 400] on span "24px" at bounding box center [92, 401] width 15 height 7
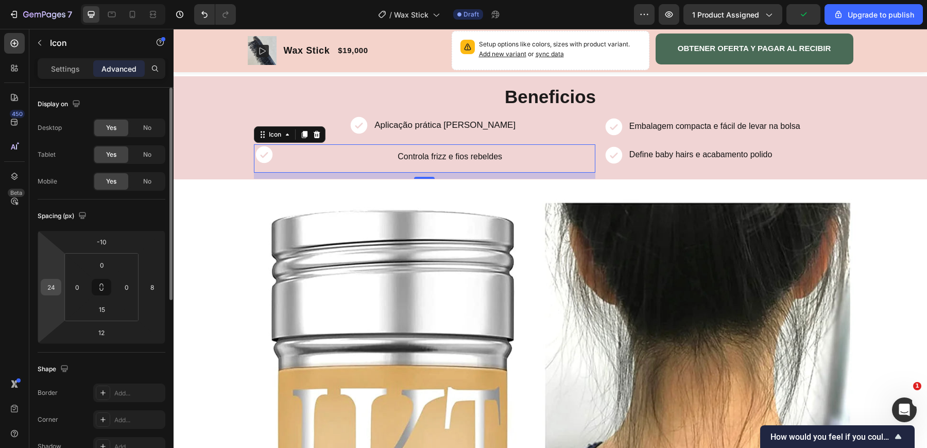
click at [52, 287] on input "24" at bounding box center [50, 286] width 15 height 15
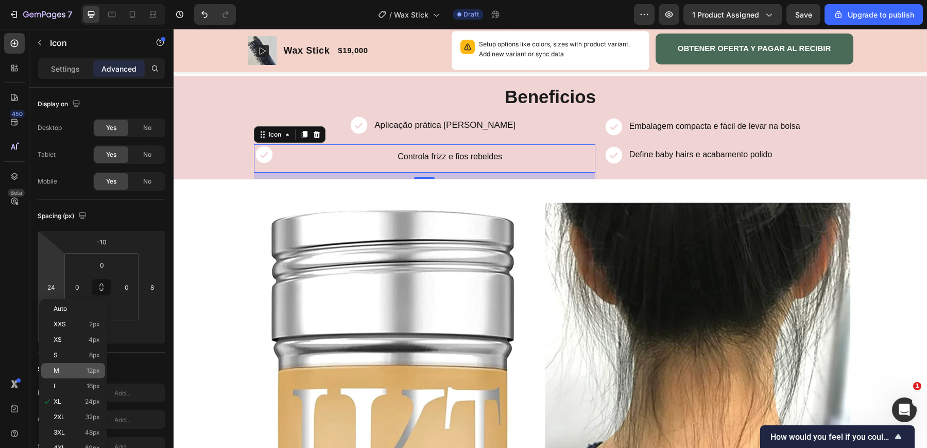
click at [87, 373] on span "12px" at bounding box center [93, 370] width 13 height 7
type input "12"
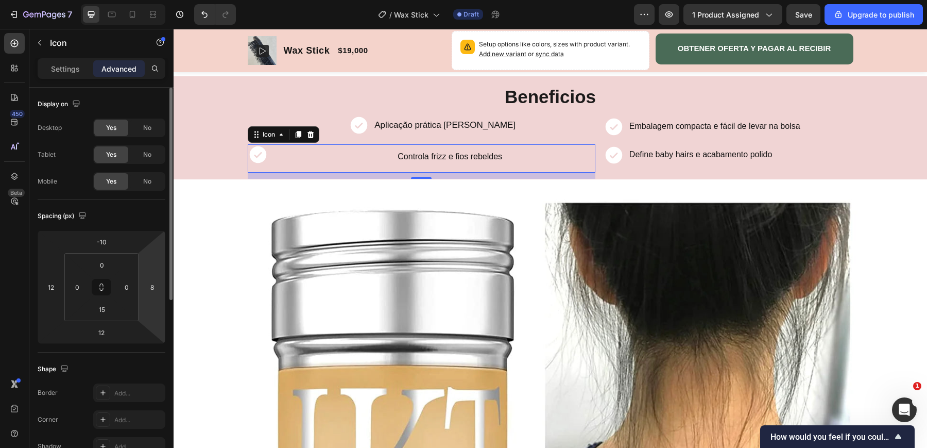
click at [152, 0] on html "7 / Wax Stick Draft Preview 1 product assigned Save Upgrade to publish 450 Beta…" at bounding box center [463, 0] width 927 height 0
click at [155, 285] on input "8" at bounding box center [151, 286] width 15 height 15
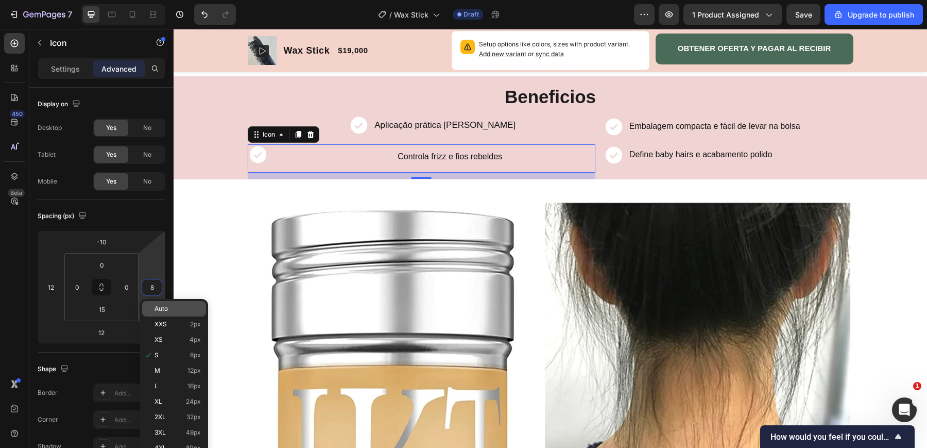
click at [157, 308] on span "Auto" at bounding box center [161, 308] width 13 height 7
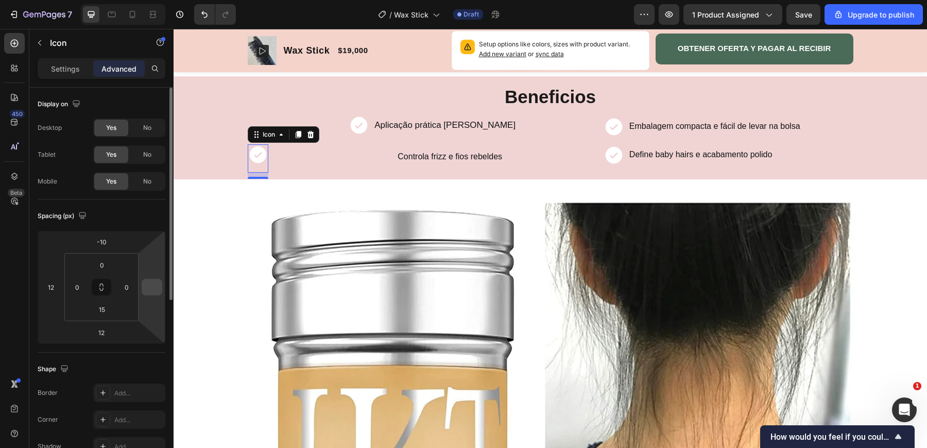
click at [151, 290] on input "number" at bounding box center [151, 286] width 15 height 15
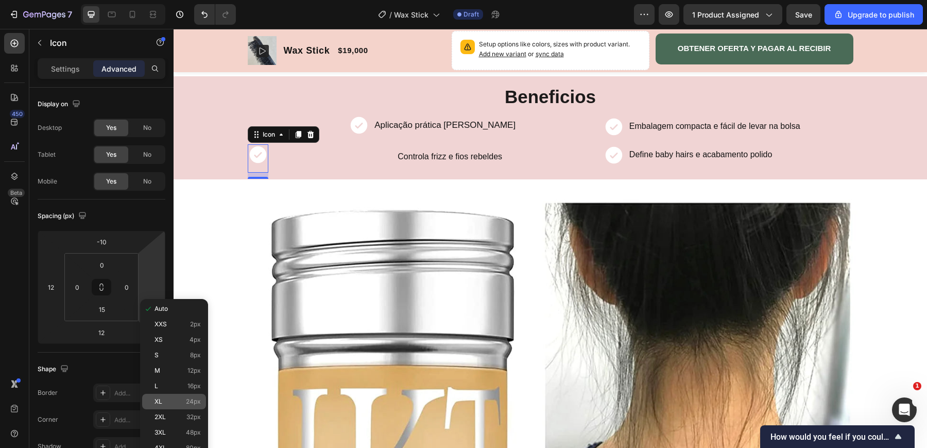
click at [162, 396] on div "XL 24px" at bounding box center [174, 401] width 64 height 15
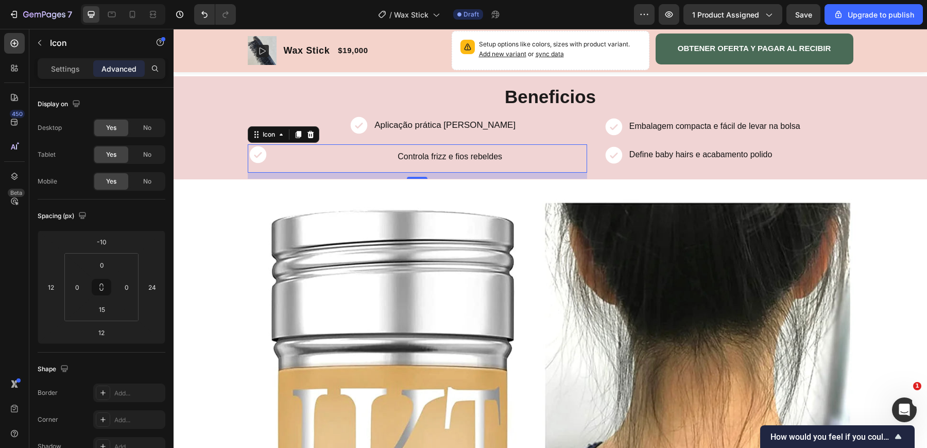
click at [162, 396] on div "Add..." at bounding box center [138, 392] width 48 height 9
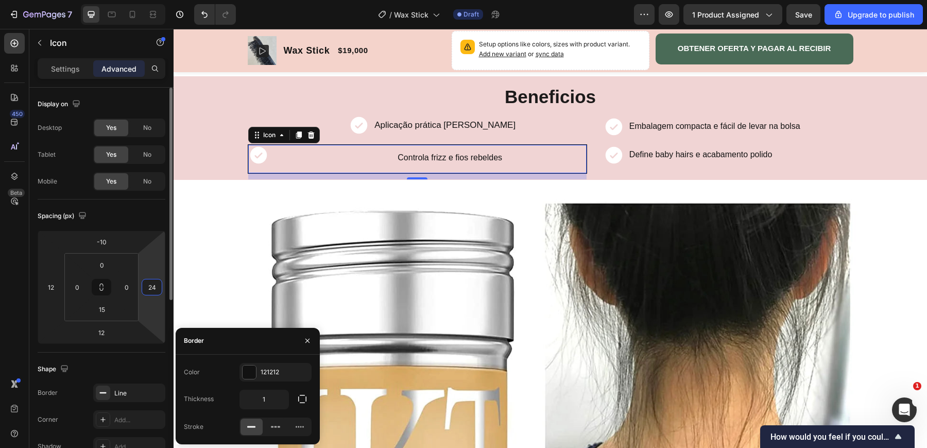
click at [152, 293] on input "24" at bounding box center [151, 286] width 15 height 15
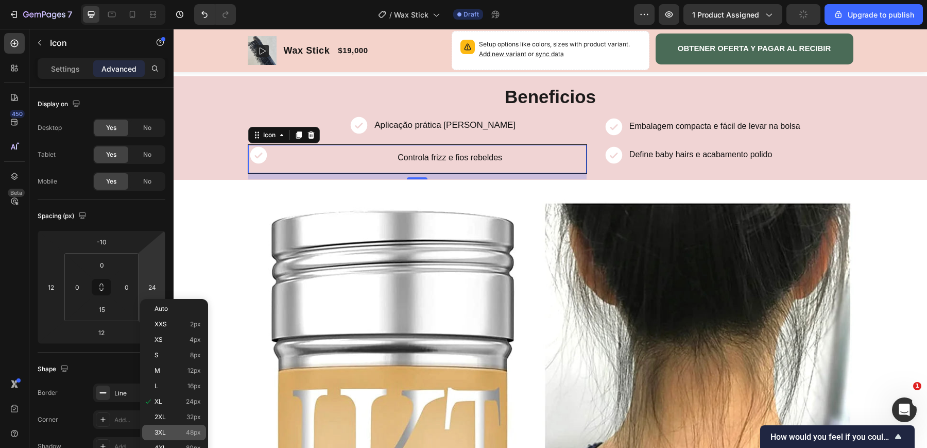
click at [166, 427] on div "3XL 48px" at bounding box center [174, 432] width 64 height 15
type input "48"
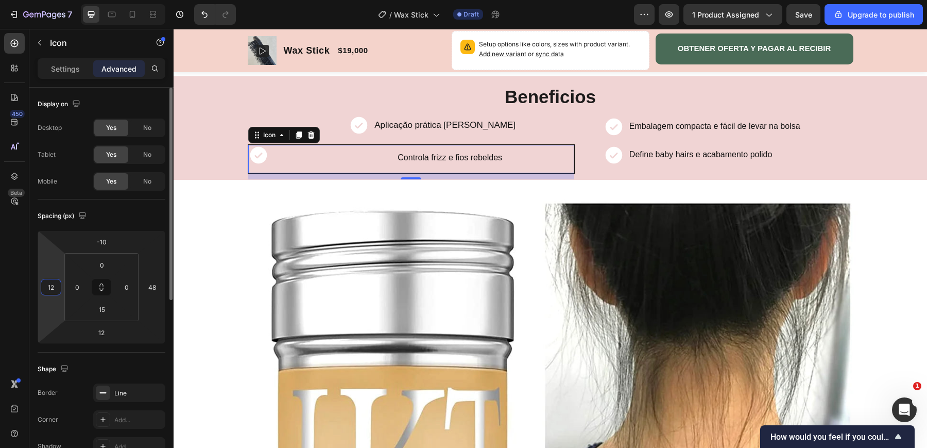
click at [51, 287] on input "12" at bounding box center [50, 286] width 15 height 15
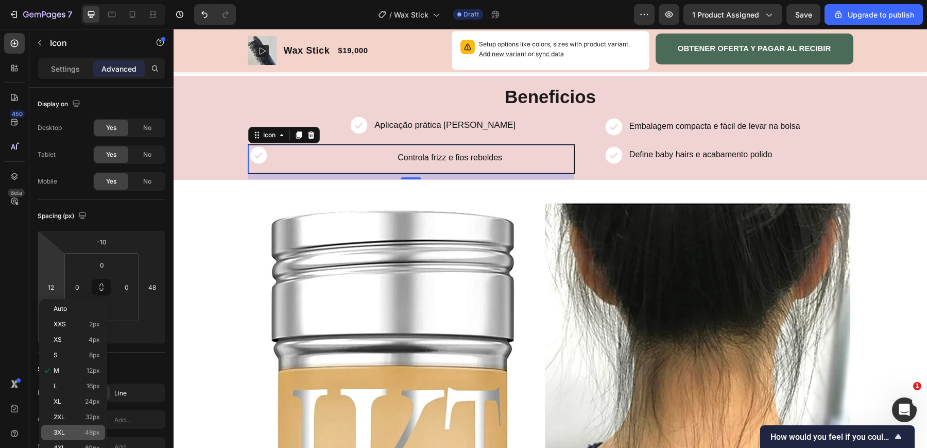
click at [66, 435] on p "3XL 48px" at bounding box center [77, 432] width 46 height 7
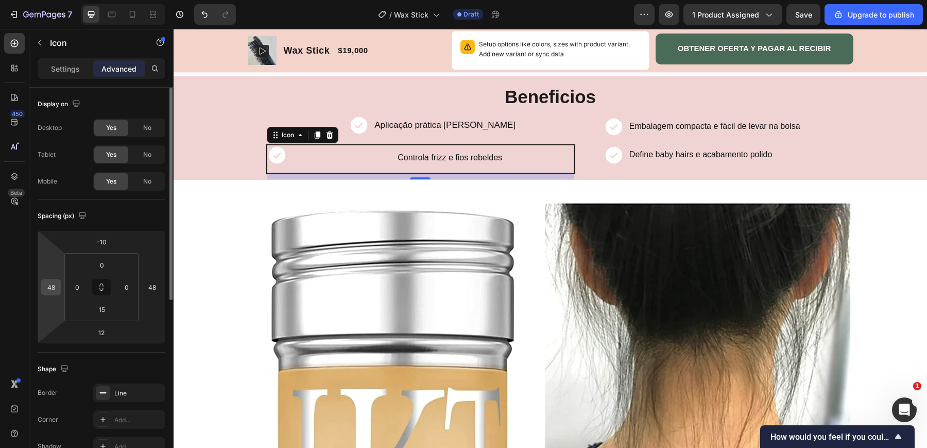
click at [53, 281] on input "48" at bounding box center [50, 286] width 15 height 15
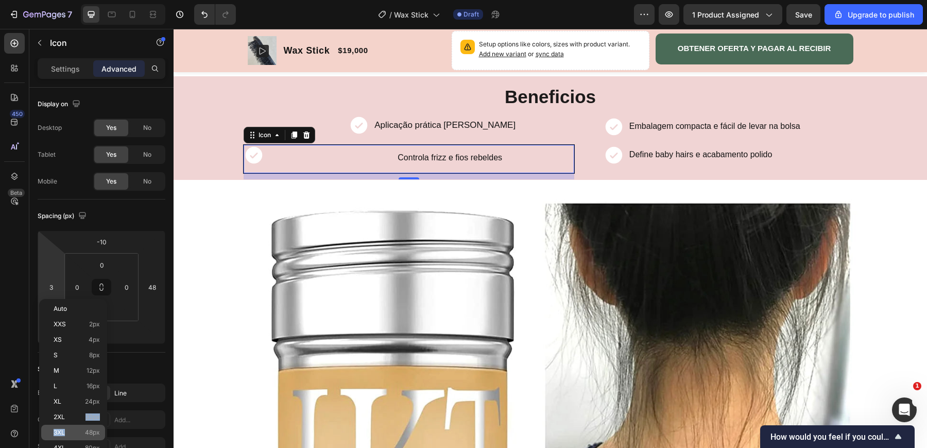
drag, startPoint x: 70, startPoint y: 420, endPoint x: 68, endPoint y: 434, distance: 13.5
click at [68, 434] on div "Auto XXS 2px XS 4px S 8px M 12px L 16px XL 24px 2XL 32px 3XL 48px 4XL 80px 5XL …" at bounding box center [73, 394] width 64 height 186
click at [63, 444] on span "4XL" at bounding box center [60, 447] width 12 height 7
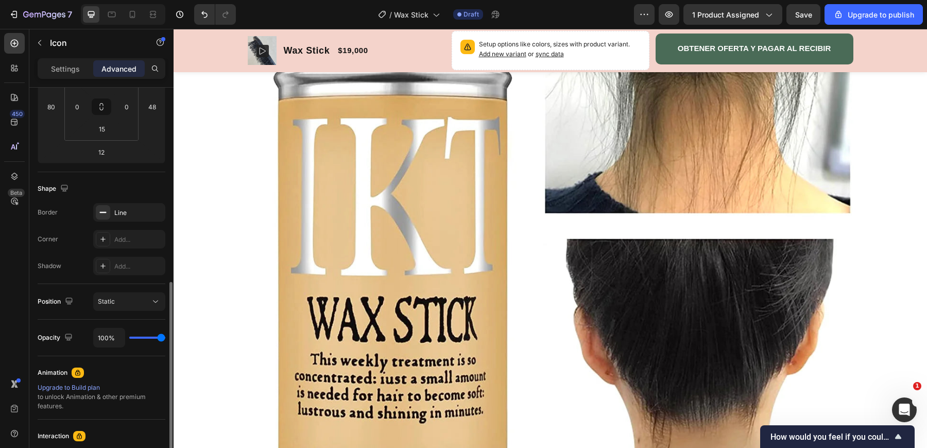
scroll to position [246, 0]
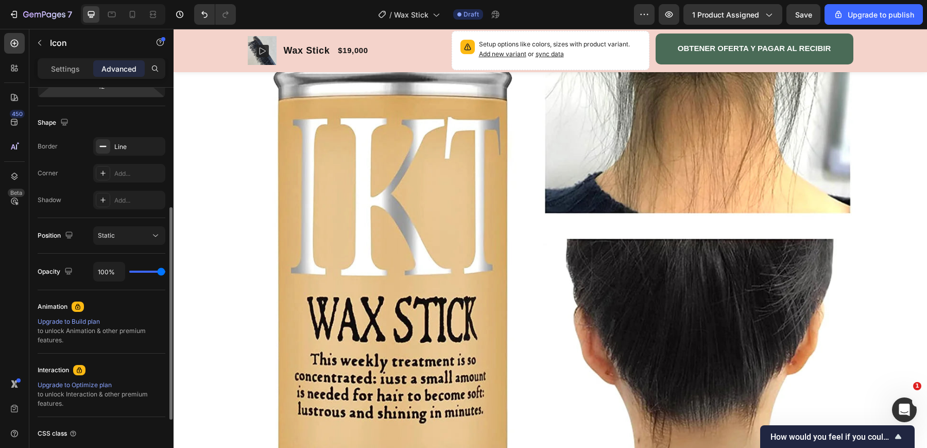
click at [54, 0] on html "7 / Wax Stick Draft Preview 1 product assigned Save Upgrade to publish 450 Beta…" at bounding box center [463, 0] width 927 height 0
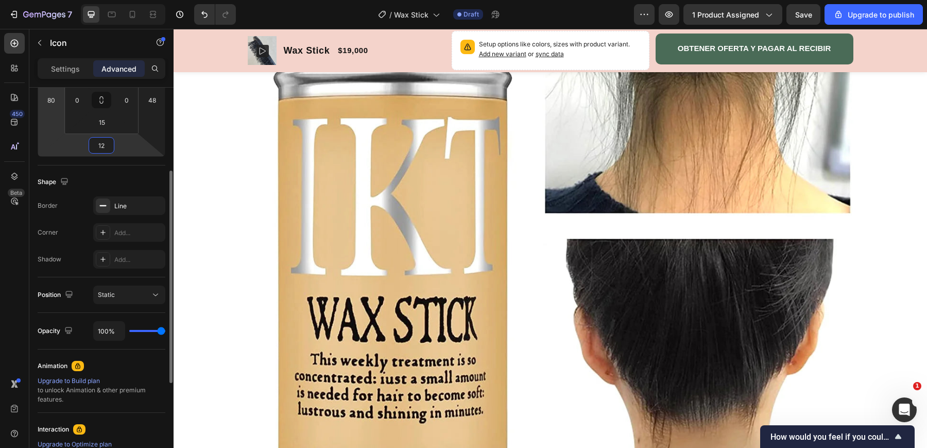
scroll to position [173, 0]
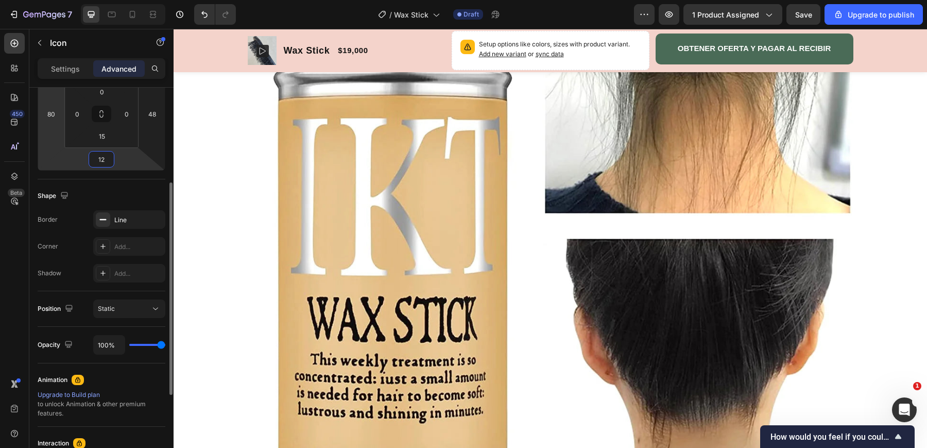
click at [57, 116] on input "80" at bounding box center [50, 113] width 15 height 15
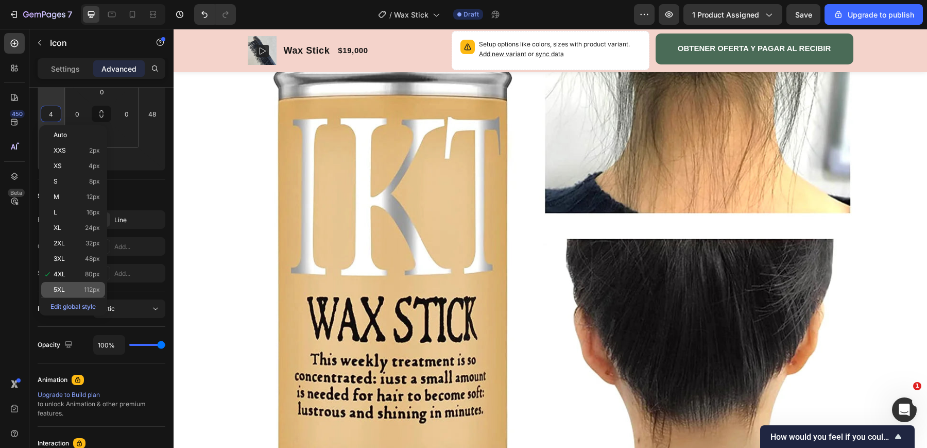
click at [64, 286] on span "5XL" at bounding box center [59, 289] width 11 height 7
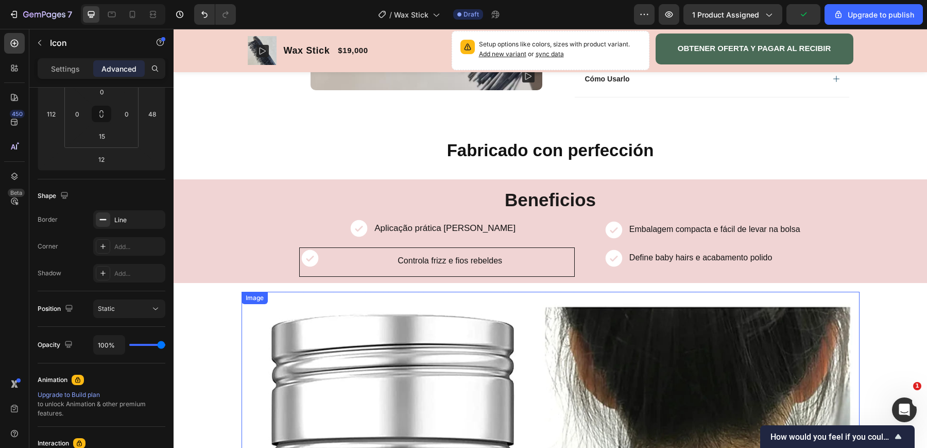
scroll to position [442, 0]
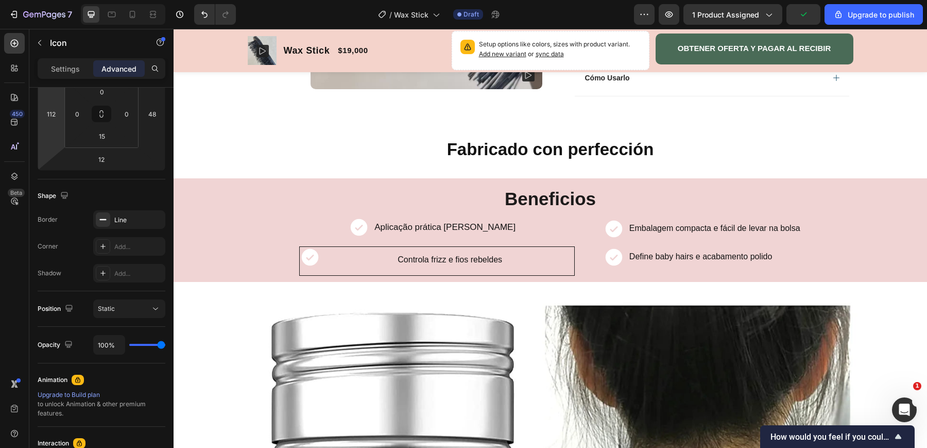
click at [55, 0] on html "7 / Wax Stick Draft Preview 1 product assigned Upgrade to publish 450 Beta Sect…" at bounding box center [463, 0] width 927 height 0
click at [53, 0] on html "7 / Wax Stick Draft Preview 1 product assigned Save Upgrade to publish 450 Beta…" at bounding box center [463, 0] width 927 height 0
click at [54, 111] on input "5" at bounding box center [50, 113] width 15 height 15
drag, startPoint x: 54, startPoint y: 111, endPoint x: 38, endPoint y: 111, distance: 15.5
click at [39, 111] on div "-10 5 12 48" at bounding box center [102, 113] width 128 height 113
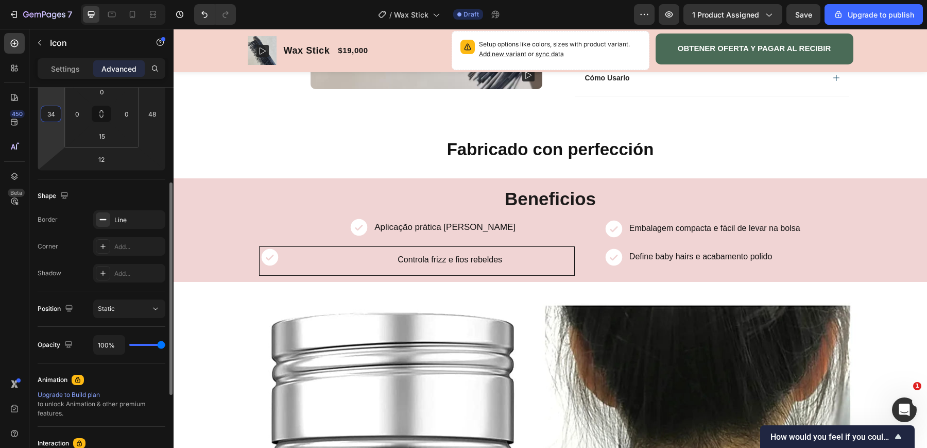
type input "3"
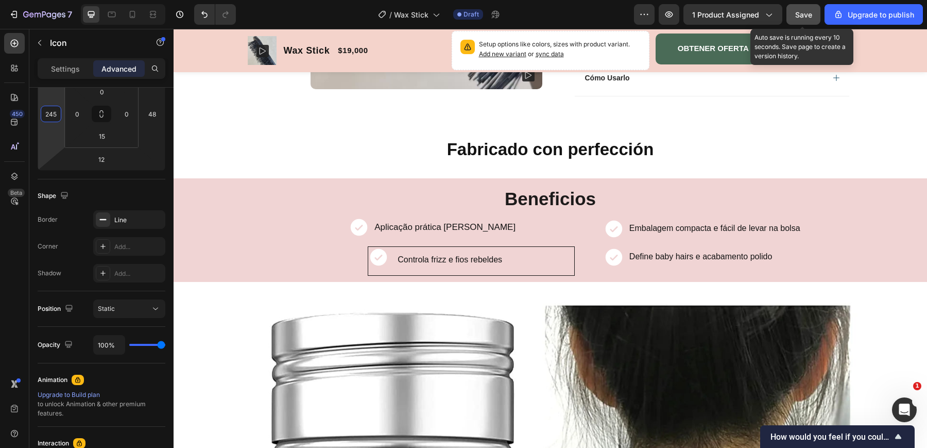
type input "245"
click at [802, 13] on span "Save" at bounding box center [803, 14] width 17 height 9
click at [806, 13] on span "Save" at bounding box center [803, 14] width 17 height 9
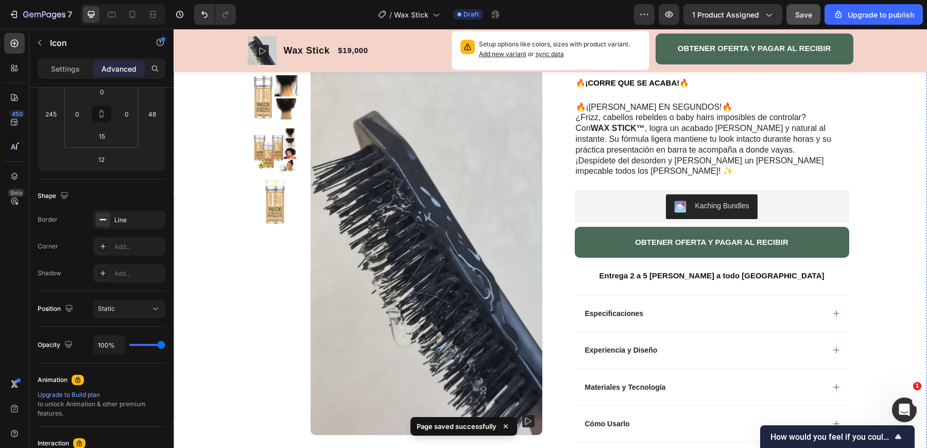
scroll to position [18, 0]
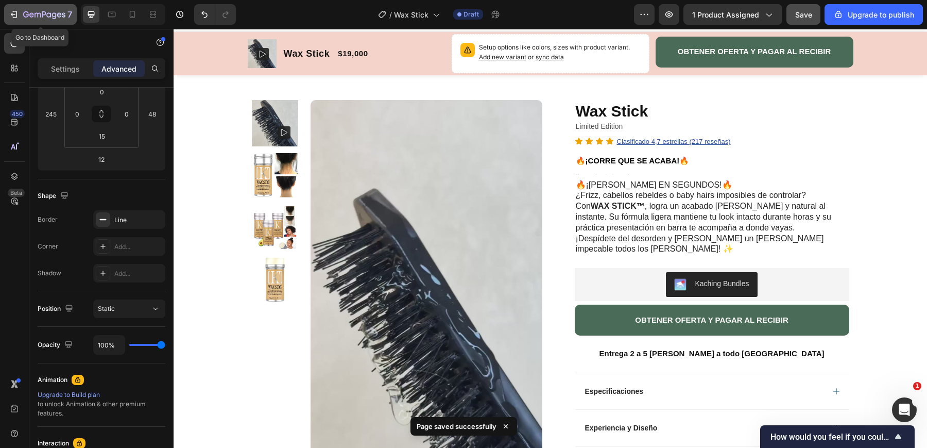
click at [46, 12] on icon "button" at bounding box center [44, 15] width 42 height 9
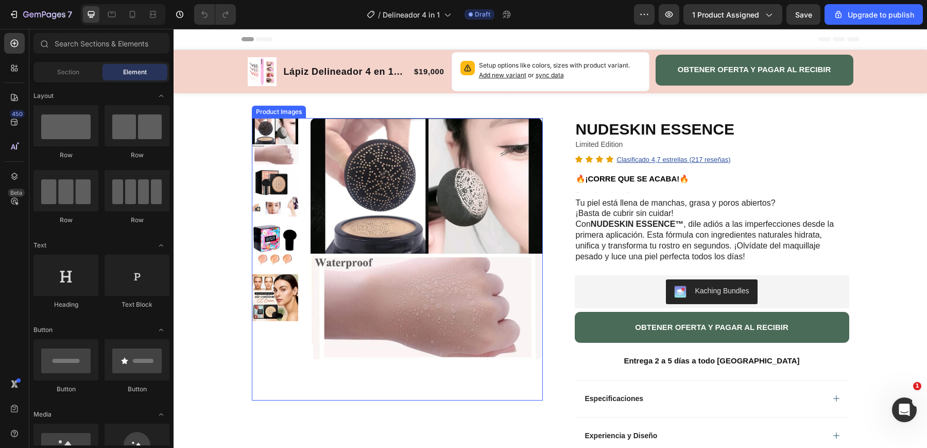
click at [258, 114] on div "Product Images" at bounding box center [279, 112] width 54 height 12
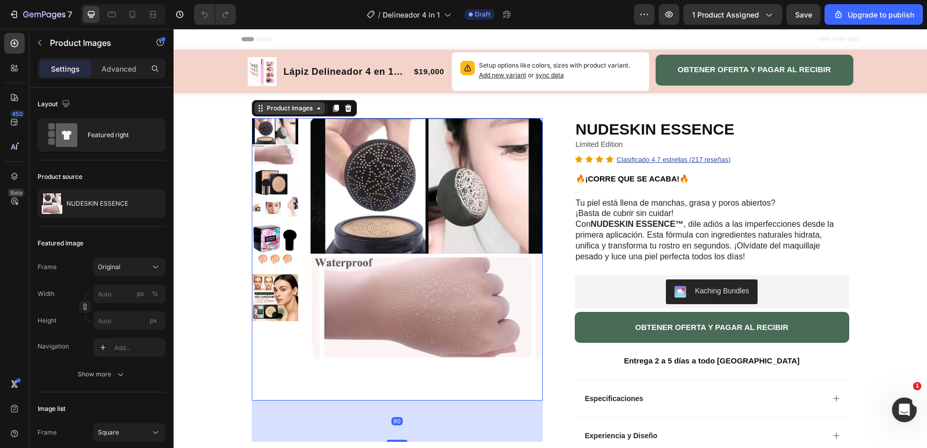
click at [270, 110] on div "Product Images" at bounding box center [290, 108] width 50 height 9
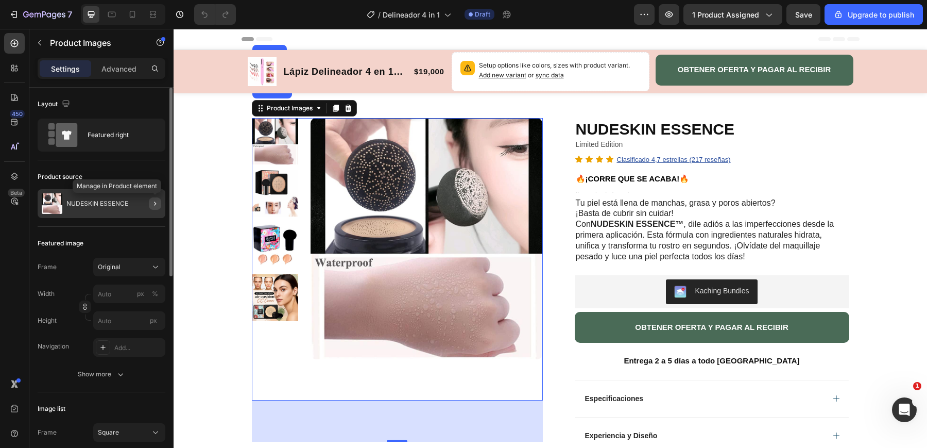
click at [152, 204] on icon "button" at bounding box center [155, 203] width 8 height 8
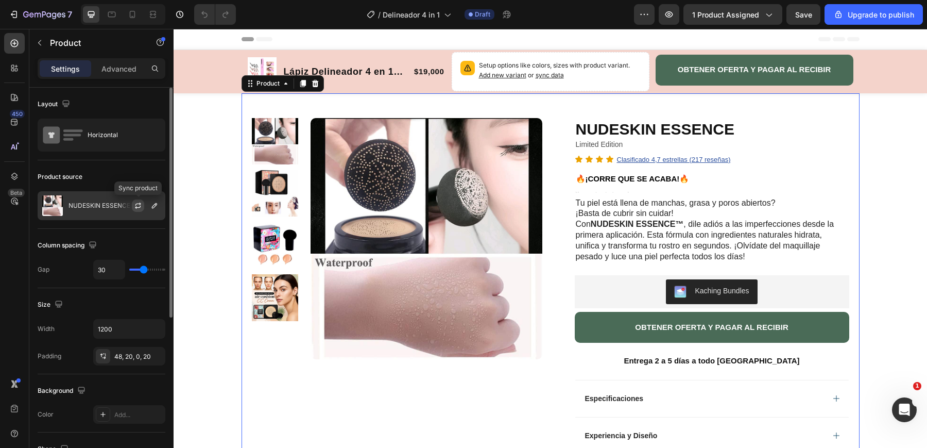
click at [135, 205] on icon "button" at bounding box center [138, 205] width 8 height 8
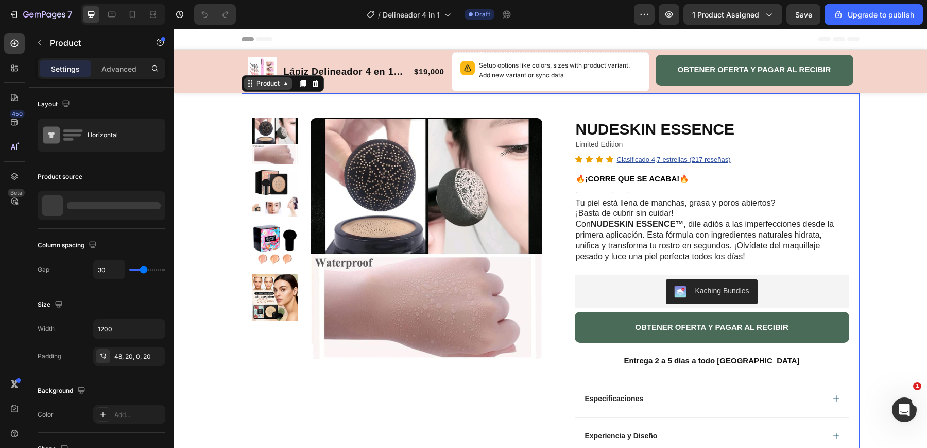
click at [282, 82] on icon at bounding box center [286, 83] width 8 height 8
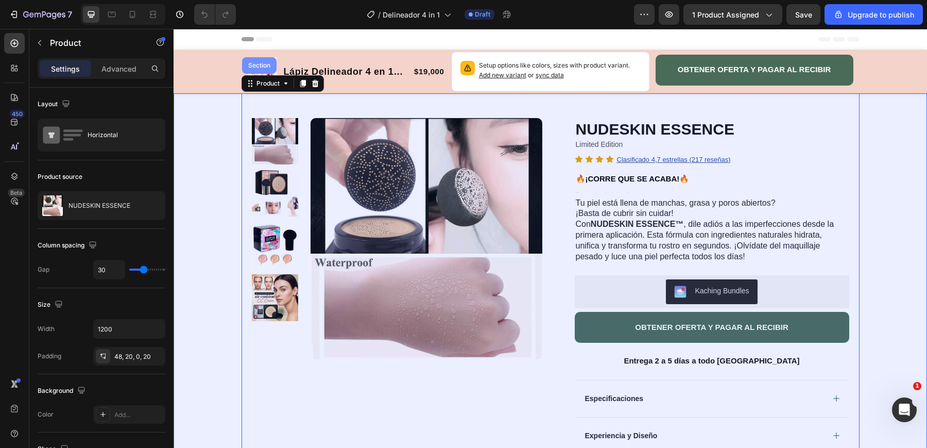
click at [266, 63] on div "Section" at bounding box center [259, 65] width 26 height 6
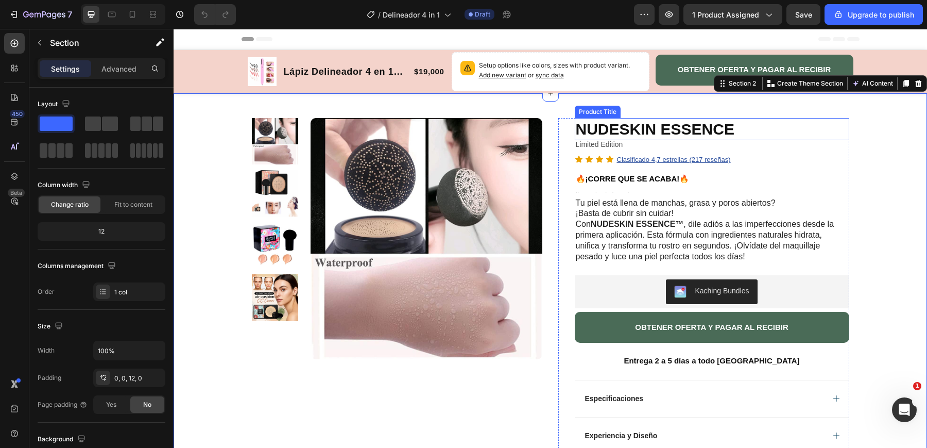
click at [630, 121] on h1 "NUDESKIN ESSENCE" at bounding box center [712, 129] width 275 height 22
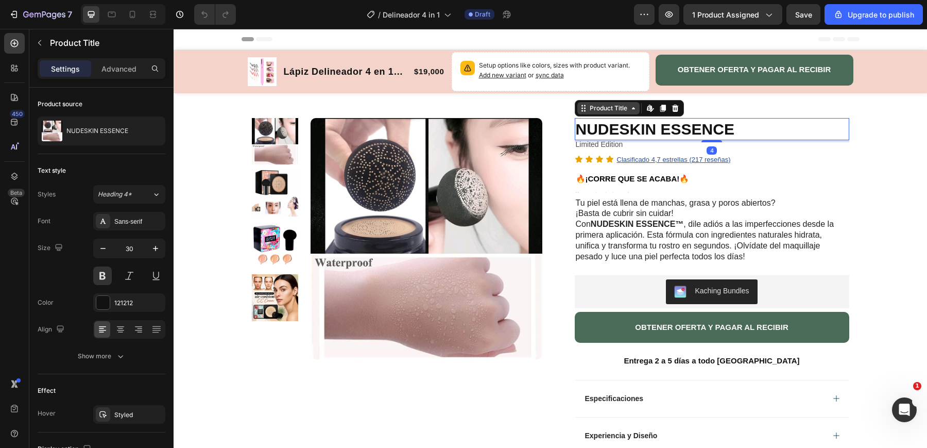
click at [580, 109] on icon at bounding box center [584, 108] width 8 height 8
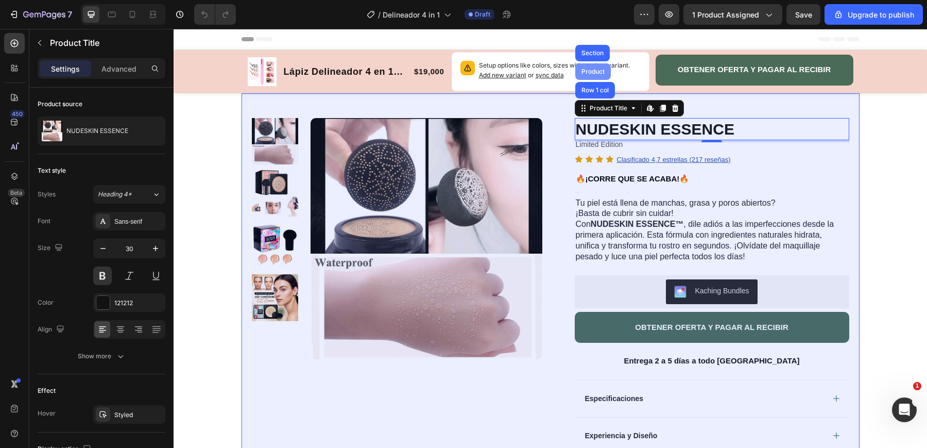
click at [590, 70] on div "Product" at bounding box center [593, 72] width 27 height 6
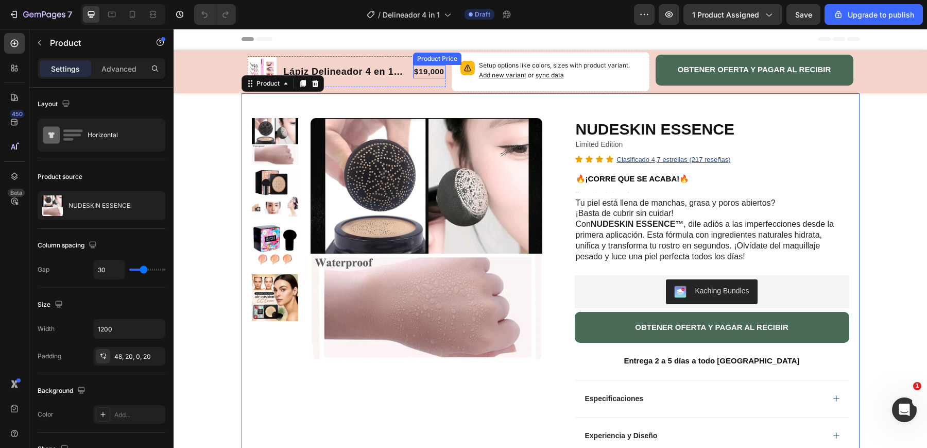
click at [427, 72] on div "$19,000" at bounding box center [429, 72] width 32 height 14
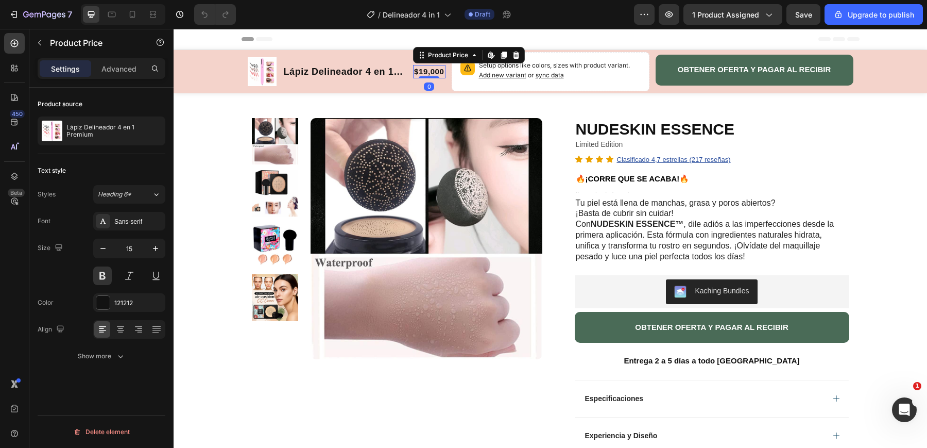
click at [425, 73] on div "$19,000" at bounding box center [429, 72] width 32 height 14
click at [430, 71] on div "$19,000" at bounding box center [429, 72] width 32 height 14
click at [434, 55] on div "Product Price" at bounding box center [448, 54] width 44 height 9
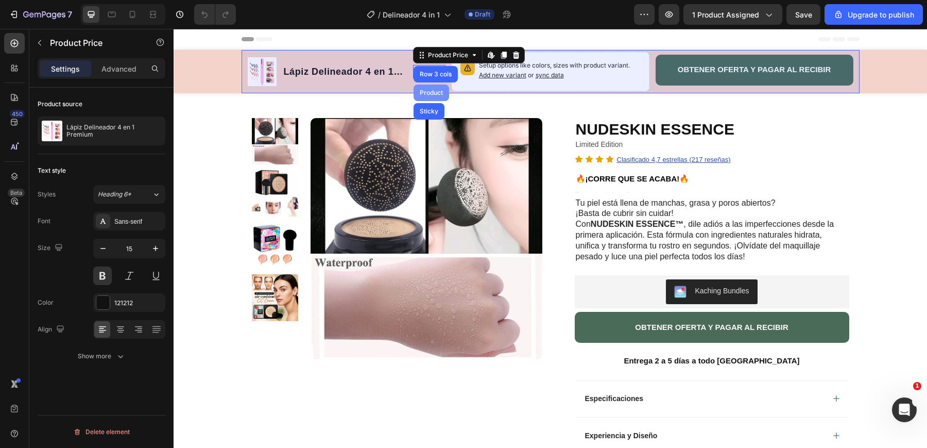
click at [434, 88] on div "Product" at bounding box center [432, 92] width 36 height 16
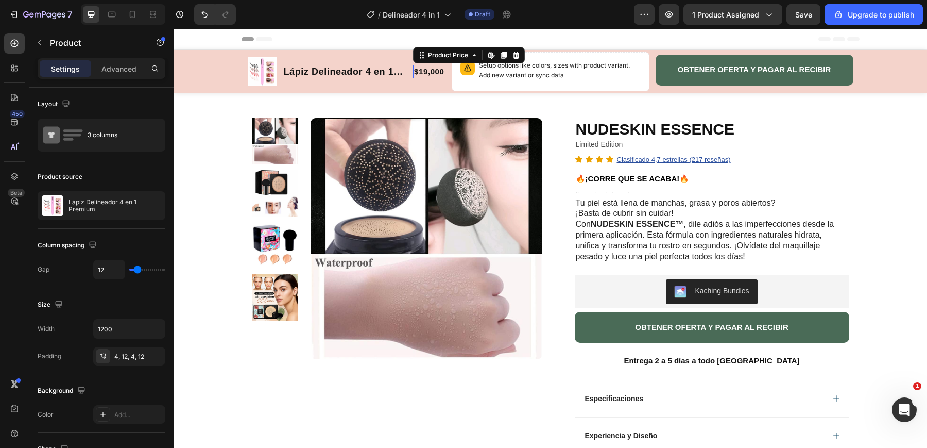
click at [429, 69] on div "$19,000" at bounding box center [429, 72] width 32 height 14
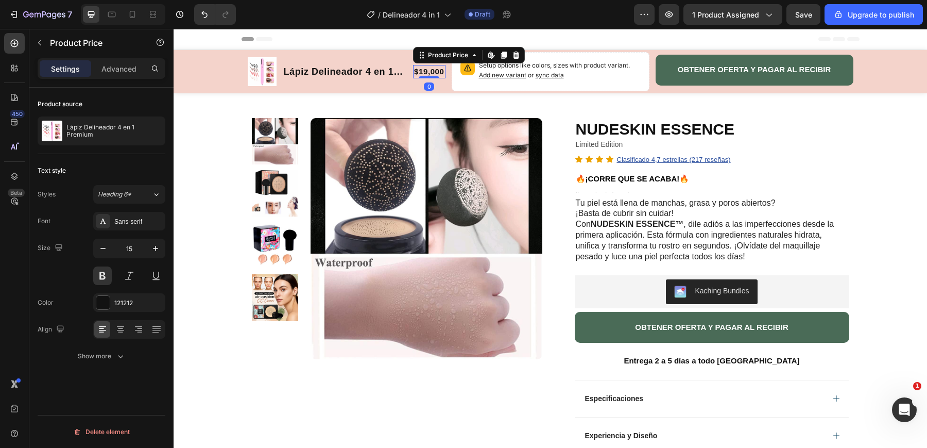
click at [426, 69] on div "$19,000" at bounding box center [429, 72] width 32 height 14
click at [428, 58] on div "Product Price" at bounding box center [448, 54] width 44 height 9
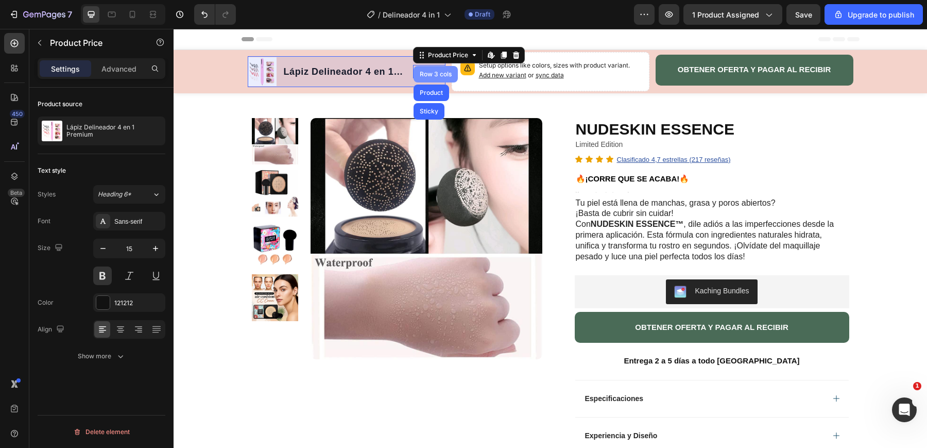
click at [429, 75] on div "Row 3 cols" at bounding box center [436, 74] width 36 height 6
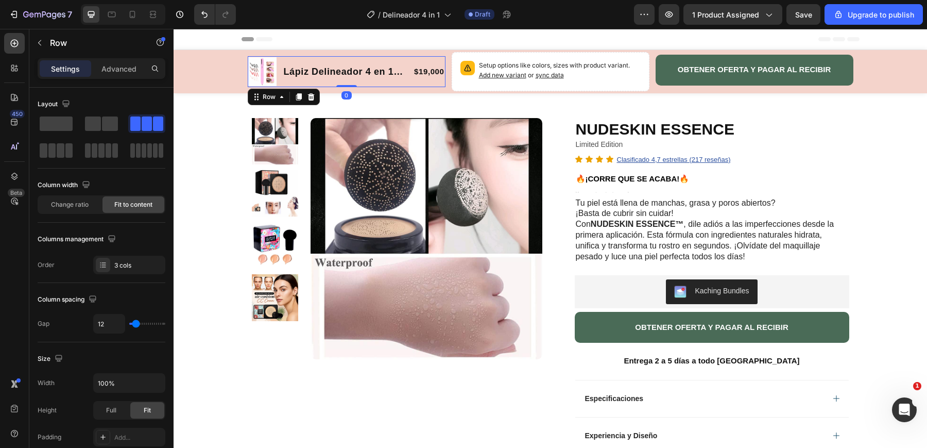
click at [425, 78] on div "$19,000 Product Price Product Price" at bounding box center [429, 71] width 32 height 31
click at [425, 72] on div "$19,000" at bounding box center [429, 72] width 32 height 14
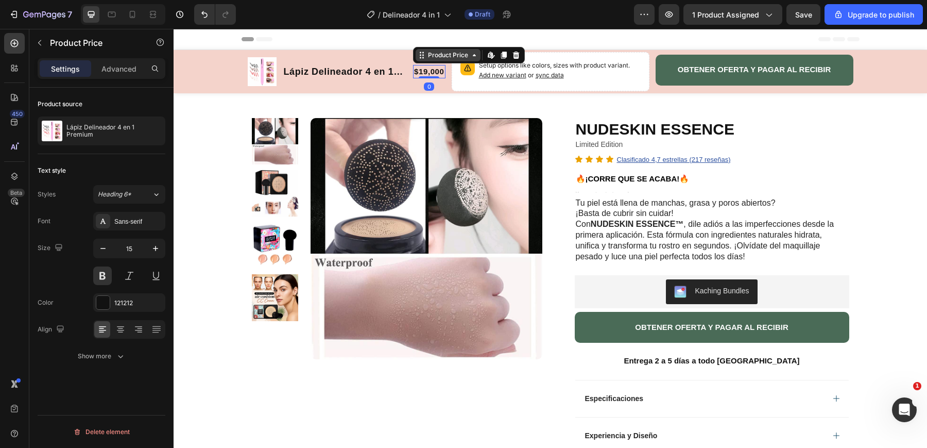
click at [424, 55] on icon at bounding box center [422, 55] width 8 height 8
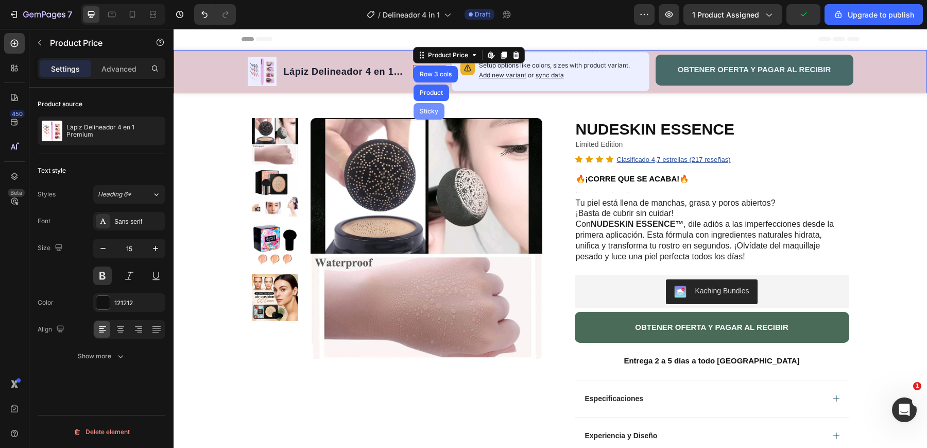
click at [432, 109] on div "Sticky" at bounding box center [429, 111] width 23 height 6
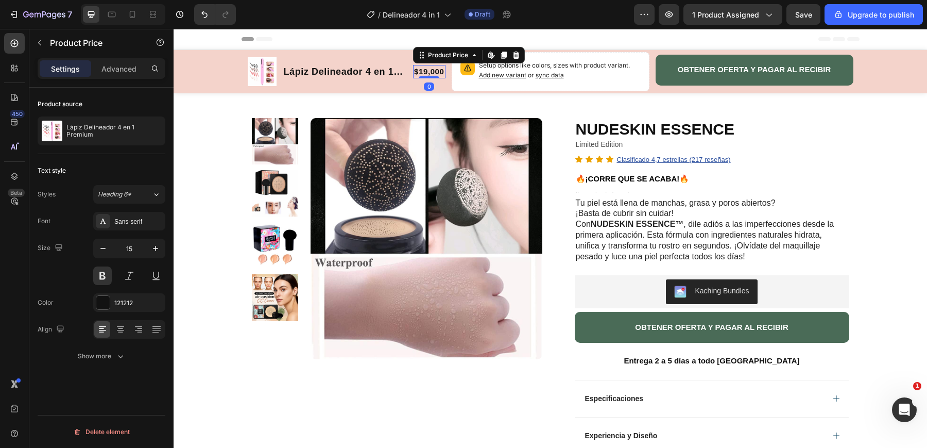
click at [427, 71] on div "$19,000" at bounding box center [429, 72] width 32 height 14
click at [490, 56] on div "Product Images Lápiz Delineador 4 en 1 Premium Product Title $19,000 Product Pr…" at bounding box center [551, 71] width 618 height 43
click at [493, 57] on icon at bounding box center [492, 57] width 3 height 3
click at [422, 55] on icon at bounding box center [422, 55] width 8 height 8
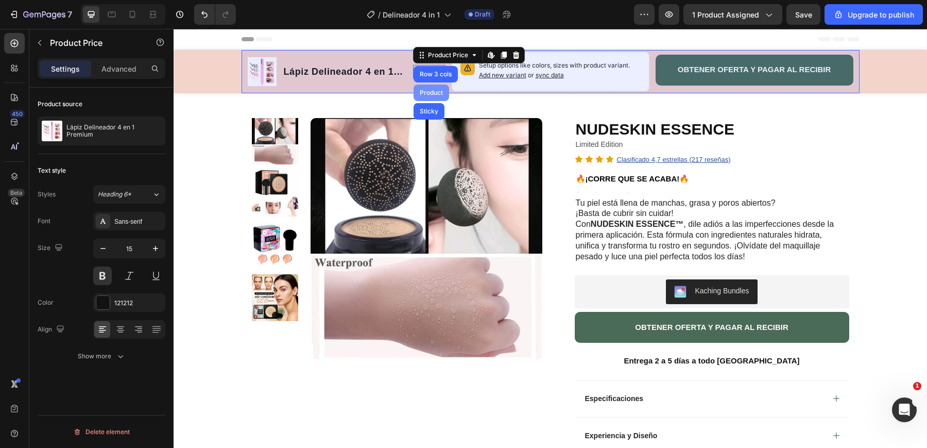
click at [427, 85] on div "Product" at bounding box center [432, 92] width 36 height 16
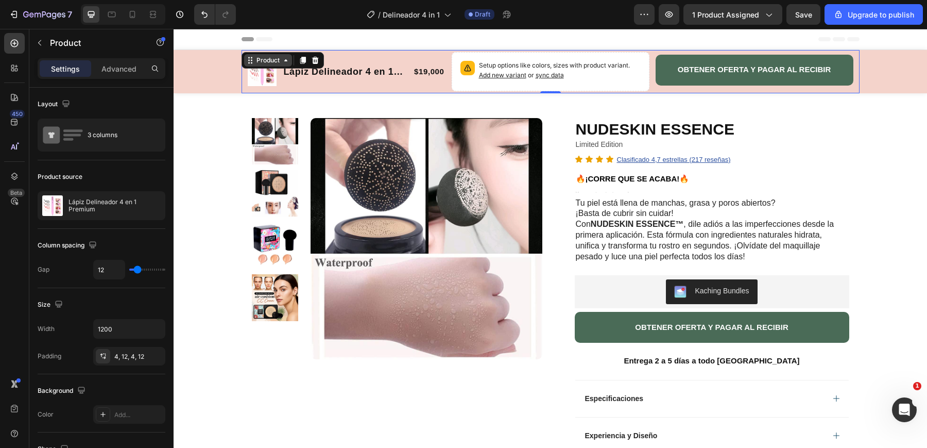
click at [285, 65] on div "Product" at bounding box center [268, 60] width 48 height 12
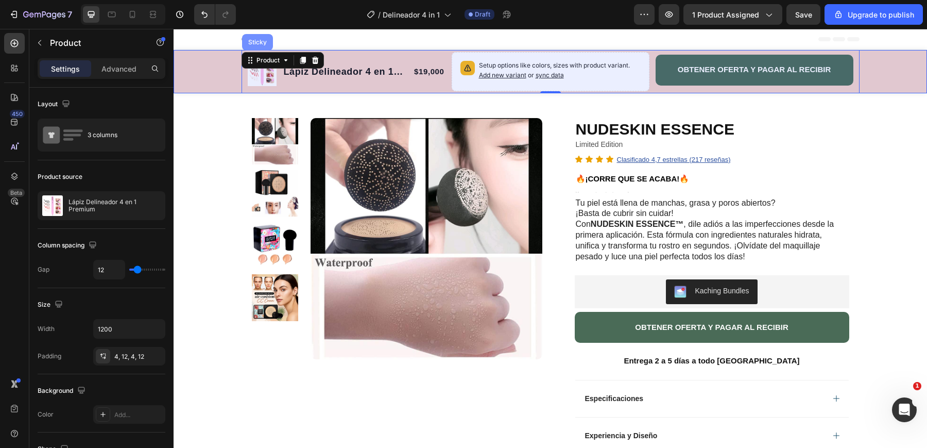
click at [252, 42] on div "Sticky" at bounding box center [257, 42] width 23 height 6
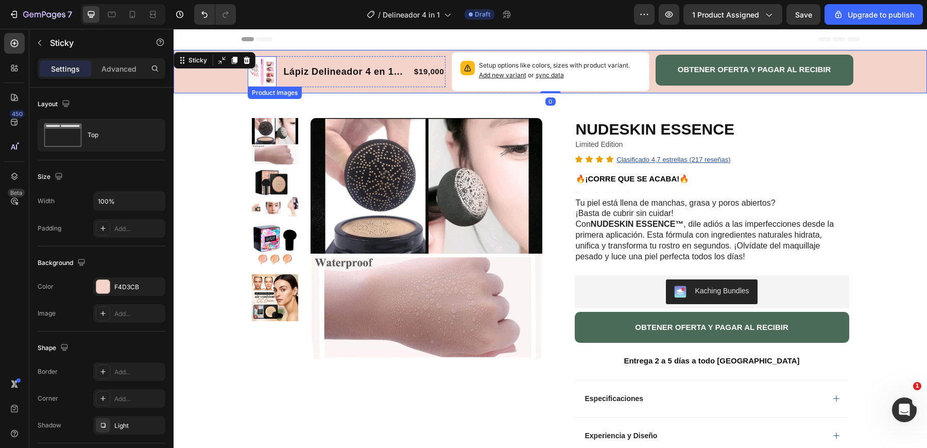
click at [304, 38] on div "Header" at bounding box center [551, 39] width 618 height 21
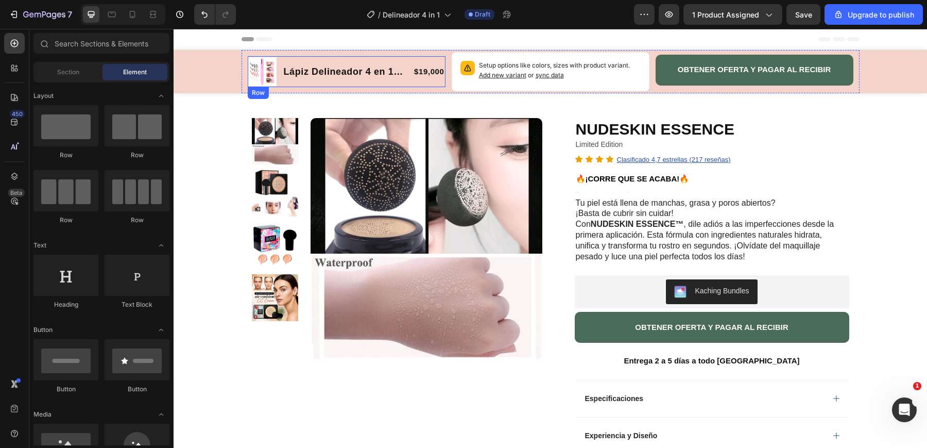
click at [265, 63] on img at bounding box center [262, 71] width 29 height 29
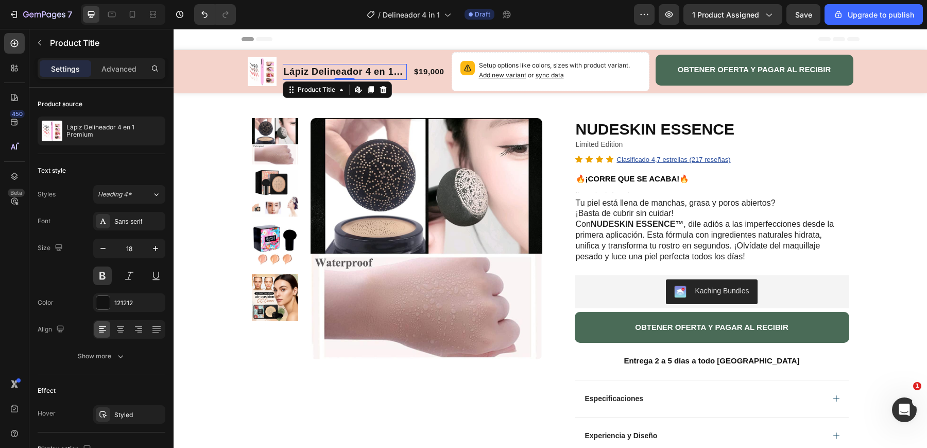
click at [296, 66] on h1 "Lápiz Delineador 4 en 1 Premium" at bounding box center [345, 72] width 125 height 16
click at [272, 61] on img at bounding box center [262, 71] width 29 height 29
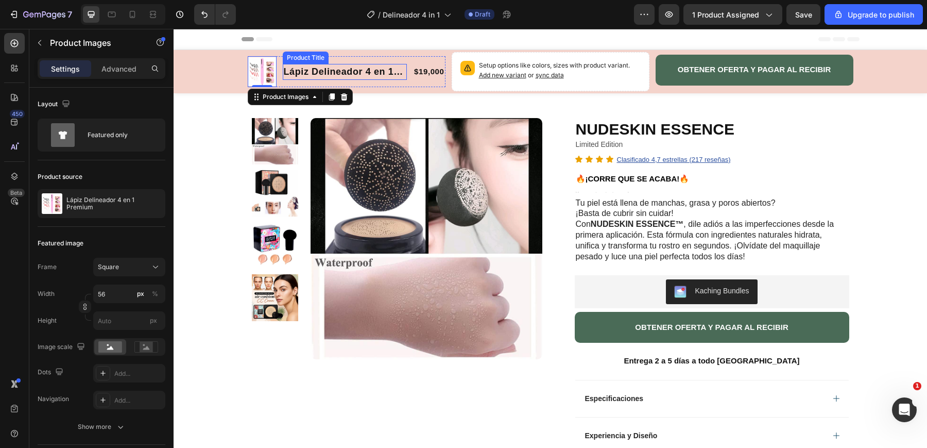
click at [293, 64] on h1 "Lápiz Delineador 4 en 1 Premium" at bounding box center [345, 72] width 125 height 16
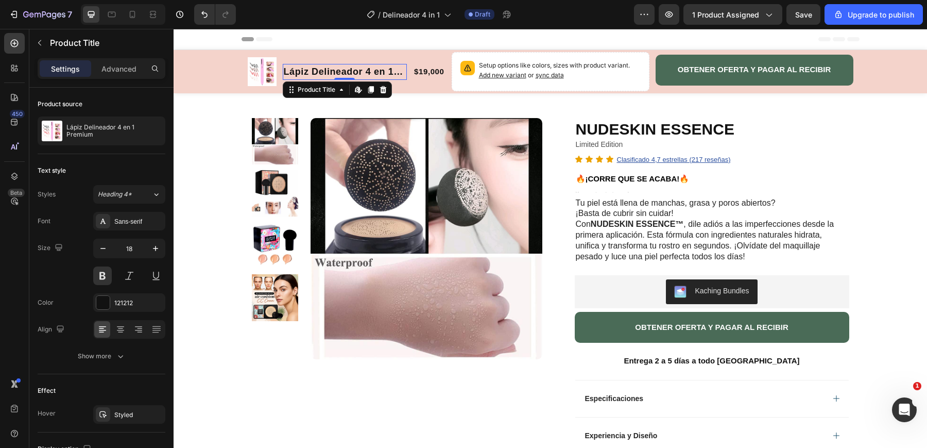
click at [297, 70] on h1 "Lápiz Delineador 4 en 1 Premium" at bounding box center [345, 72] width 125 height 16
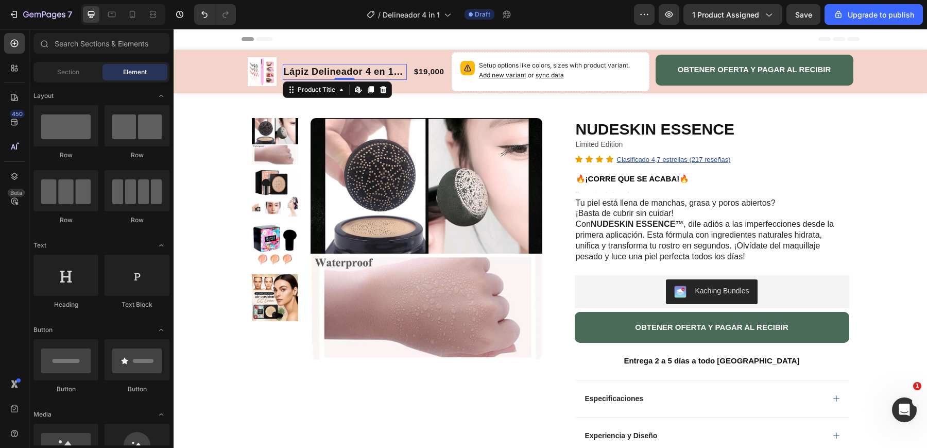
click at [319, 32] on div "Header" at bounding box center [551, 39] width 618 height 21
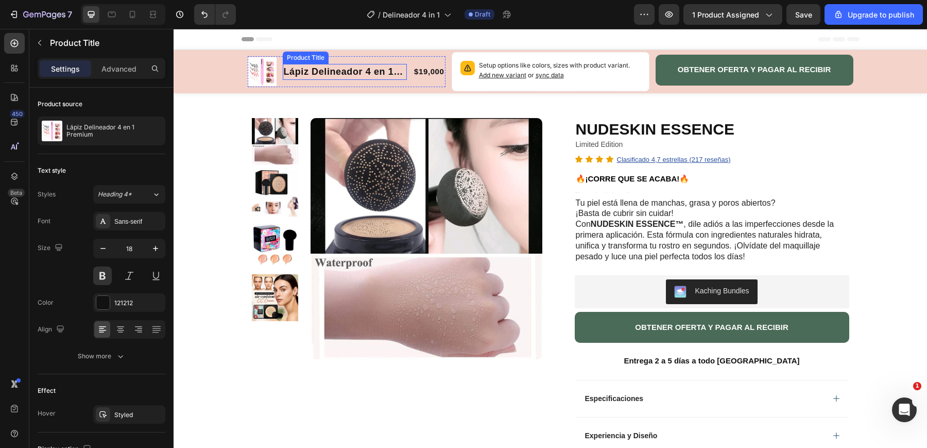
click at [301, 59] on div "Lápiz Delineador 4 en 1 Premium Product Title" at bounding box center [345, 71] width 125 height 31
click at [310, 91] on div "Product Title" at bounding box center [317, 89] width 42 height 9
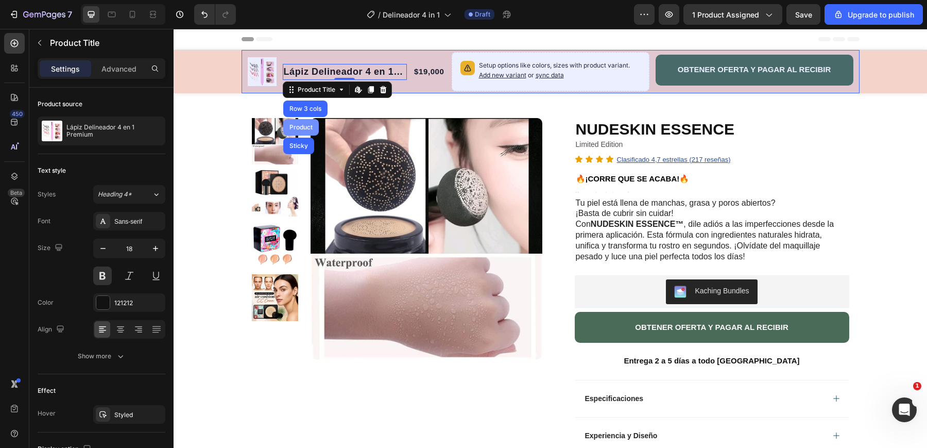
click at [298, 129] on div "Product" at bounding box center [300, 127] width 27 height 6
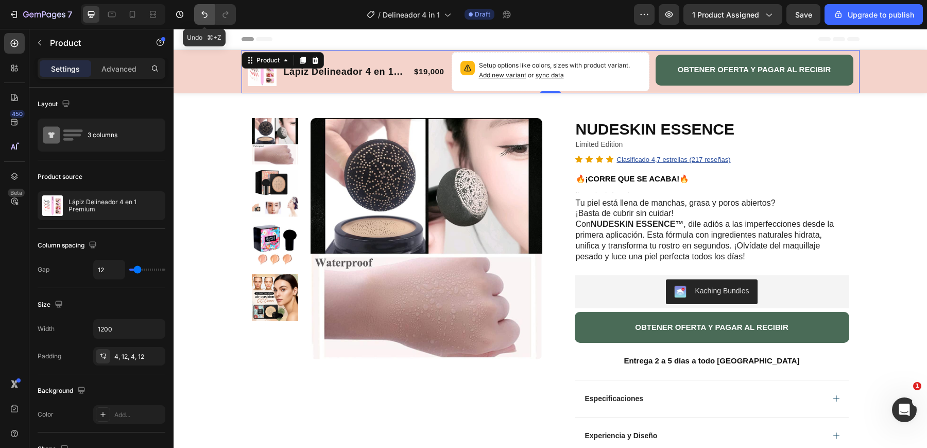
click at [203, 12] on icon "Undo/Redo" at bounding box center [204, 14] width 10 height 10
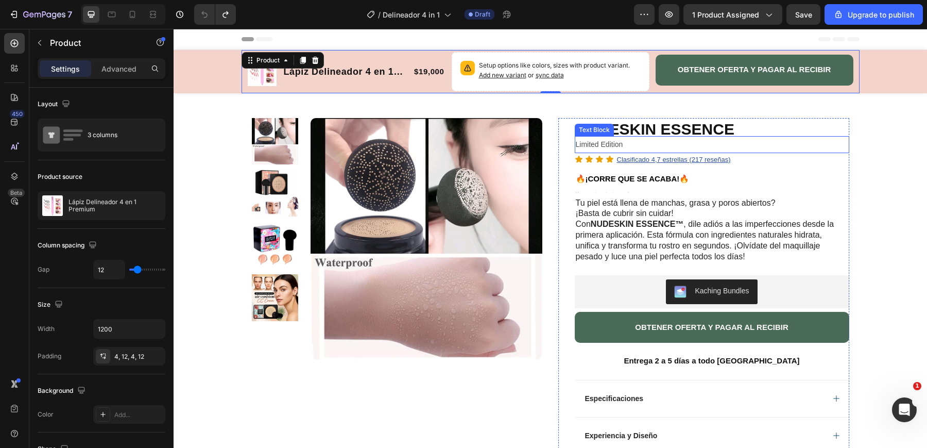
click at [625, 122] on h1 "NUDESKIN ESSENCE" at bounding box center [712, 129] width 275 height 22
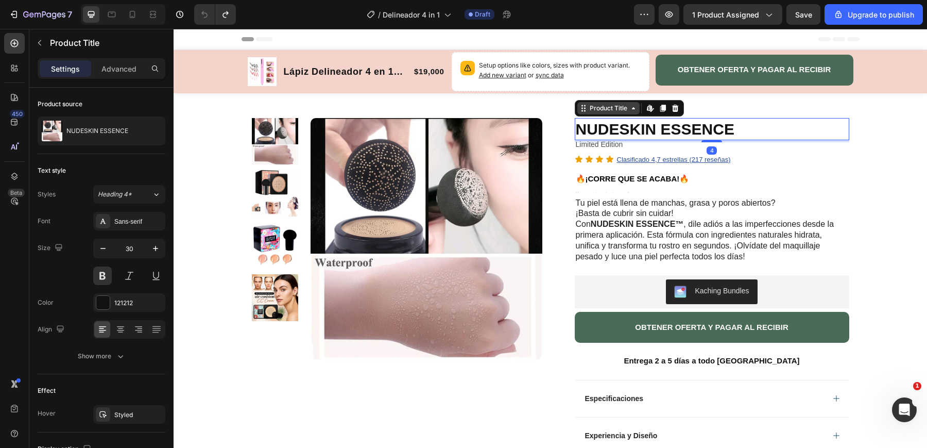
click at [602, 112] on div "Product Title" at bounding box center [609, 108] width 62 height 12
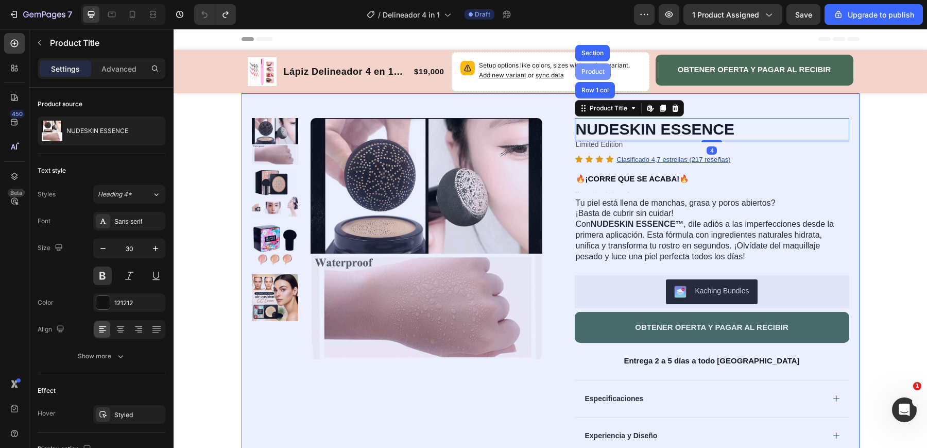
click at [589, 65] on div "Product" at bounding box center [593, 71] width 36 height 16
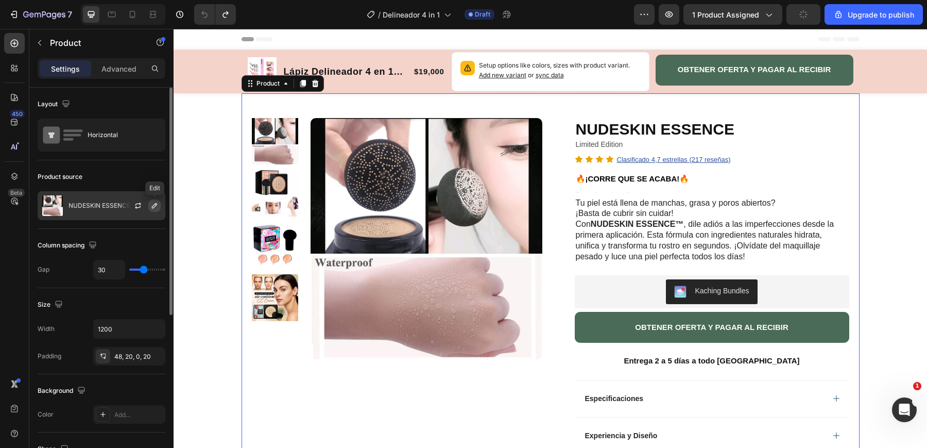
click at [156, 206] on icon "button" at bounding box center [154, 205] width 8 height 8
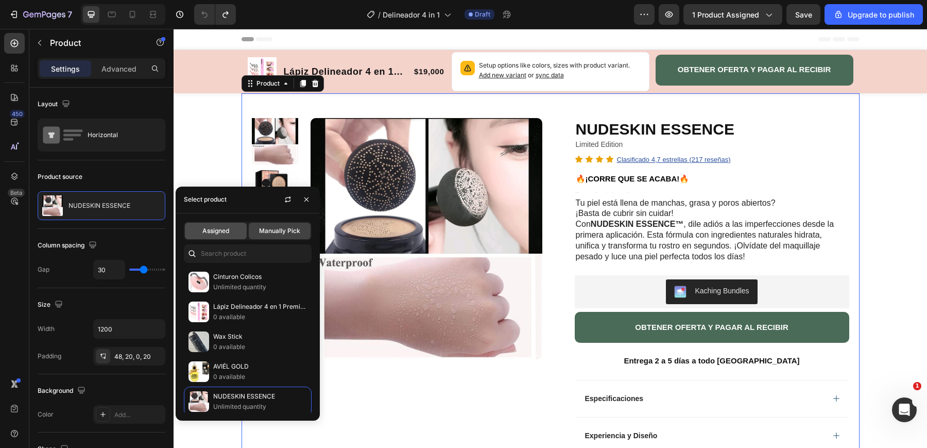
click at [210, 232] on span "Assigned" at bounding box center [215, 230] width 27 height 9
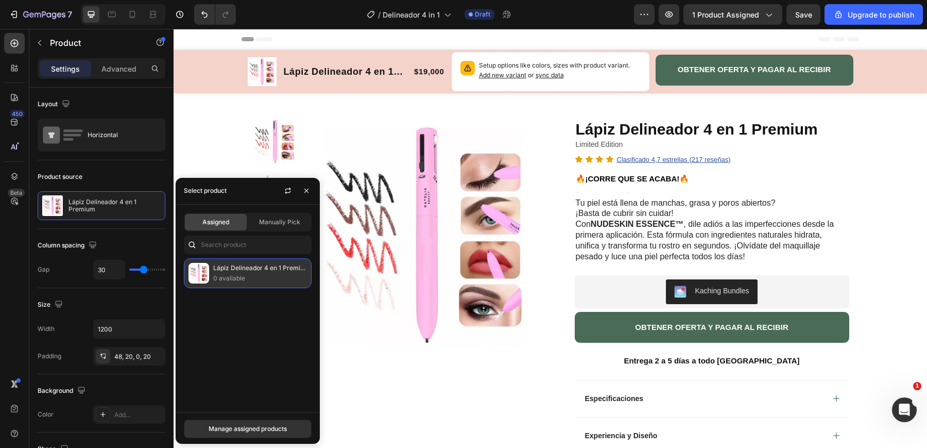
click at [231, 275] on p "0 available" at bounding box center [260, 278] width 94 height 10
click at [307, 188] on icon "button" at bounding box center [306, 190] width 8 height 8
